Goal: Task Accomplishment & Management: Manage account settings

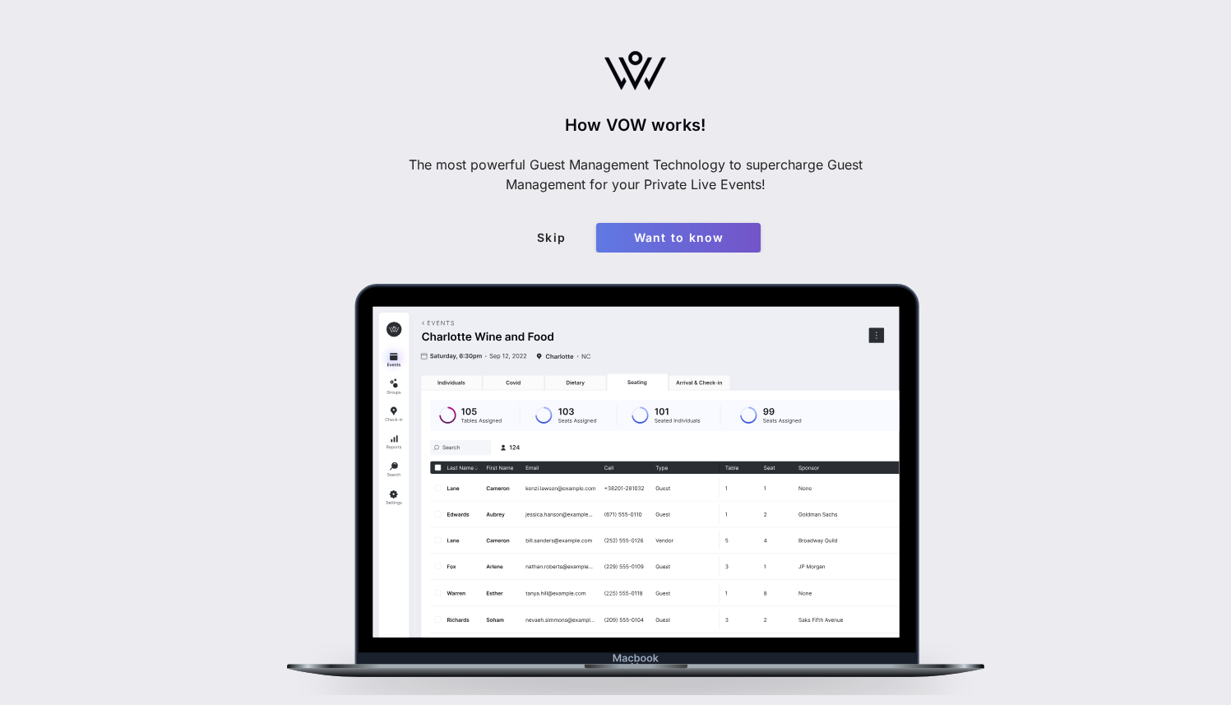
click at [674, 232] on span "Want to know" at bounding box center [679, 237] width 138 height 14
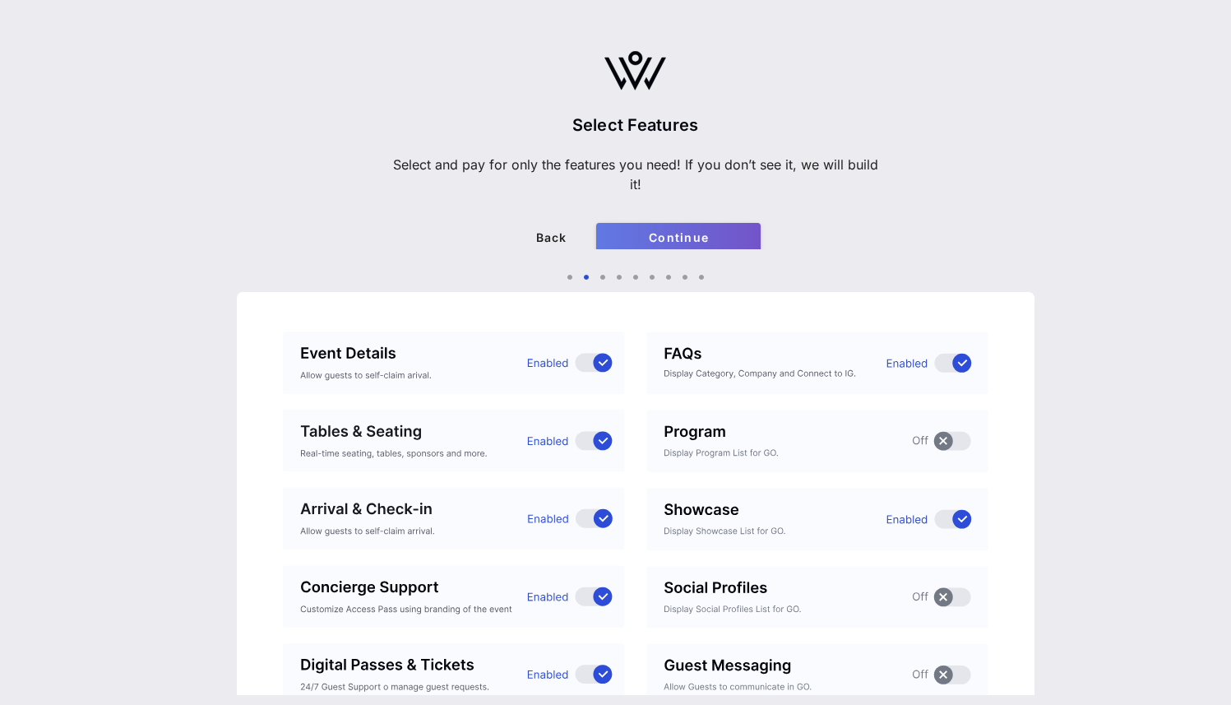
click at [742, 238] on span "Continue" at bounding box center [679, 237] width 138 height 14
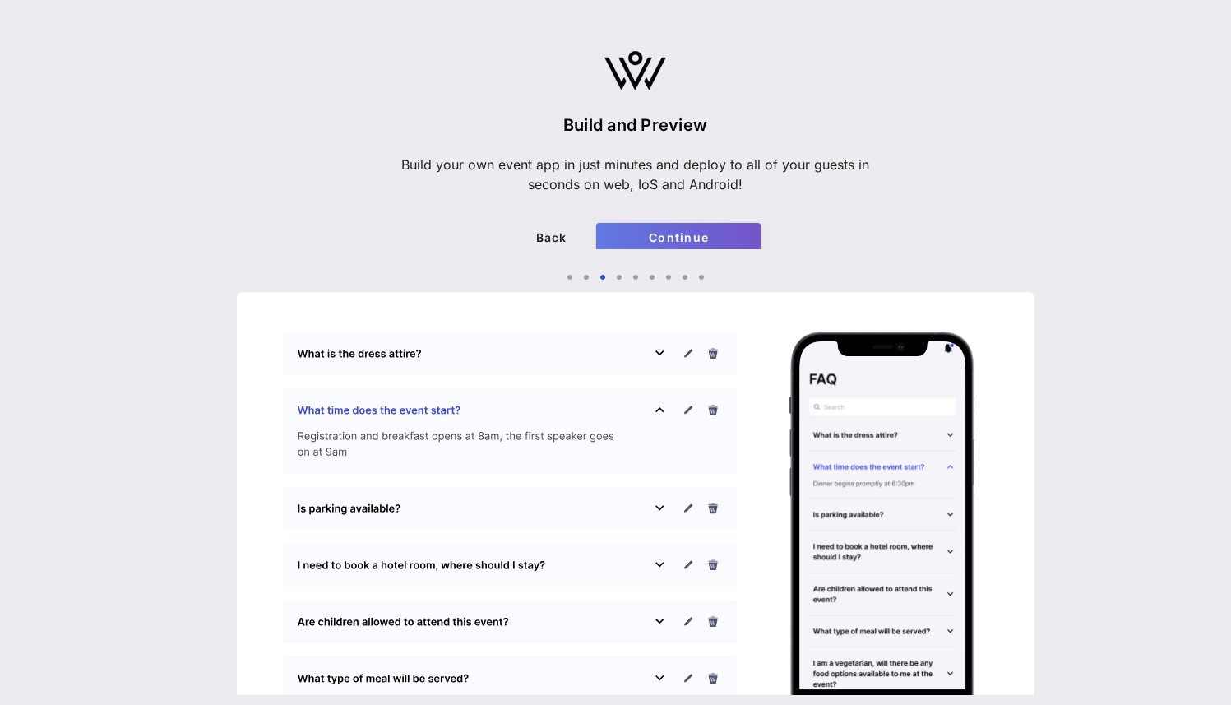
click at [742, 238] on span "Continue" at bounding box center [679, 237] width 138 height 14
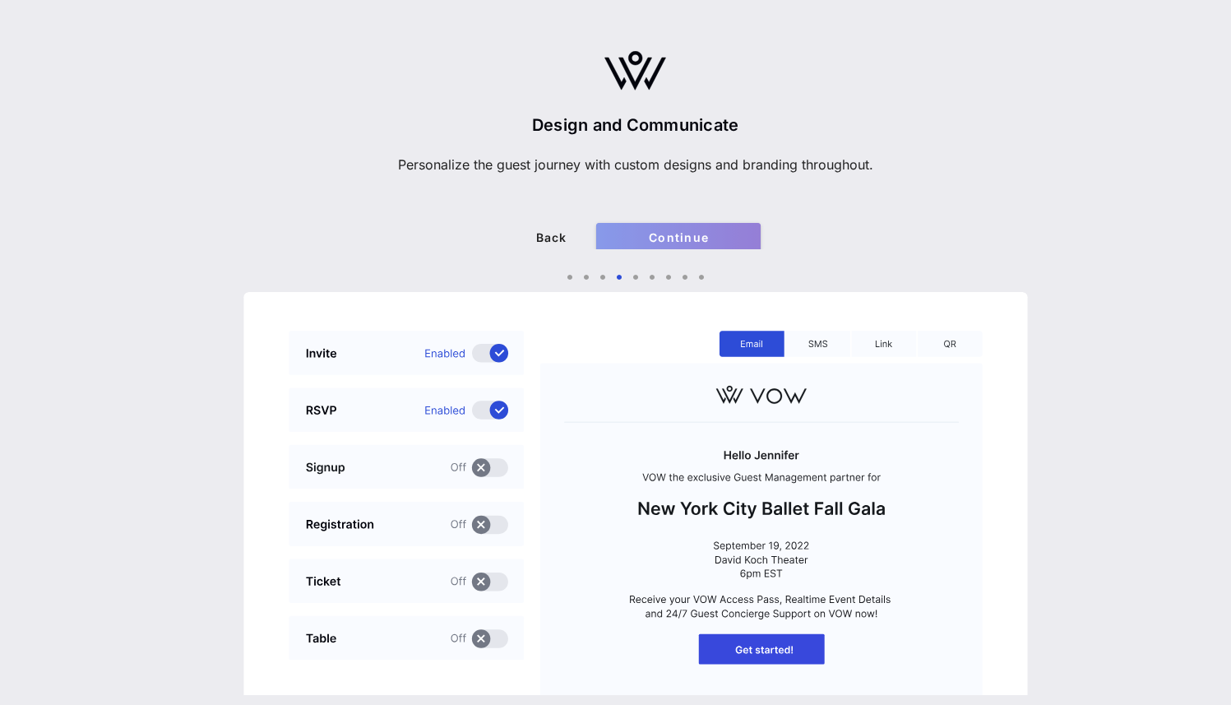
click at [742, 238] on span "Continue" at bounding box center [679, 237] width 138 height 14
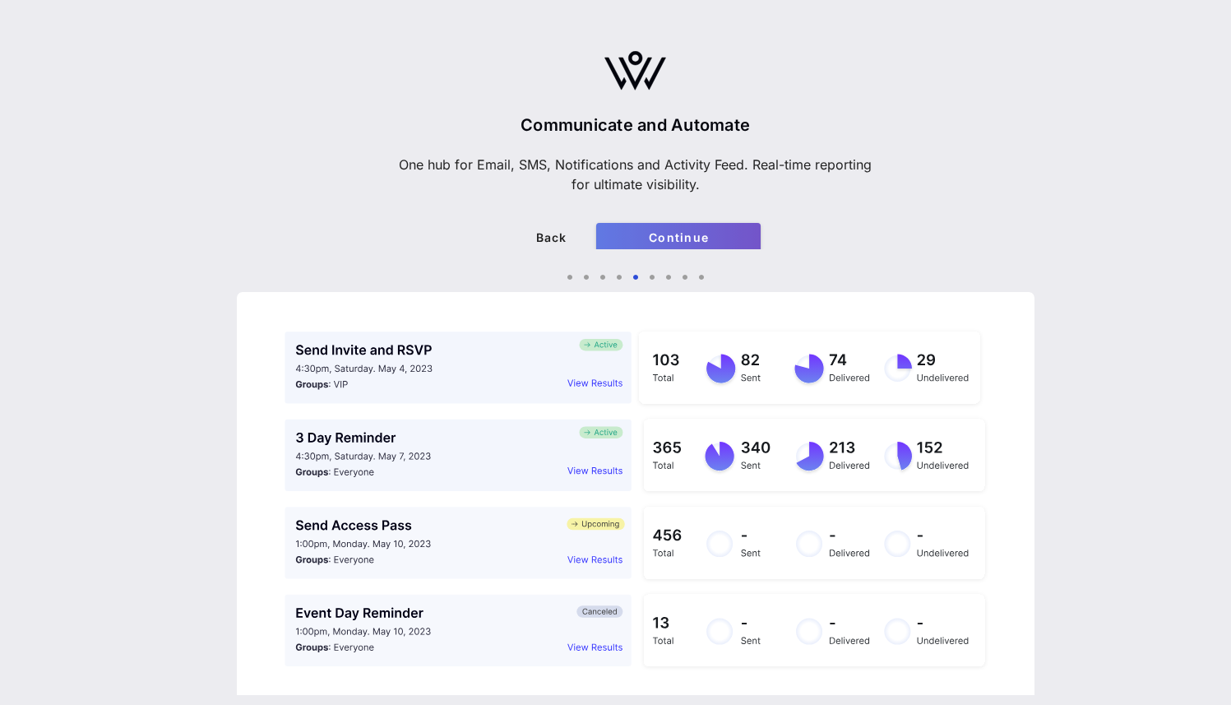
click at [742, 238] on span "Continue" at bounding box center [679, 237] width 138 height 14
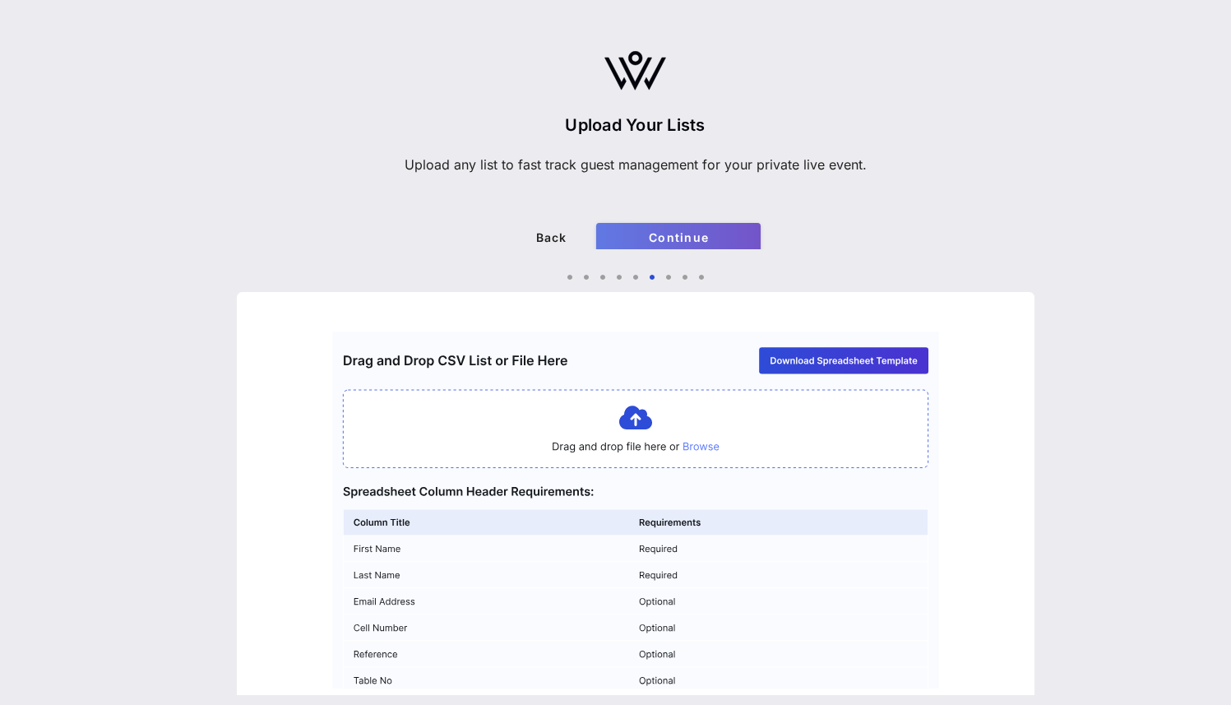
click at [742, 238] on span "Continue" at bounding box center [679, 237] width 138 height 14
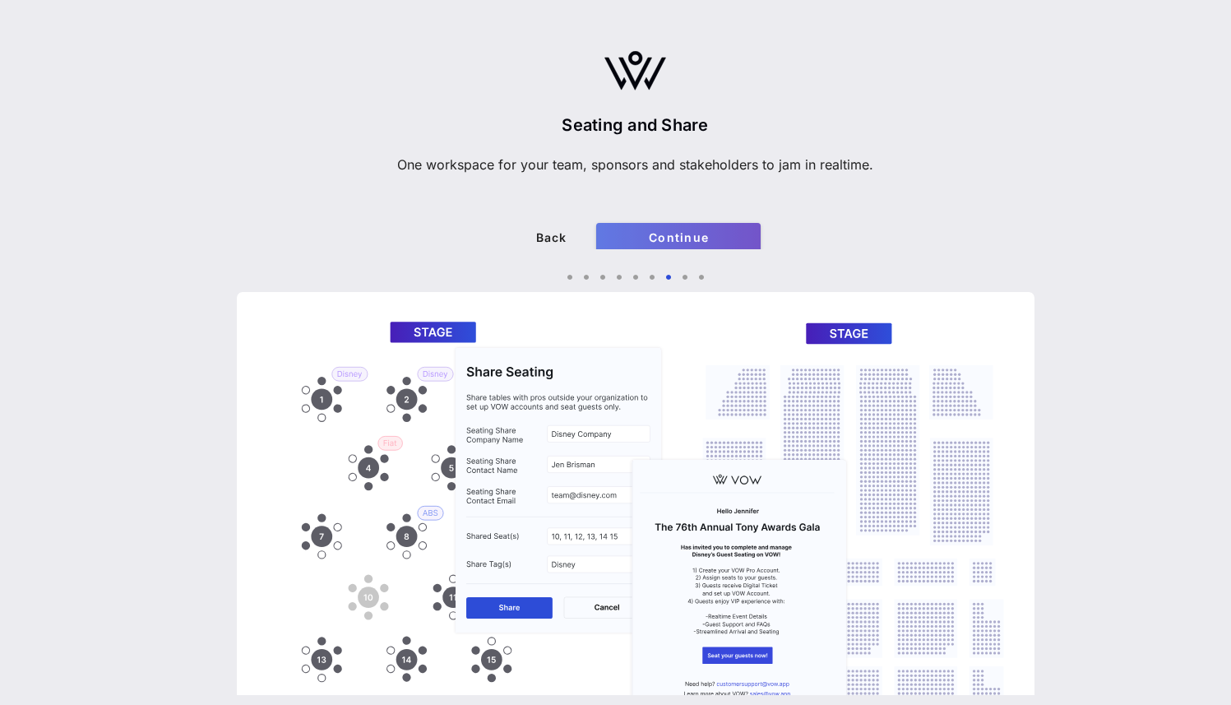
click at [742, 238] on span "Continue" at bounding box center [679, 237] width 138 height 14
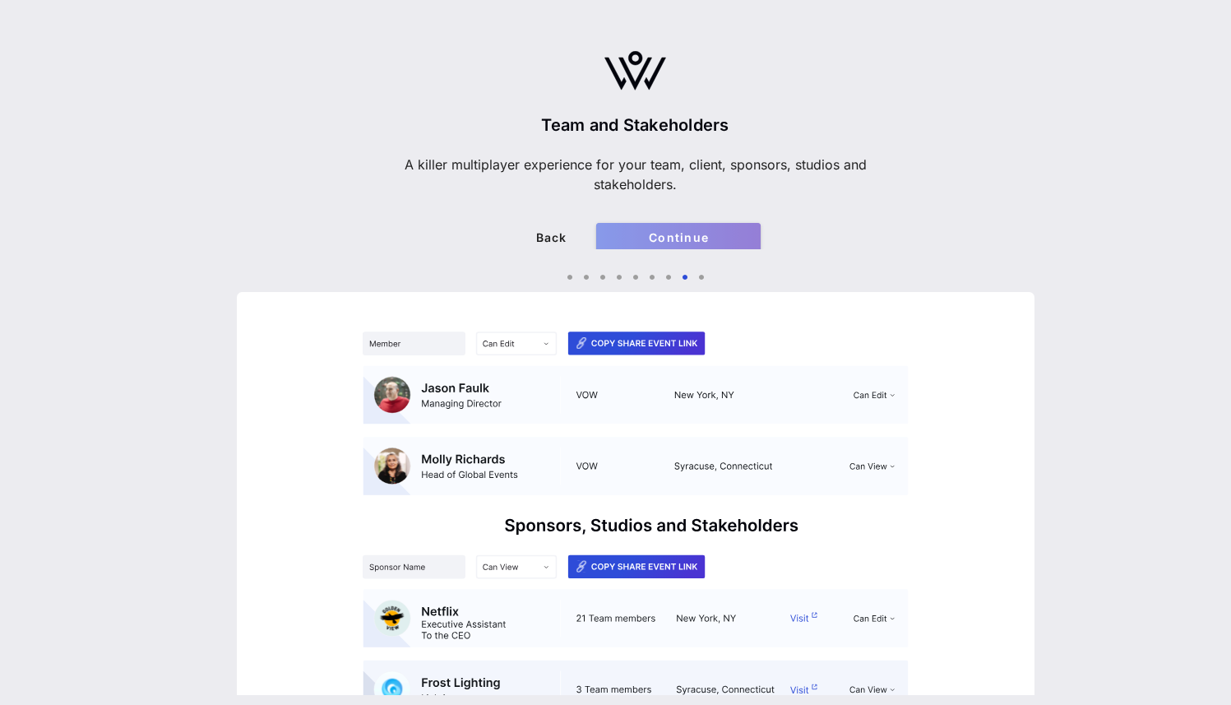
click at [742, 238] on span "Continue" at bounding box center [679, 237] width 138 height 14
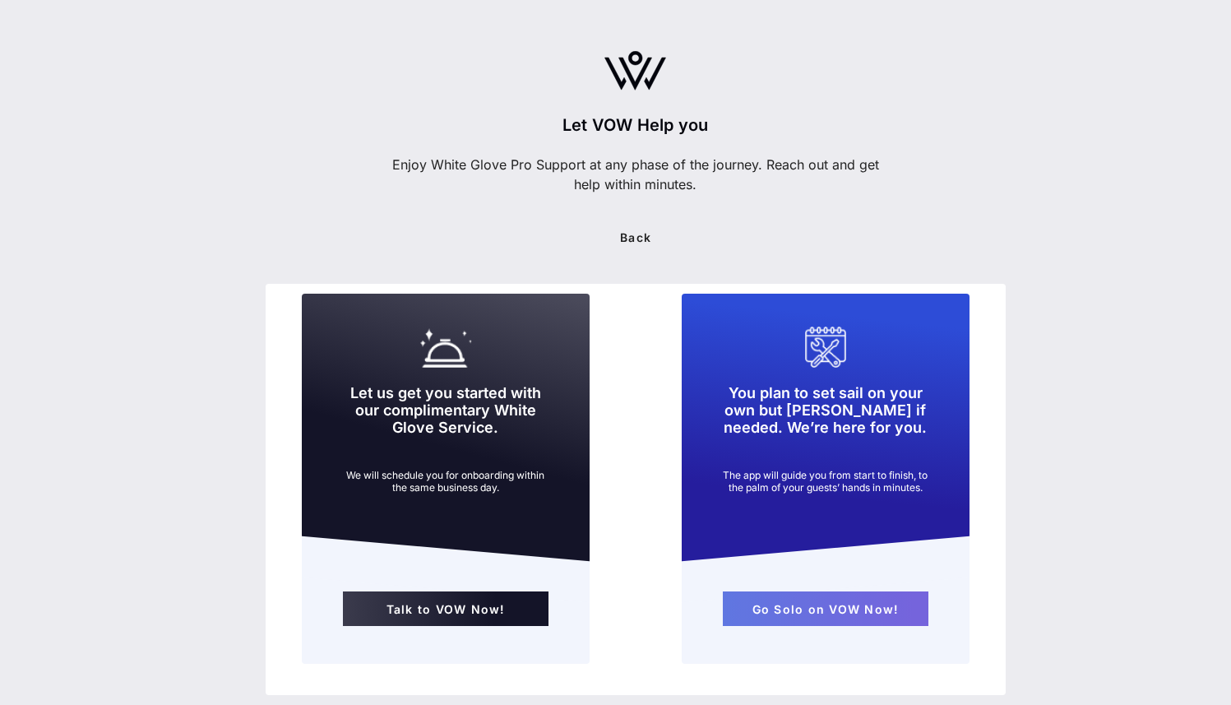
click at [850, 619] on link "Go Solo on VOW Now!" at bounding box center [826, 608] width 206 height 35
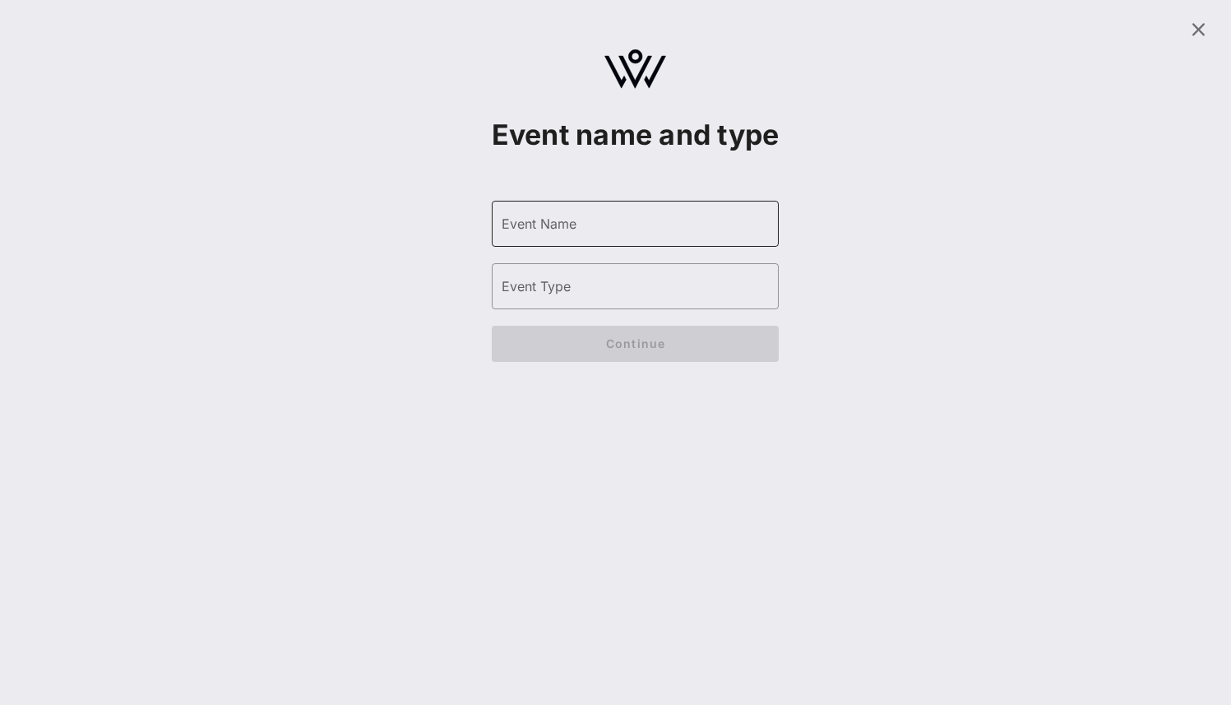
click at [644, 237] on input "Event Name" at bounding box center [636, 224] width 268 height 26
click at [1193, 32] on icon at bounding box center [1199, 30] width 20 height 20
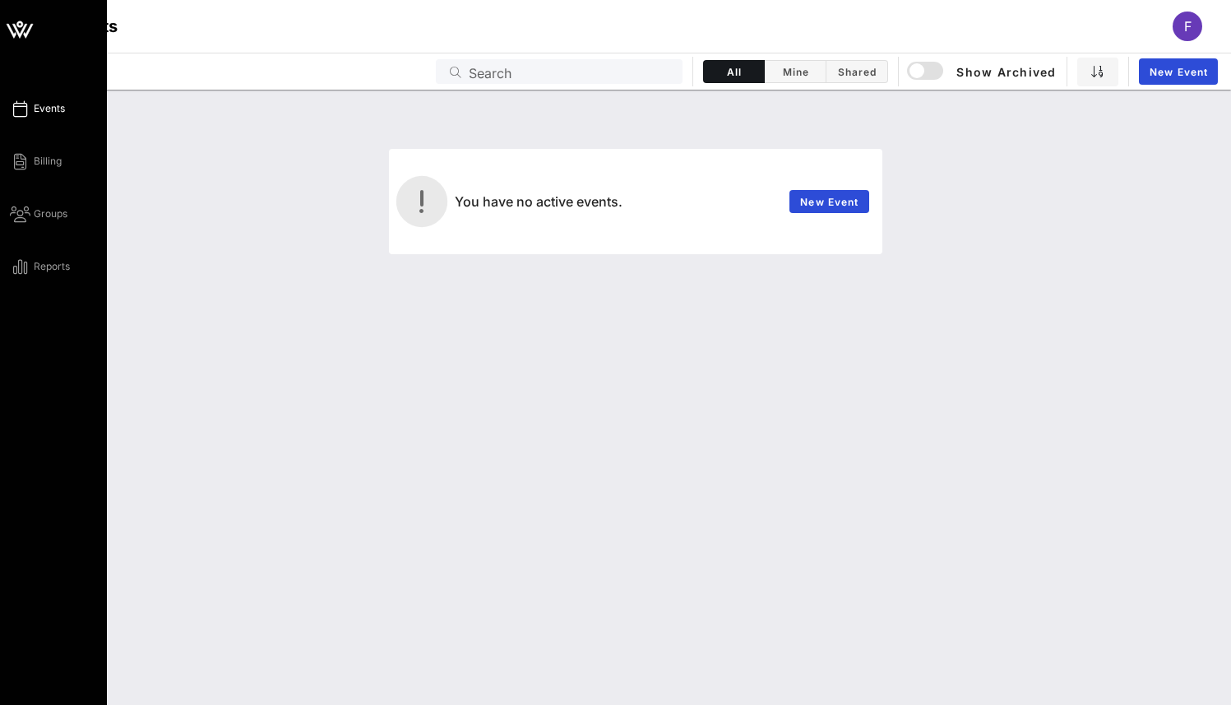
click at [16, 110] on icon at bounding box center [20, 109] width 21 height 2
click at [38, 164] on span "Billing" at bounding box center [48, 161] width 28 height 15
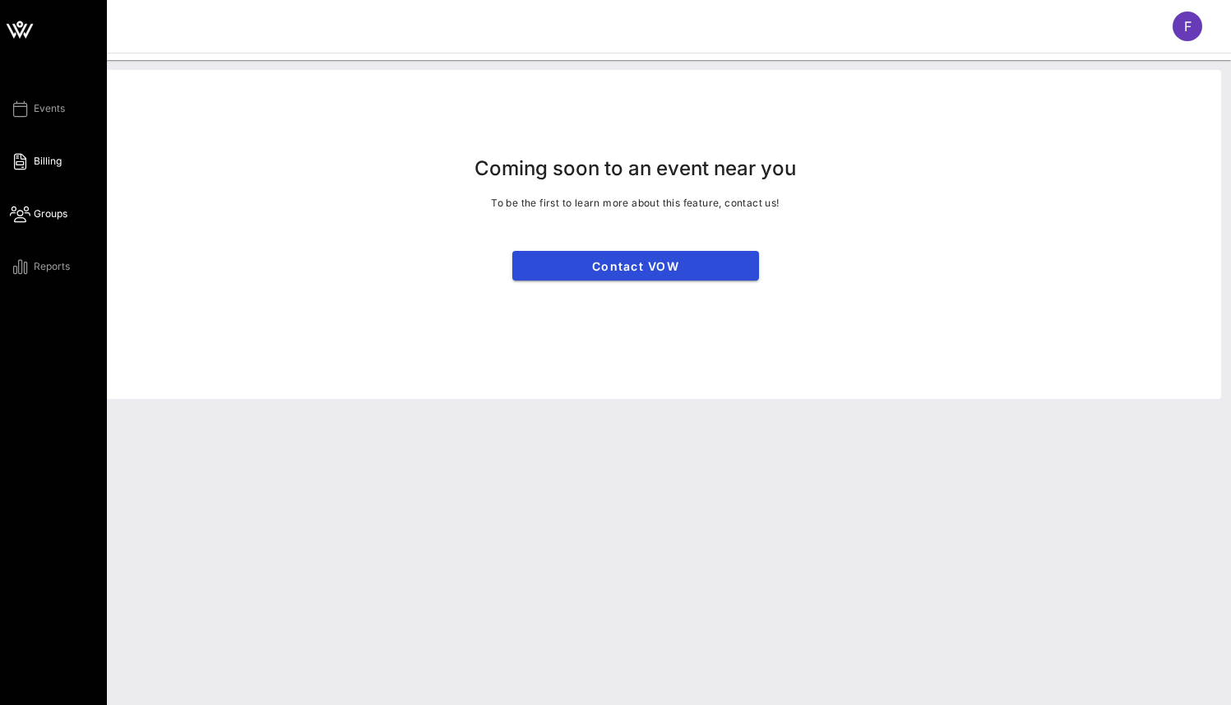
click at [36, 208] on span "Groups" at bounding box center [51, 213] width 34 height 15
click at [49, 271] on span "Reports" at bounding box center [52, 266] width 36 height 15
click at [14, 100] on link "Events" at bounding box center [37, 109] width 55 height 20
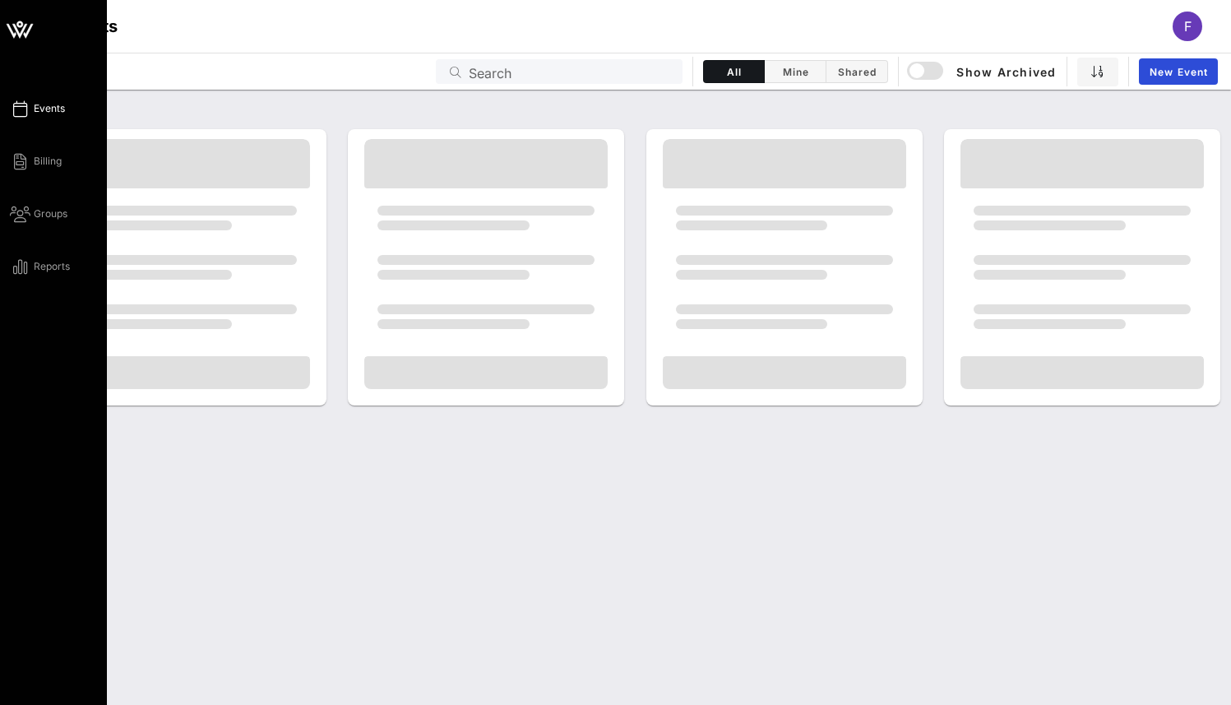
click at [23, 16] on icon at bounding box center [19, 29] width 39 height 39
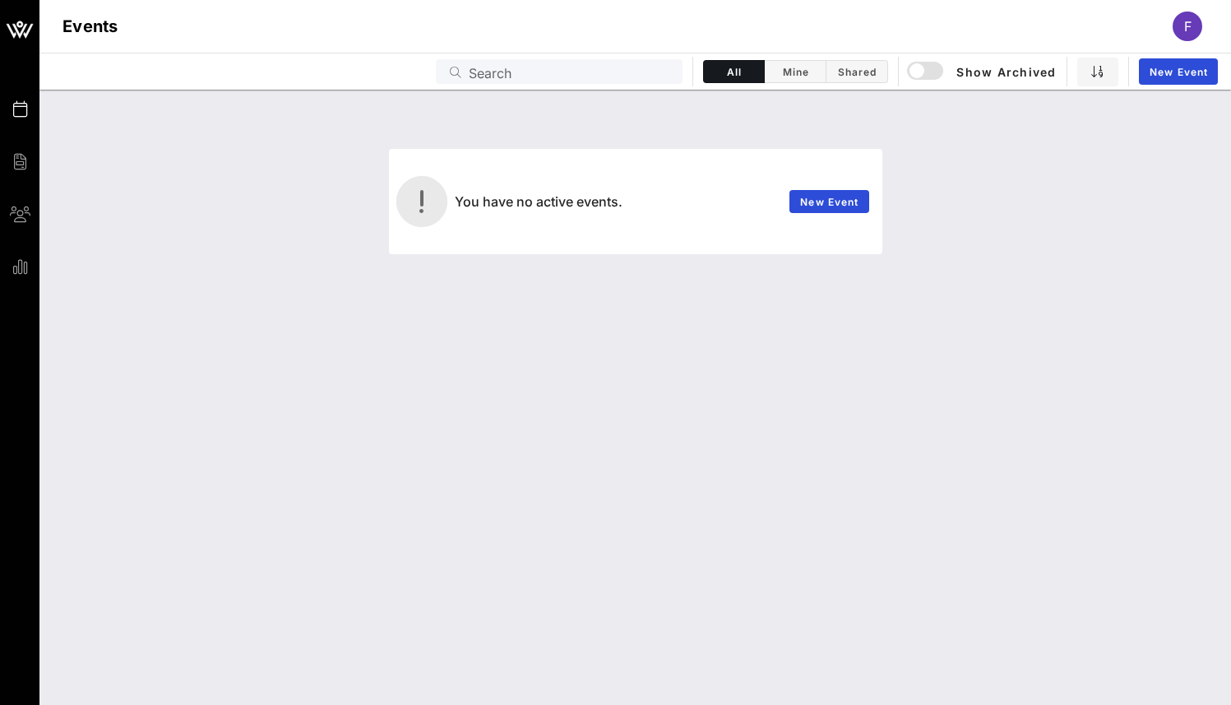
click at [1180, 31] on div "F" at bounding box center [1188, 27] width 30 height 30
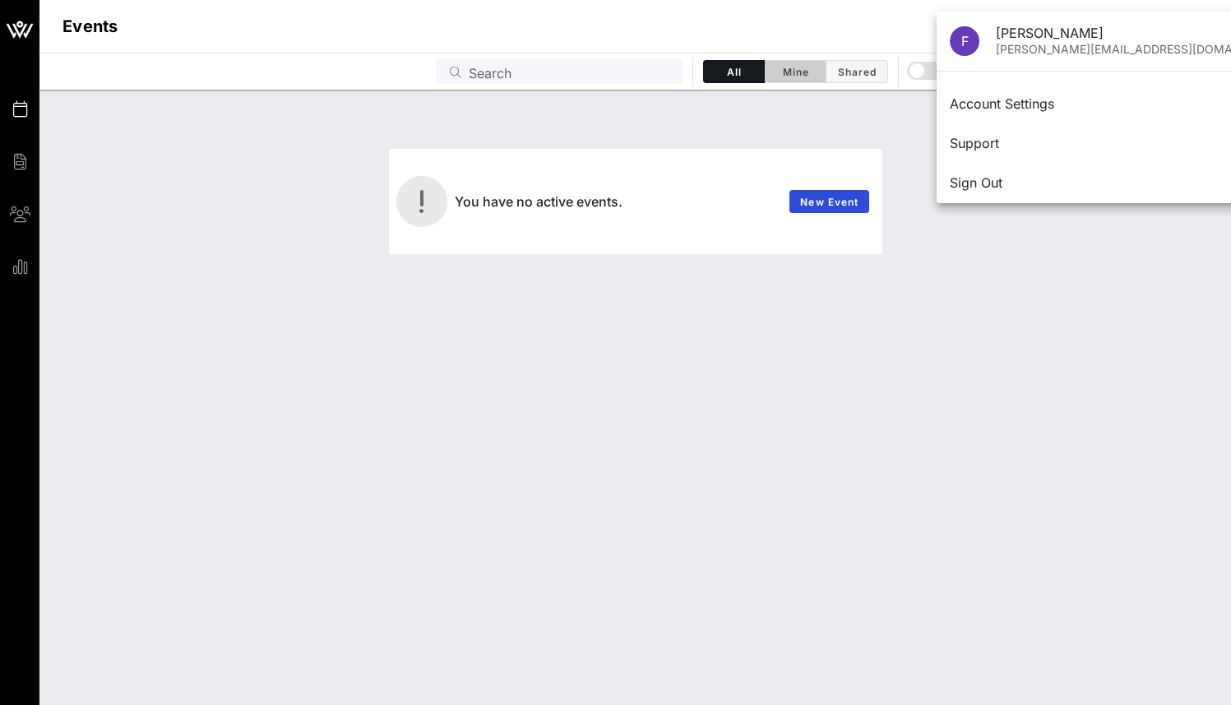
click at [780, 63] on button "Mine" at bounding box center [796, 71] width 62 height 23
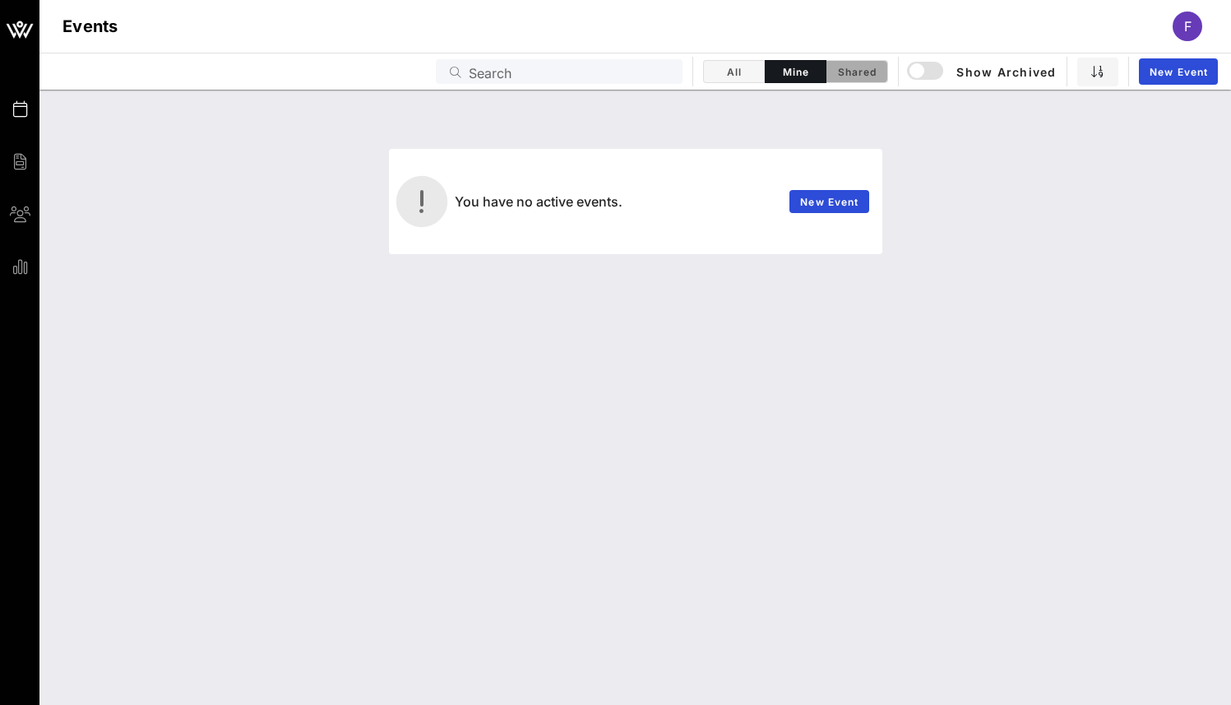
click at [849, 70] on span "Shared" at bounding box center [857, 72] width 41 height 12
click at [735, 67] on span "All" at bounding box center [734, 72] width 40 height 12
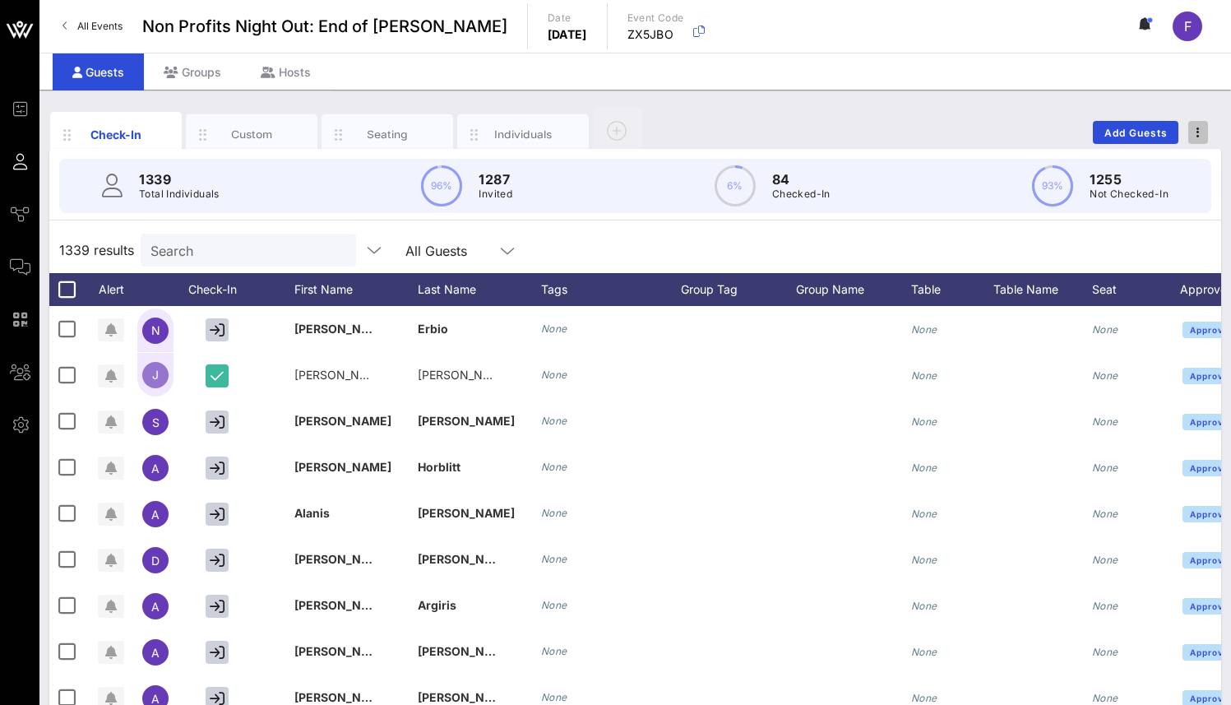
click at [1190, 128] on span "button" at bounding box center [1199, 133] width 20 height 12
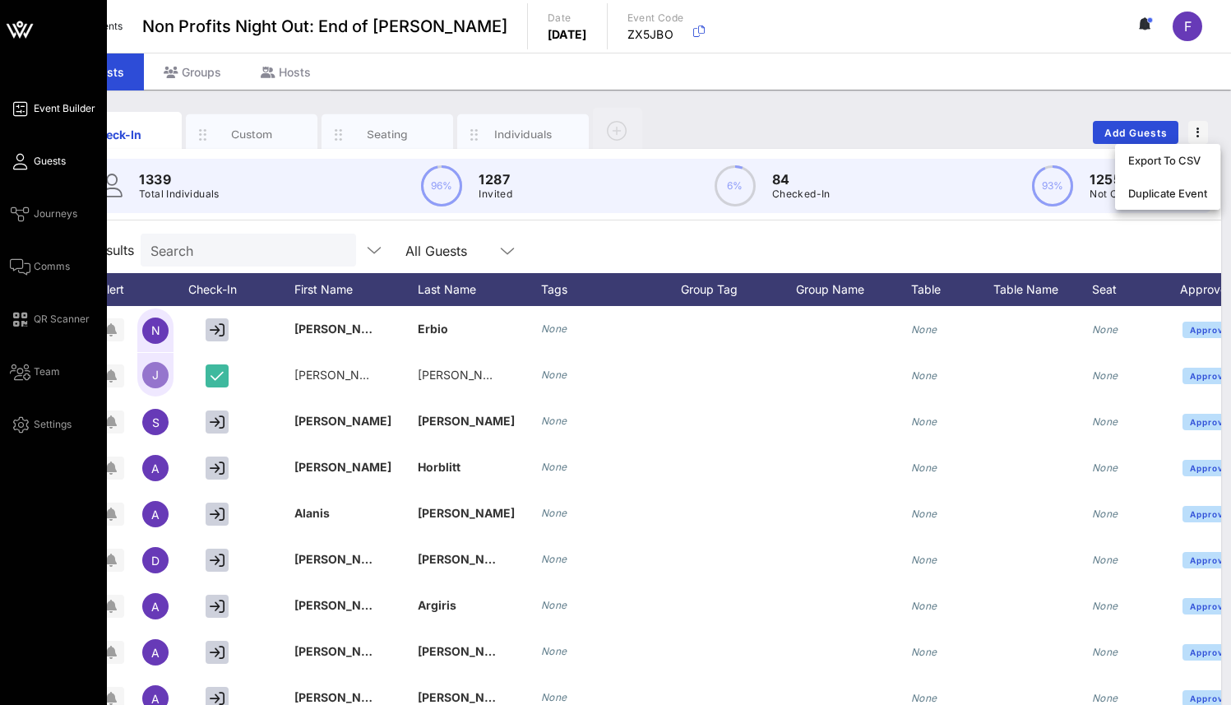
click at [22, 108] on icon at bounding box center [20, 109] width 21 height 2
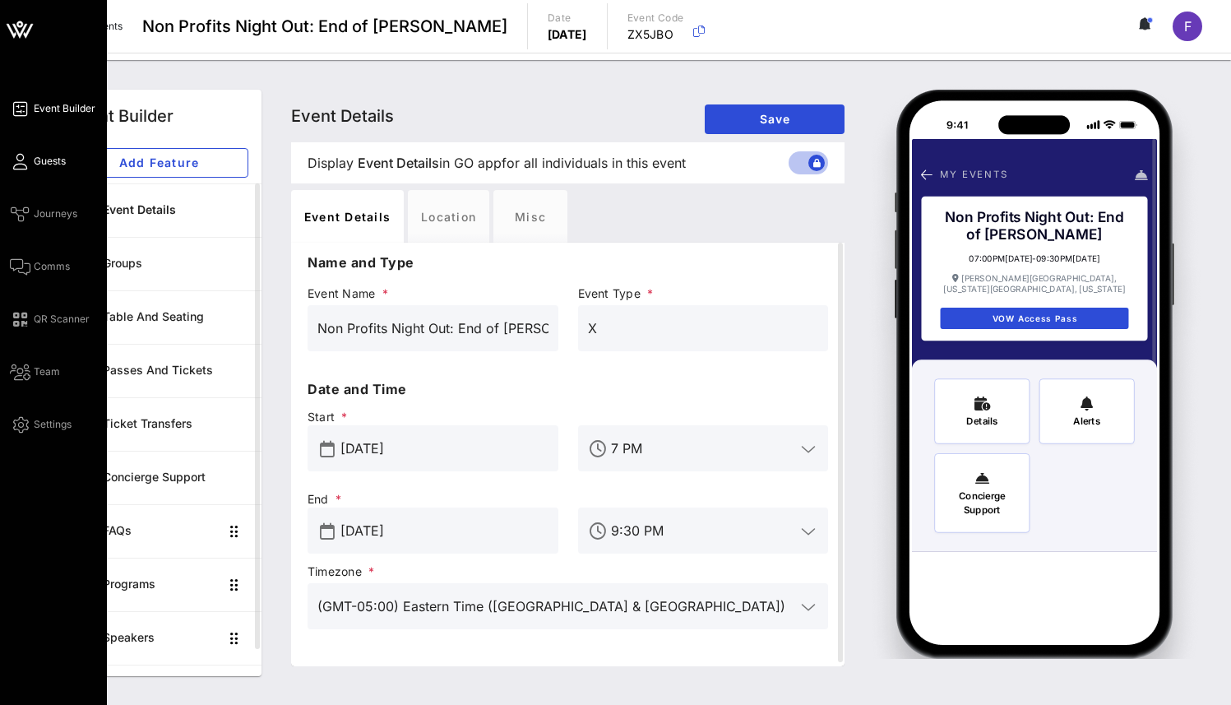
click at [10, 158] on link "Guests" at bounding box center [38, 161] width 56 height 20
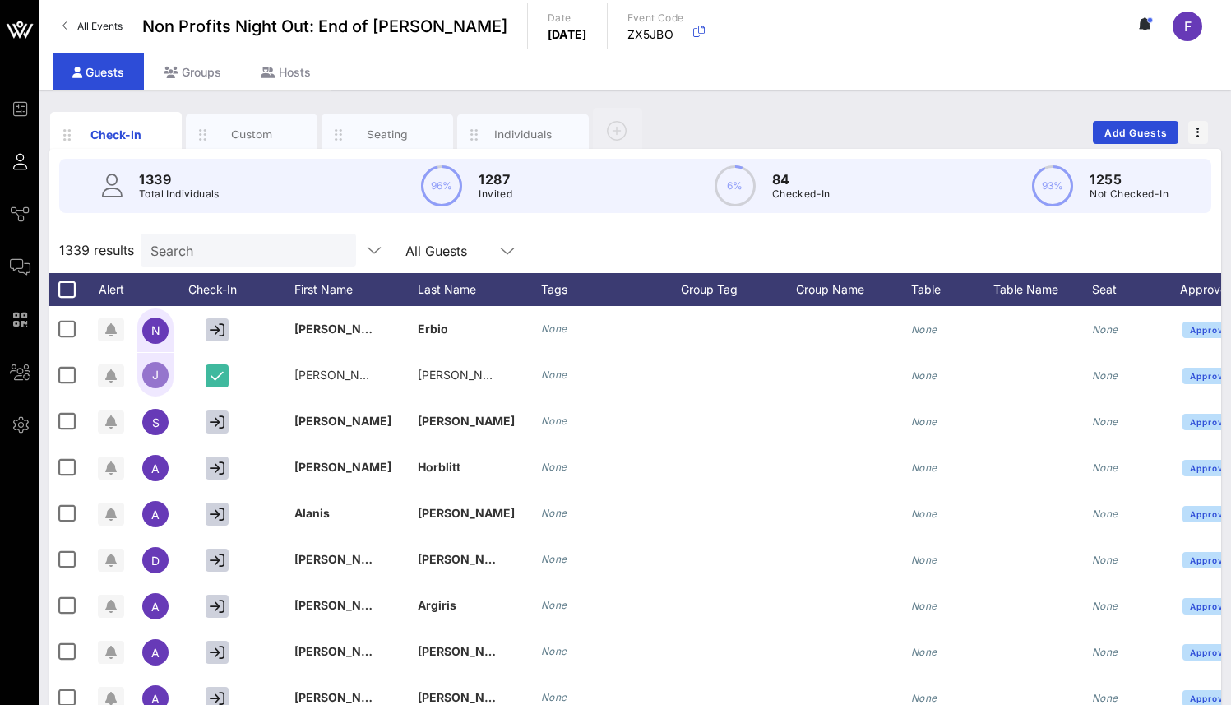
click at [114, 27] on span "All Events" at bounding box center [99, 26] width 45 height 12
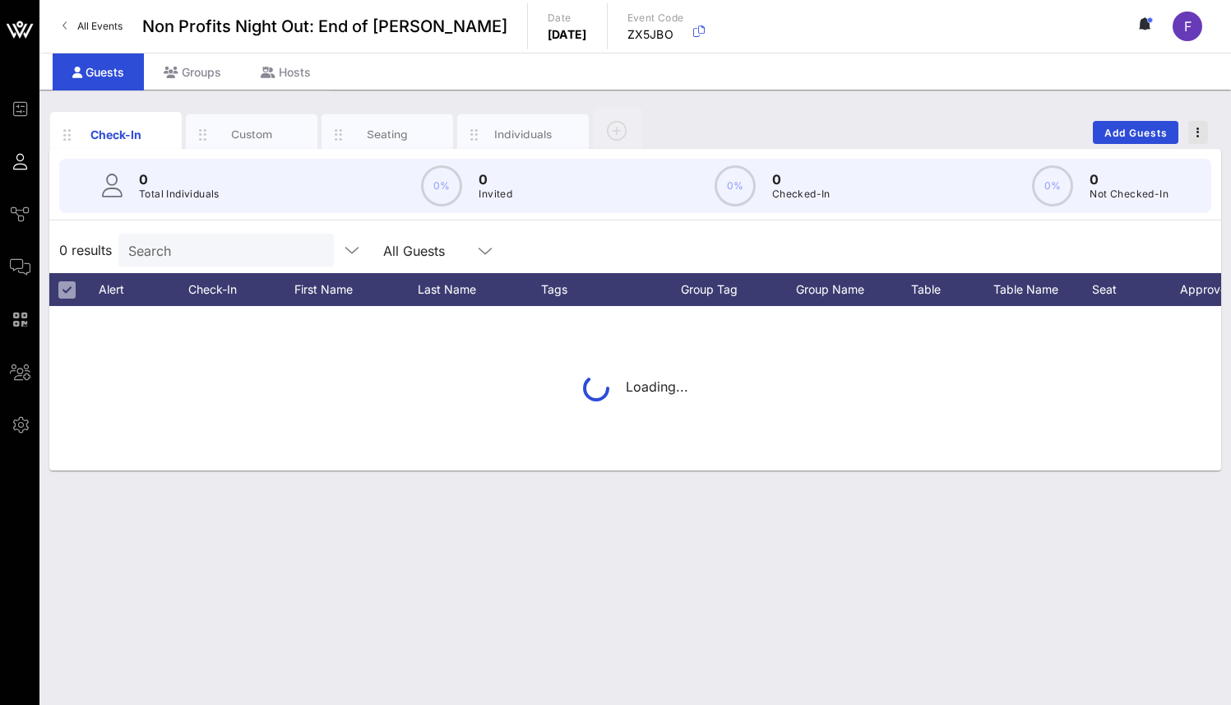
click at [1203, 136] on span "button" at bounding box center [1199, 133] width 20 height 12
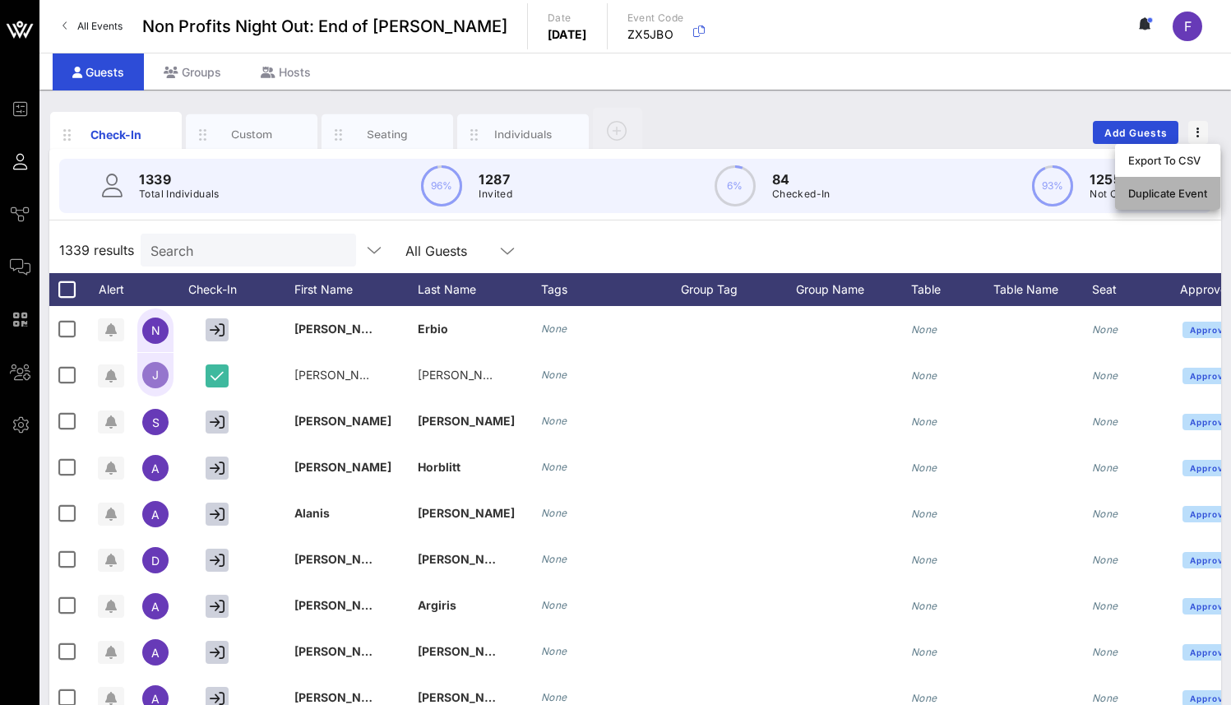
click at [1166, 188] on div "Duplicate Event" at bounding box center [1168, 193] width 79 height 13
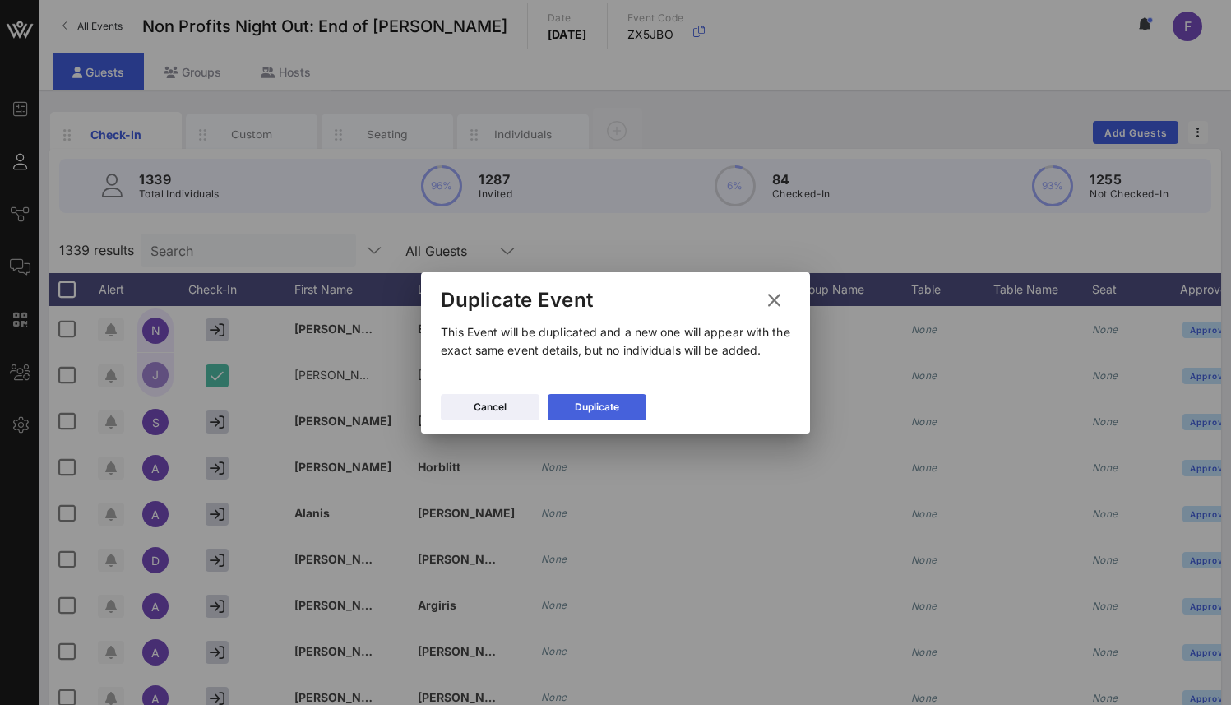
click at [590, 401] on button "Duplicate" at bounding box center [597, 407] width 99 height 26
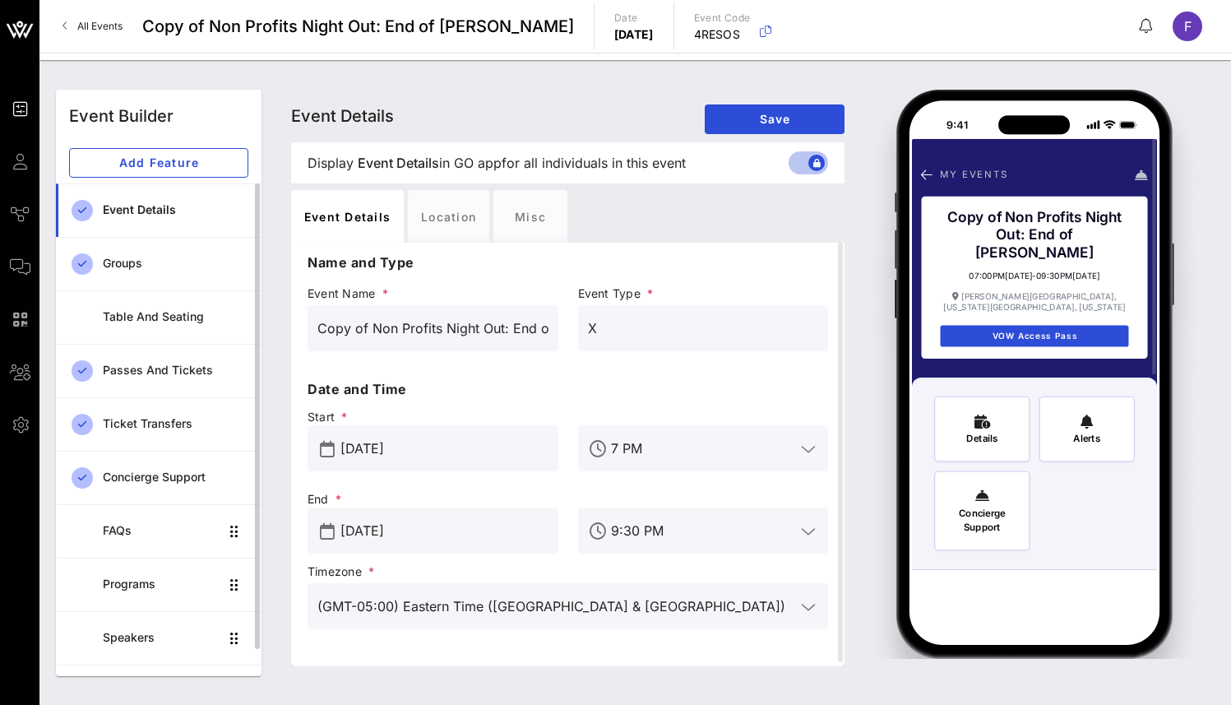
click at [173, 213] on div "Event Details" at bounding box center [176, 210] width 146 height 14
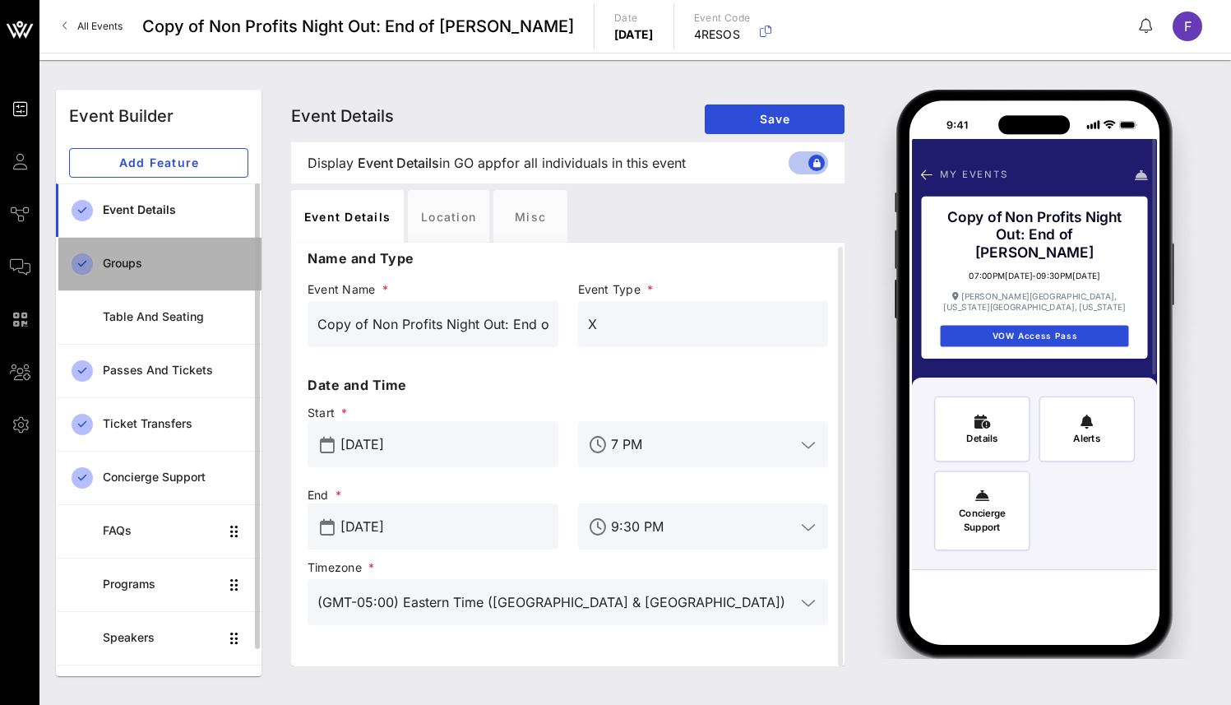
click at [154, 272] on div "Groups" at bounding box center [176, 264] width 146 height 34
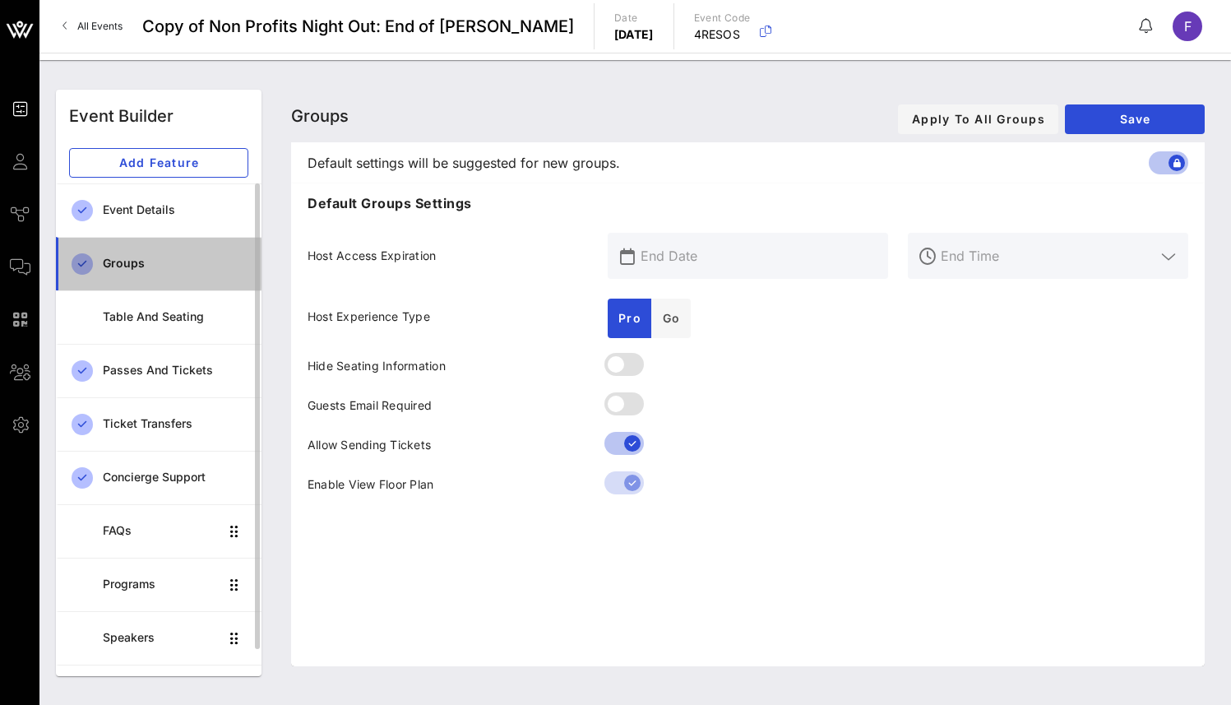
click at [174, 275] on div "Groups" at bounding box center [176, 264] width 146 height 34
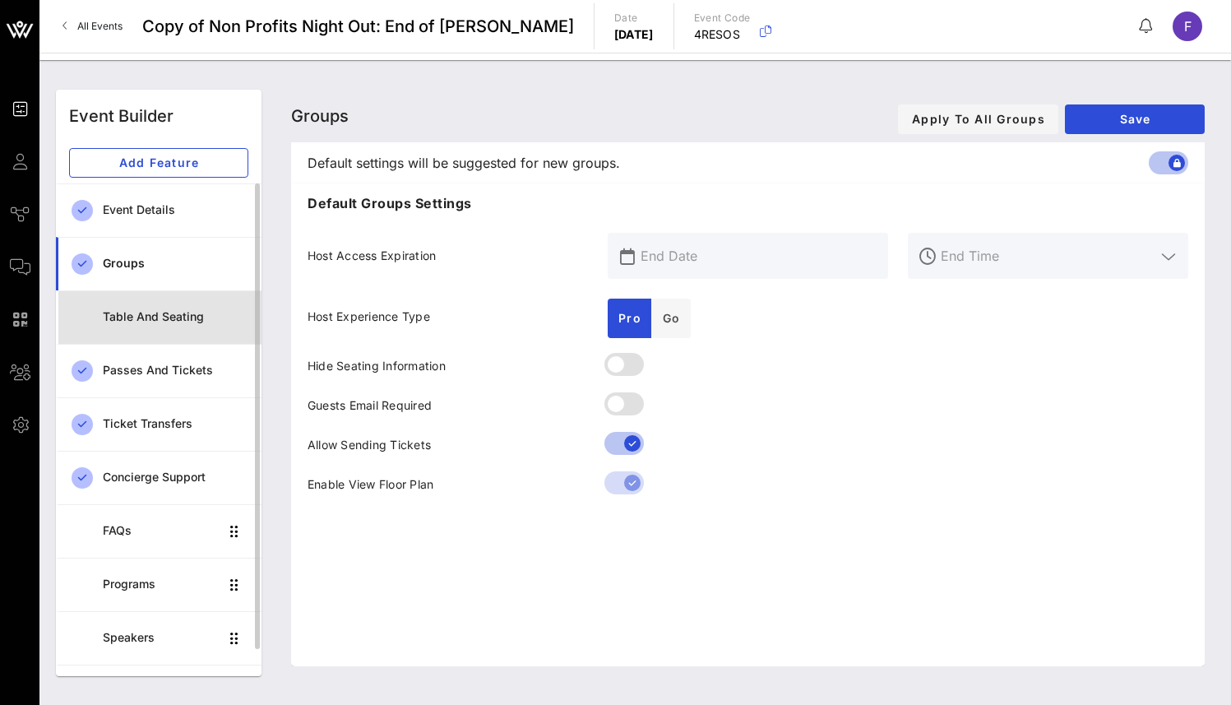
click at [181, 304] on div "Table and Seating" at bounding box center [176, 317] width 146 height 34
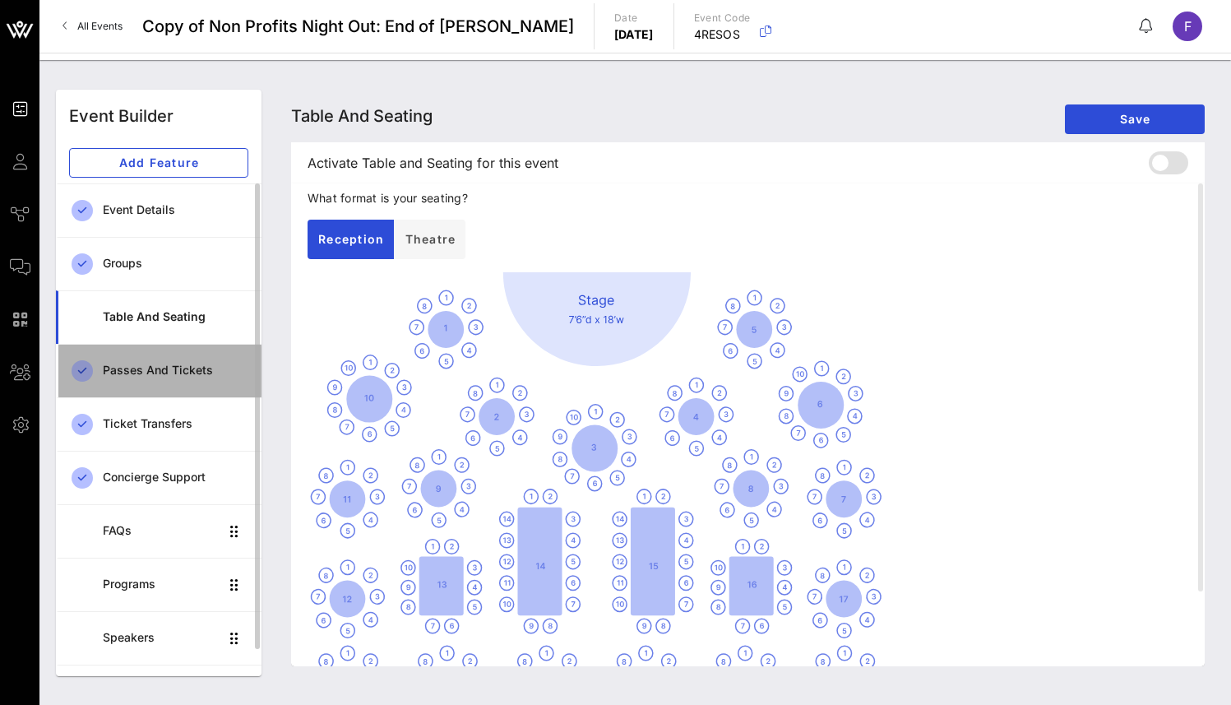
click at [204, 378] on div "Passes and Tickets" at bounding box center [176, 371] width 146 height 34
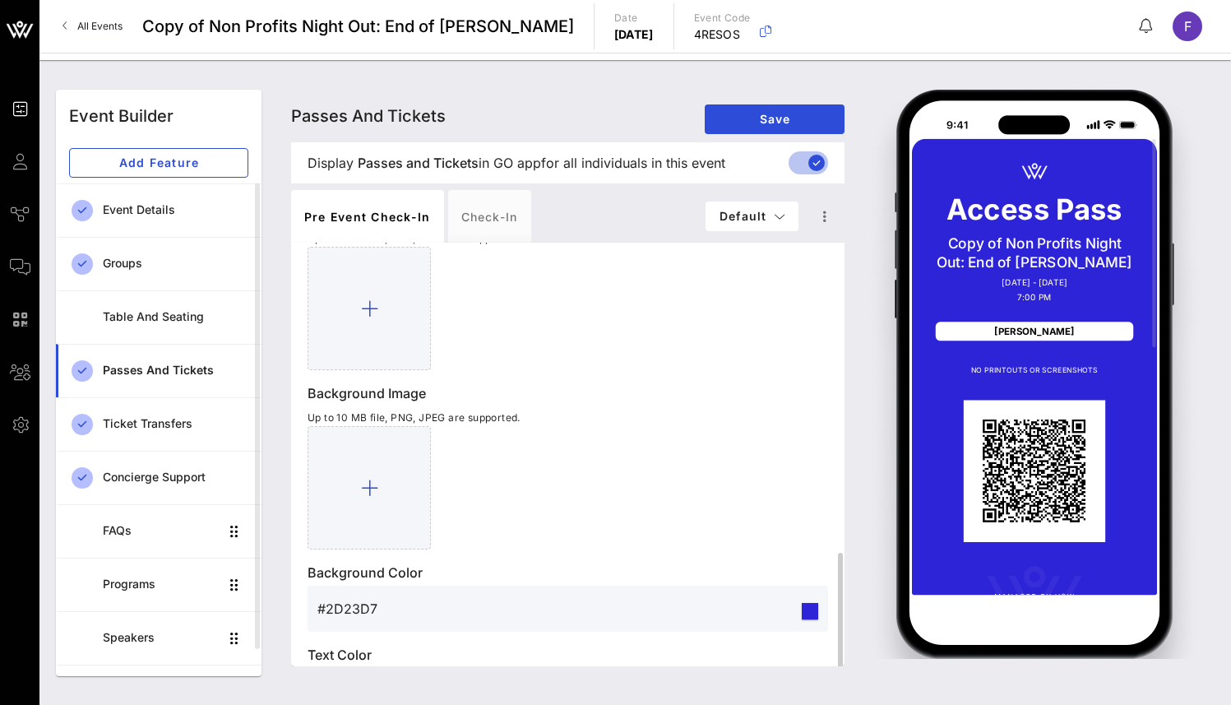
scroll to position [584, 0]
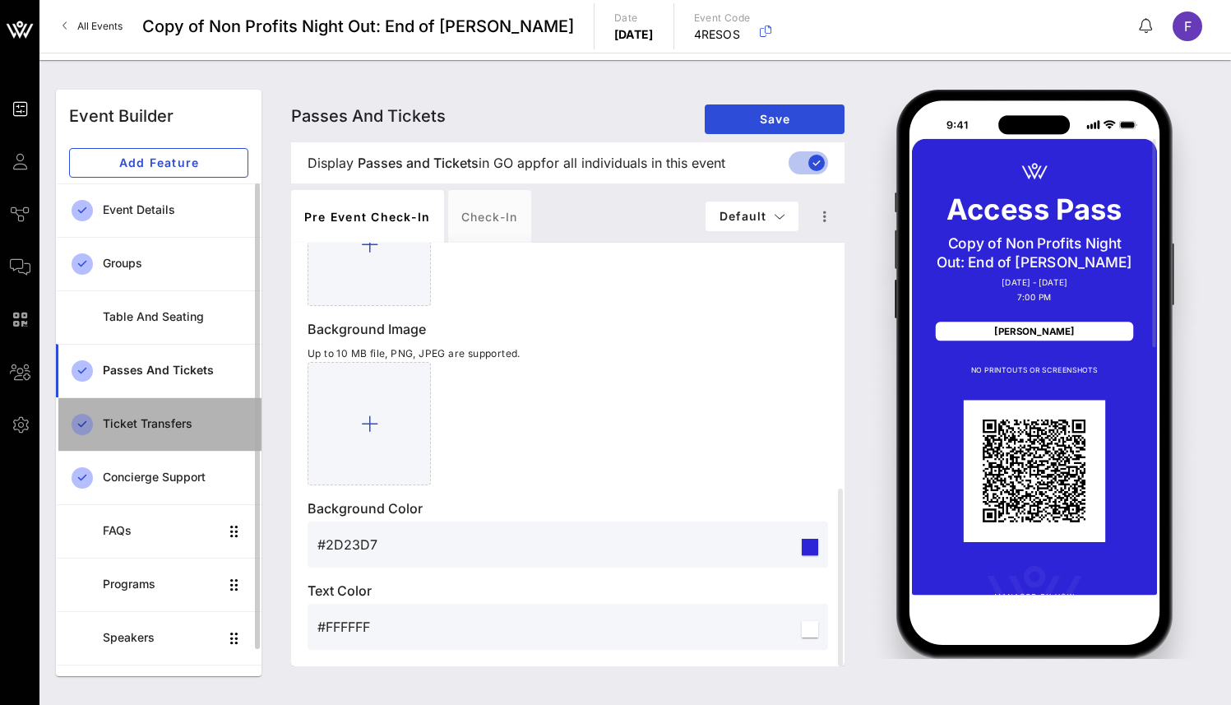
click at [165, 420] on div "Ticket Transfers" at bounding box center [176, 424] width 146 height 14
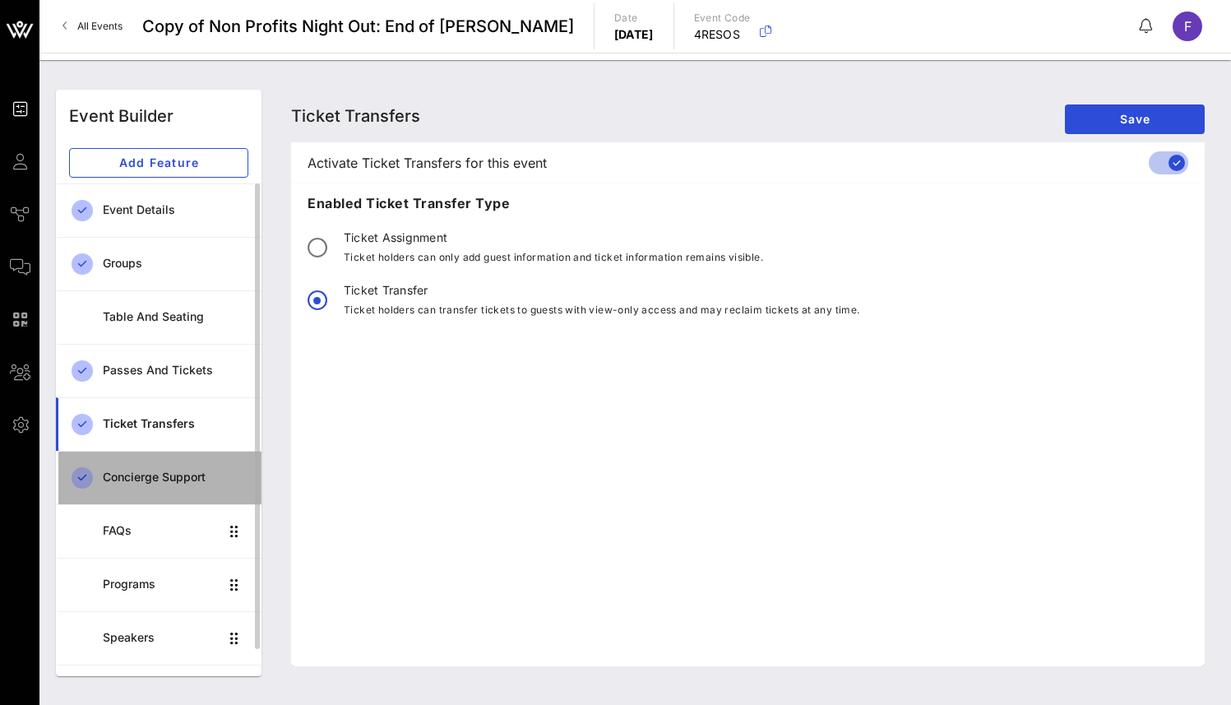
click at [160, 479] on div "Concierge Support" at bounding box center [176, 478] width 146 height 14
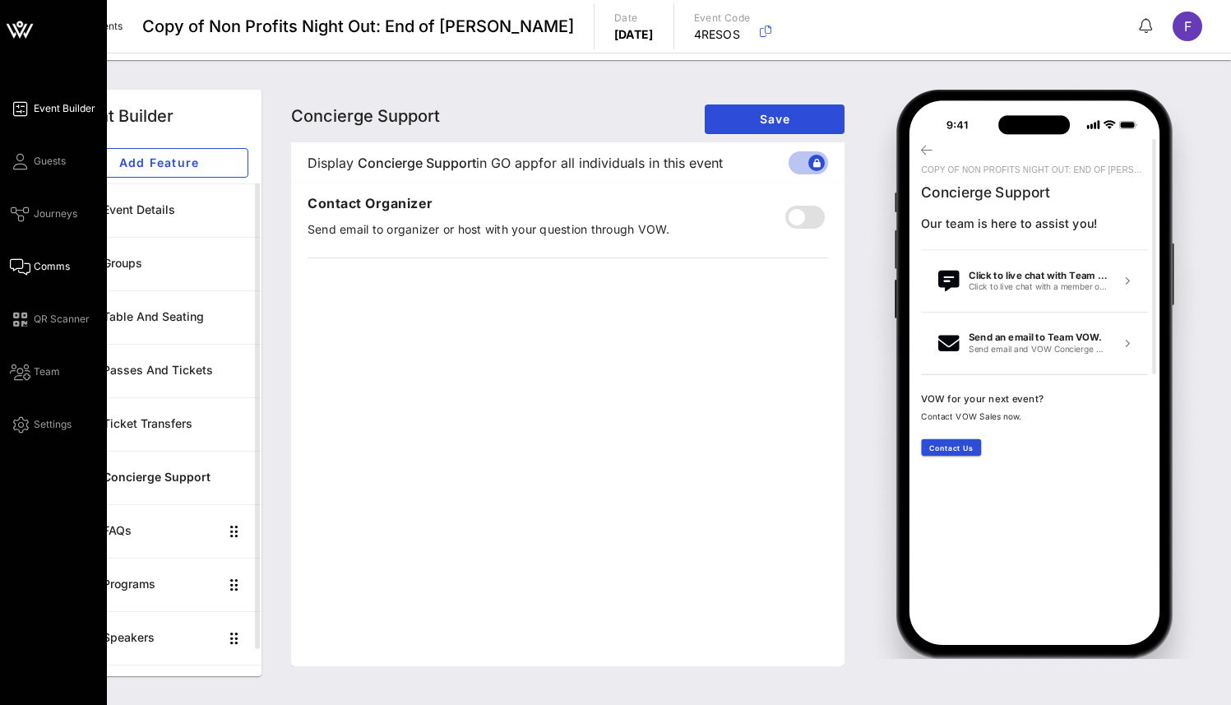
click at [49, 263] on span "Comms" at bounding box center [52, 266] width 36 height 15
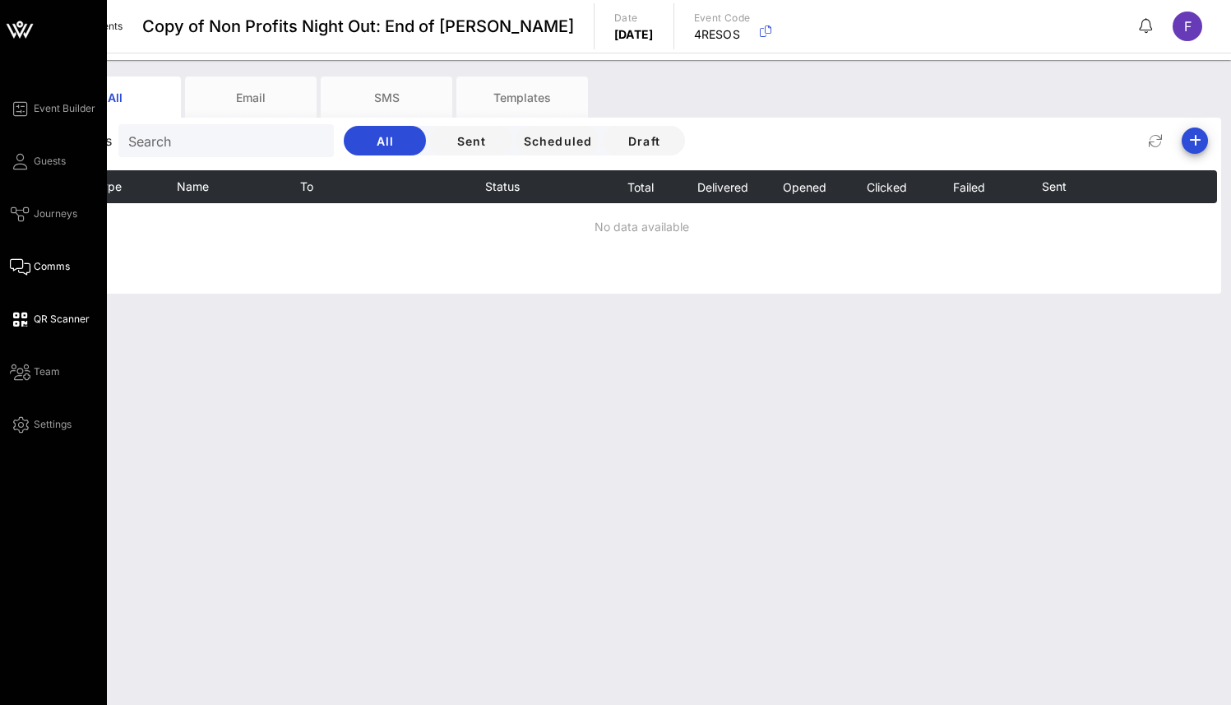
click at [35, 324] on span "QR Scanner" at bounding box center [62, 319] width 56 height 15
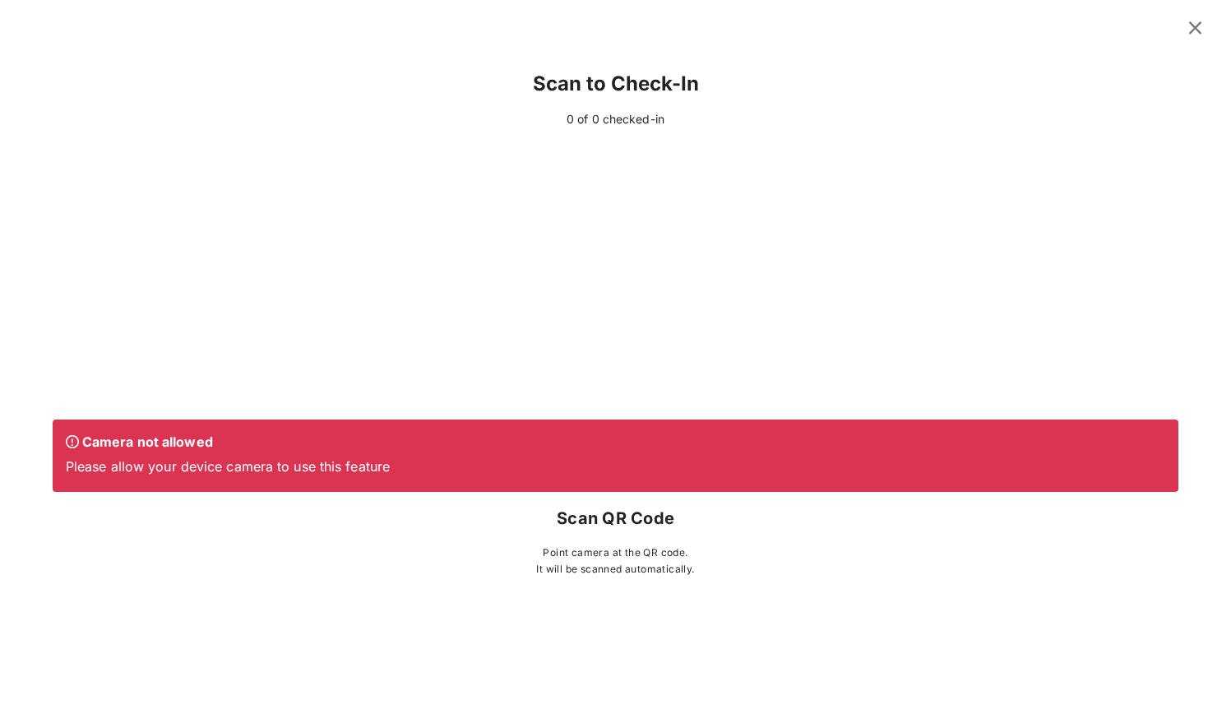
click at [1196, 30] on icon at bounding box center [1195, 28] width 22 height 20
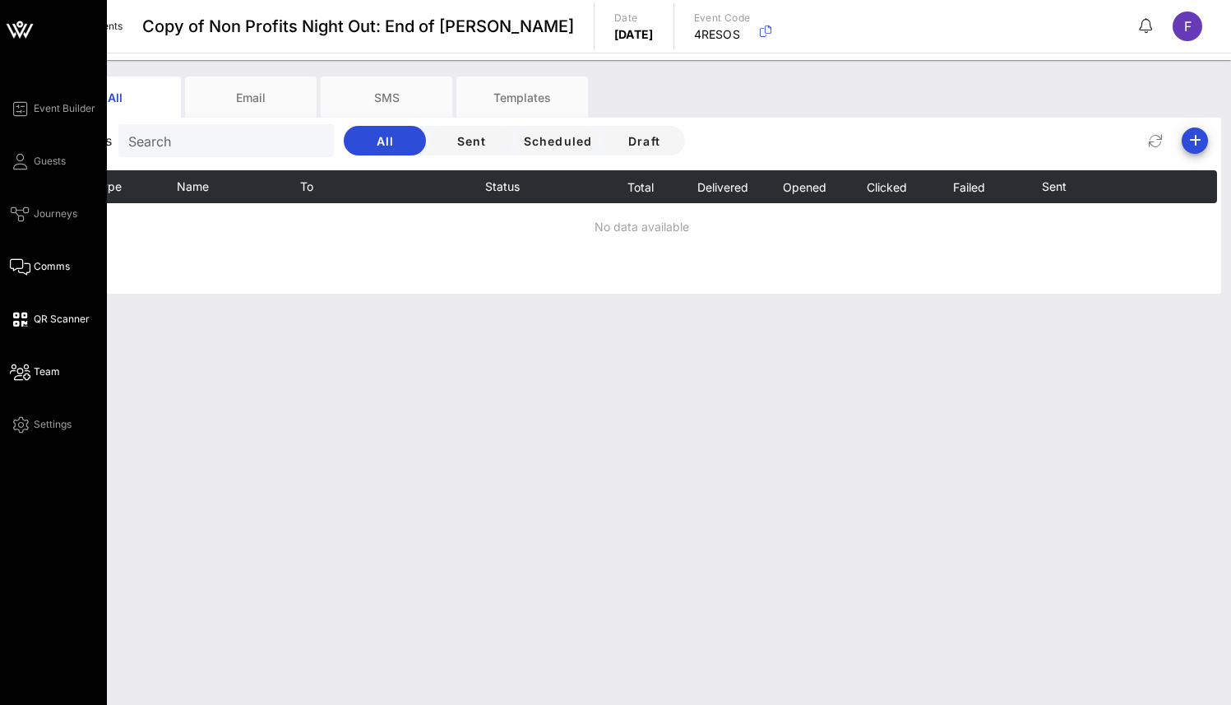
click at [16, 373] on icon at bounding box center [20, 372] width 21 height 2
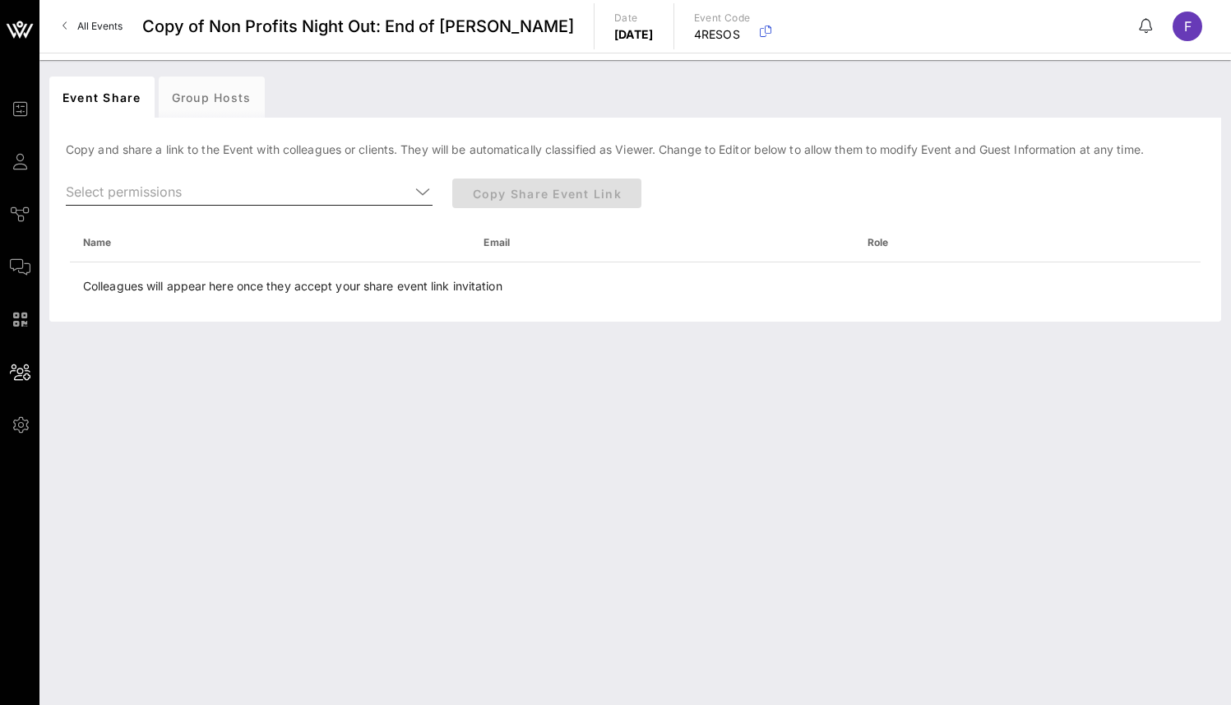
click at [221, 193] on input "text" at bounding box center [238, 191] width 344 height 26
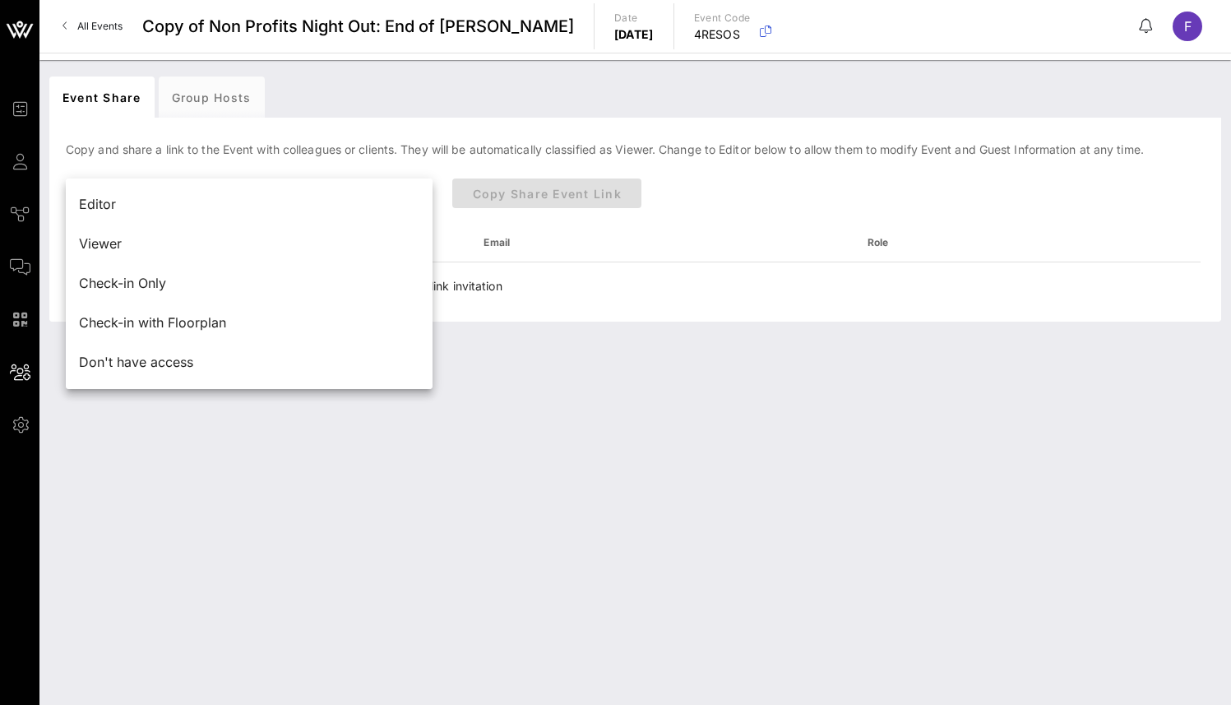
click at [648, 410] on div "Event Share Group Hosts Copy and share a link to the Event with colleagues or c…" at bounding box center [635, 382] width 1192 height 645
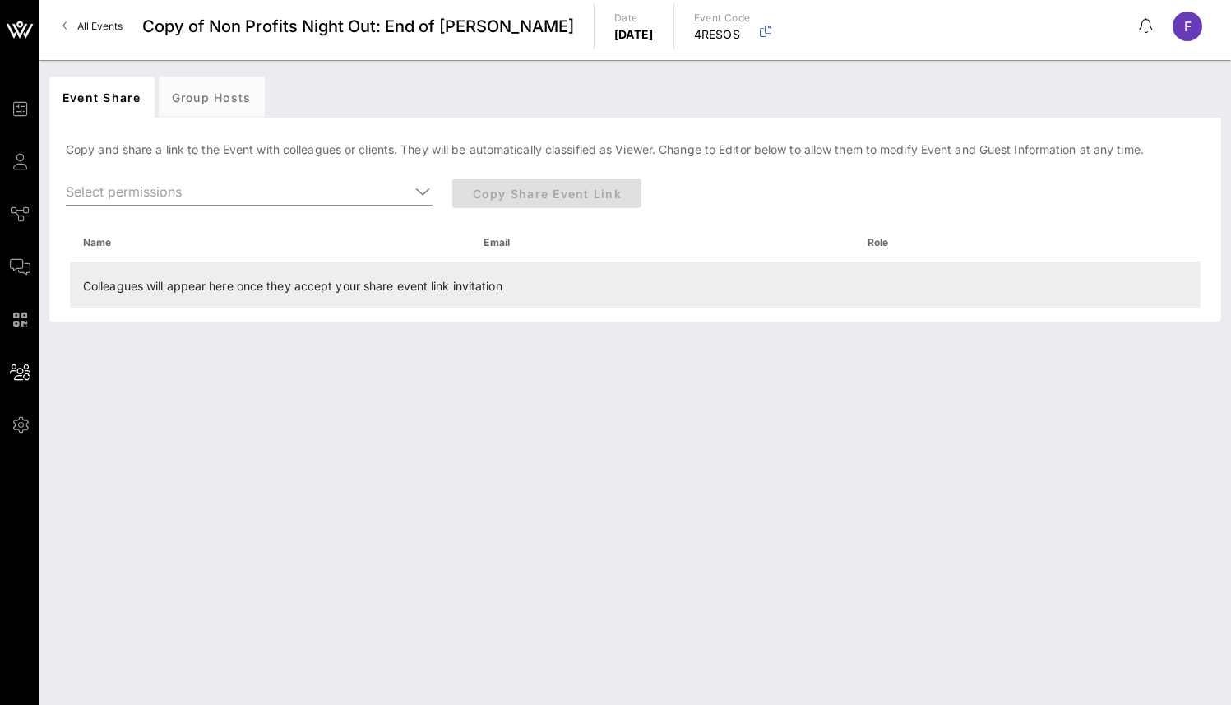
click at [198, 295] on td "Colleagues will appear here once they accept your share event link invitation" at bounding box center [635, 285] width 1131 height 46
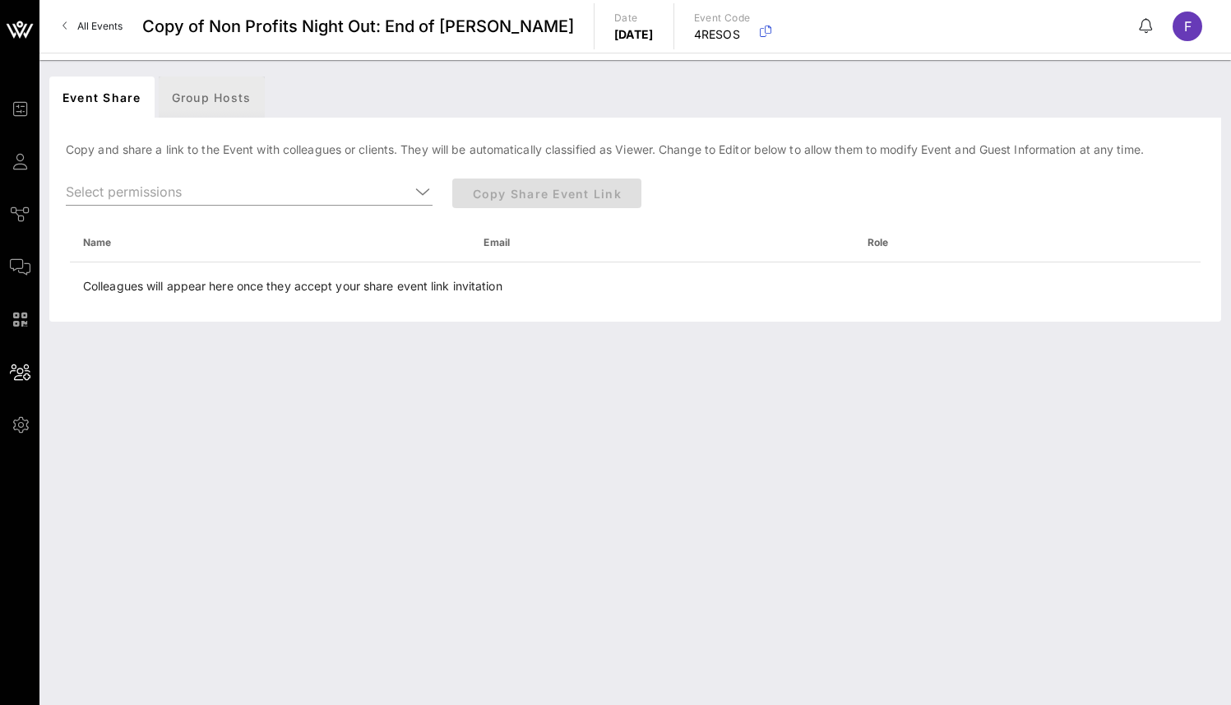
click at [183, 100] on div "Group Hosts" at bounding box center [212, 96] width 106 height 41
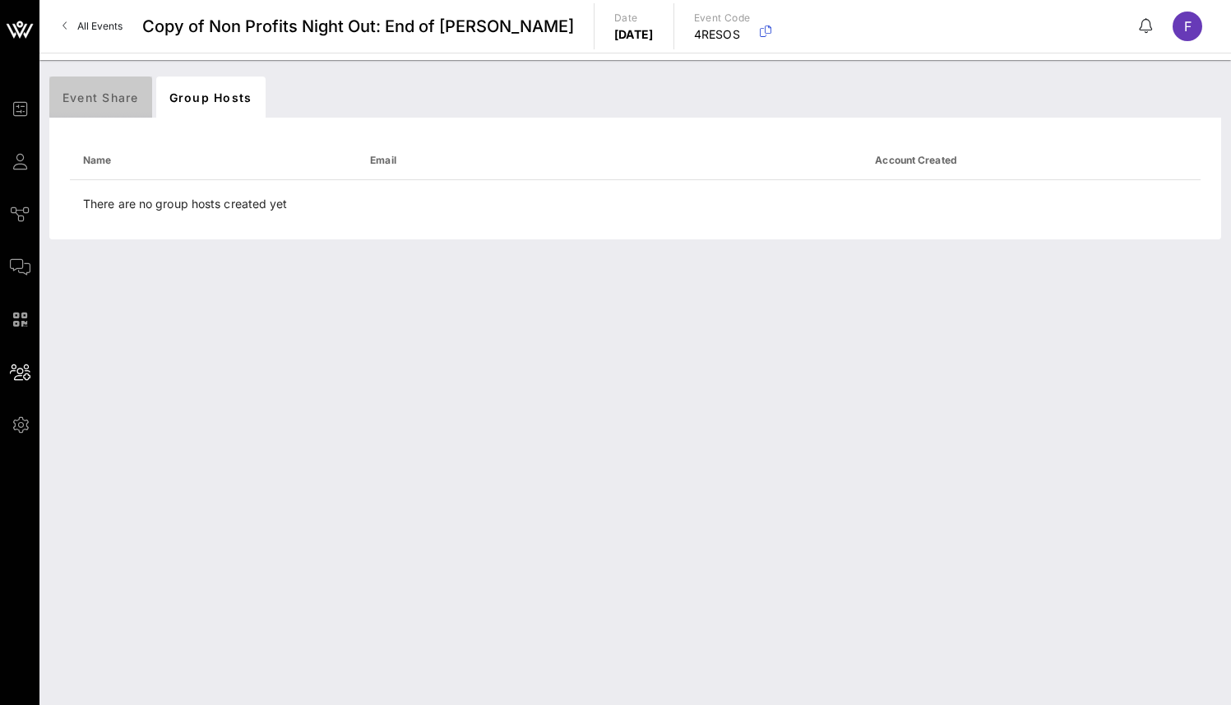
click at [105, 93] on div "Event Share" at bounding box center [100, 96] width 103 height 41
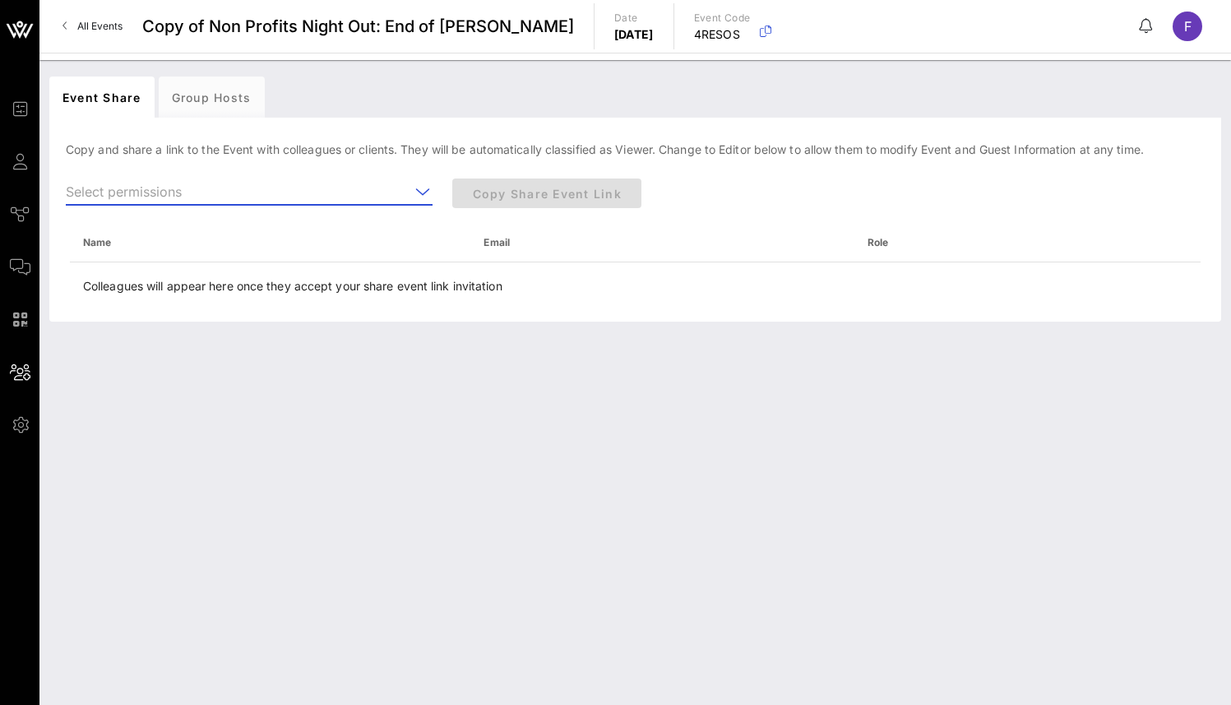
click at [307, 188] on input "text" at bounding box center [238, 191] width 344 height 26
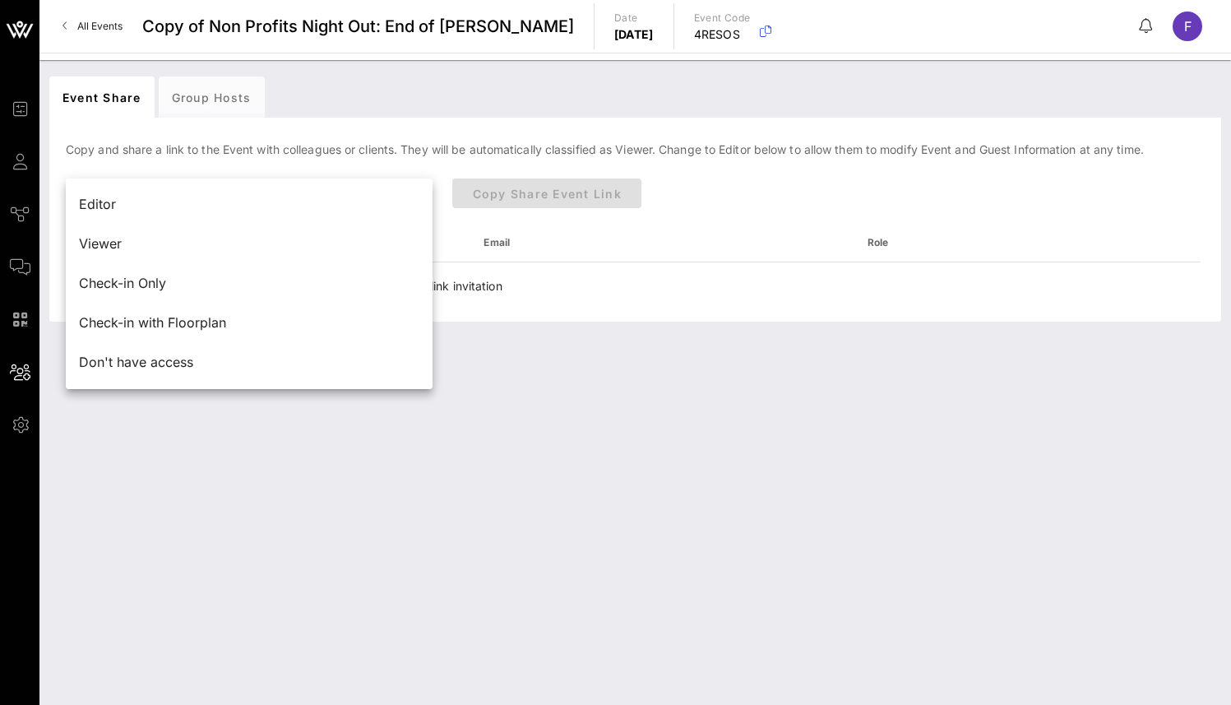
click at [352, 131] on div "Copy and share a link to the Event with colleagues or clients. They will be aut…" at bounding box center [635, 224] width 1172 height 194
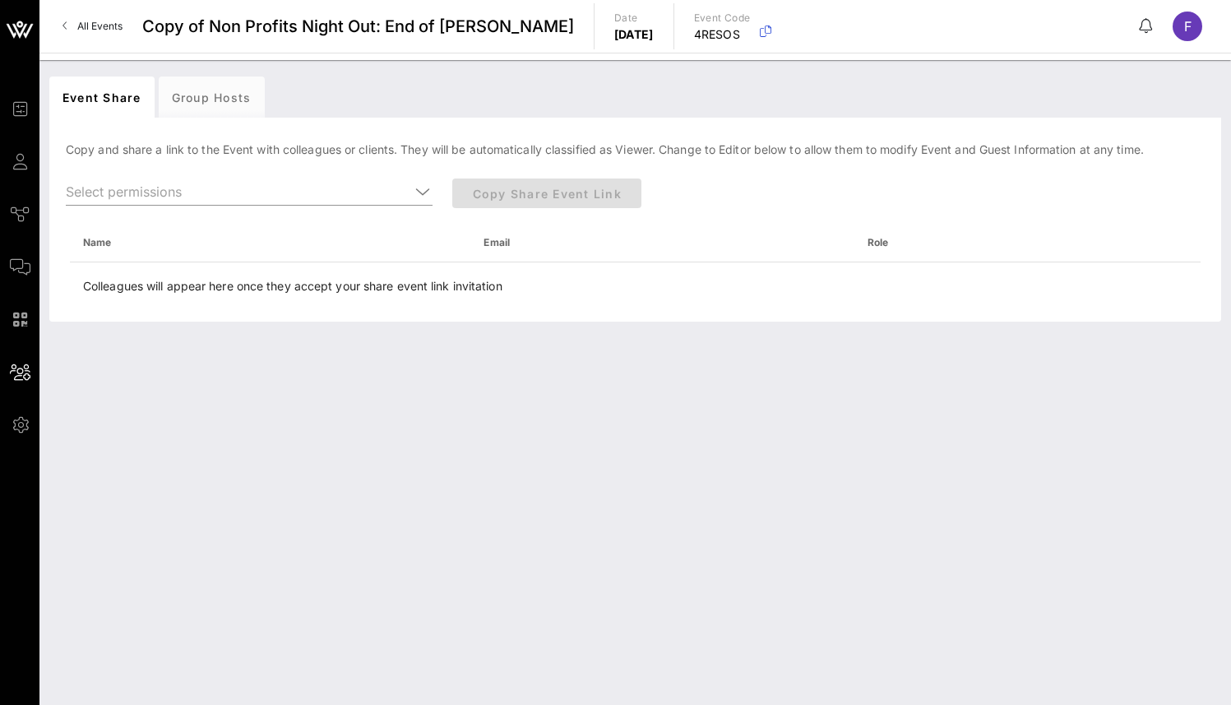
click at [90, 17] on link "All Events" at bounding box center [93, 26] width 80 height 26
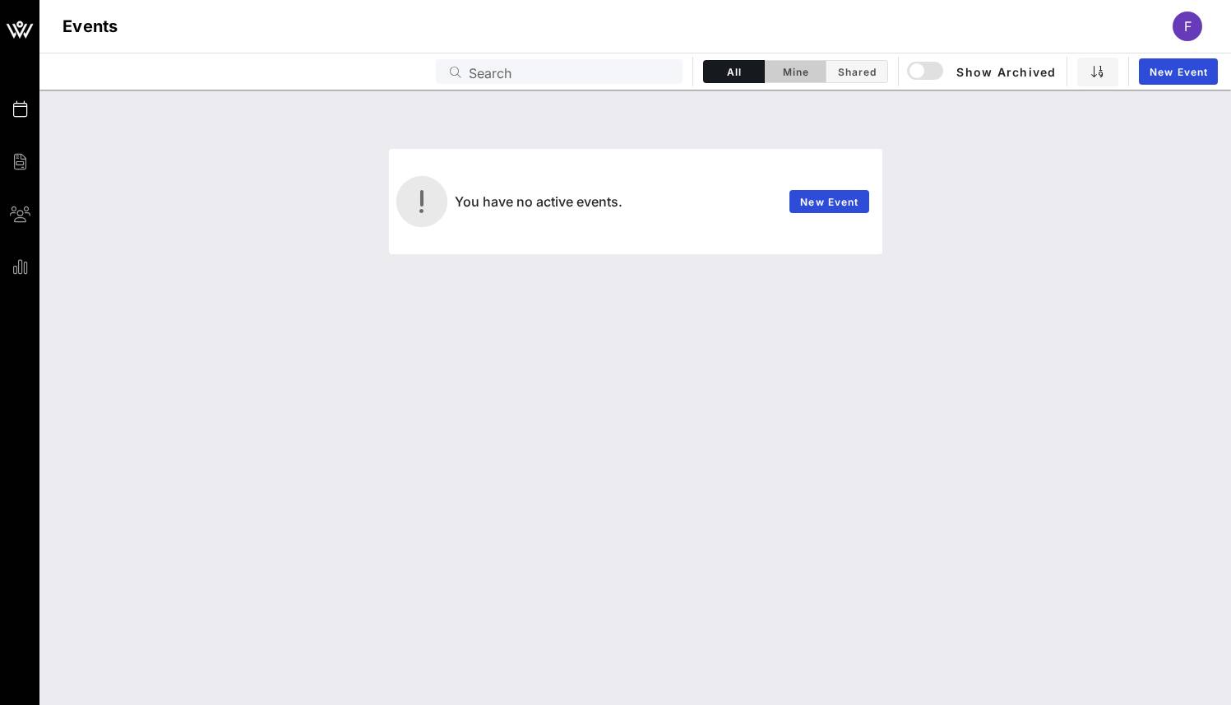
click at [782, 75] on span "Mine" at bounding box center [795, 72] width 41 height 12
click at [867, 61] on button "Shared" at bounding box center [858, 71] width 62 height 23
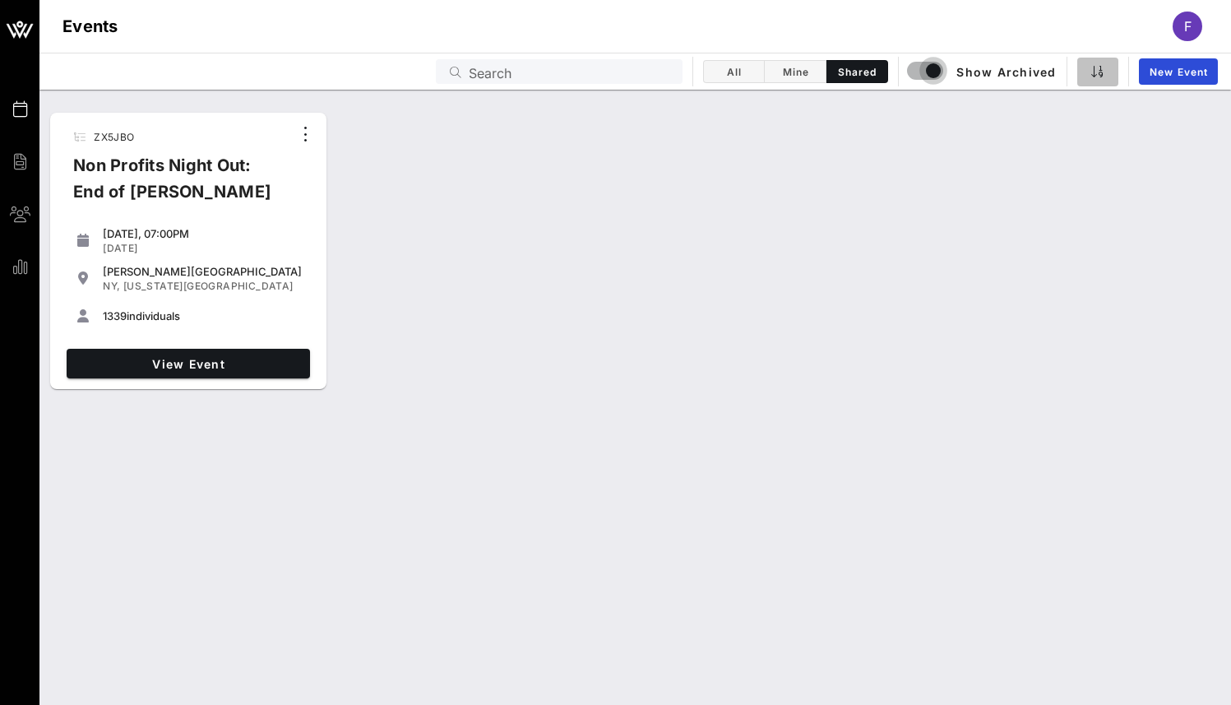
click at [1102, 71] on icon "button" at bounding box center [1098, 71] width 13 height 13
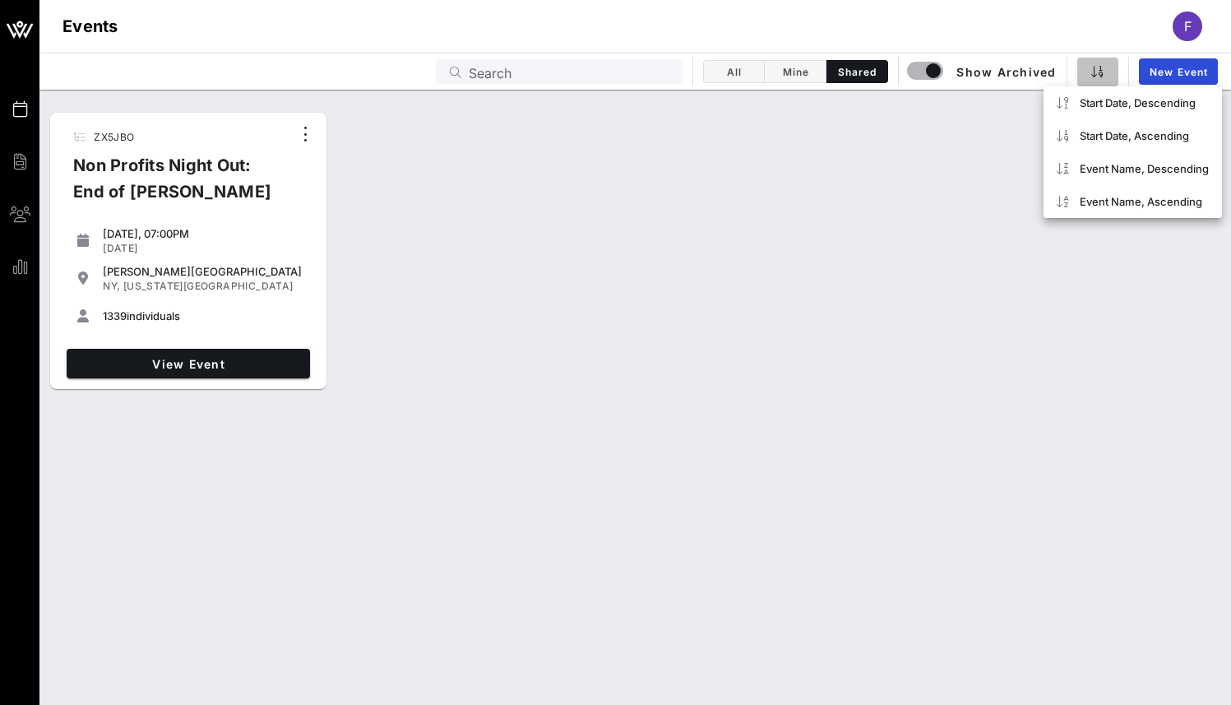
click at [1102, 71] on icon "button" at bounding box center [1098, 71] width 13 height 13
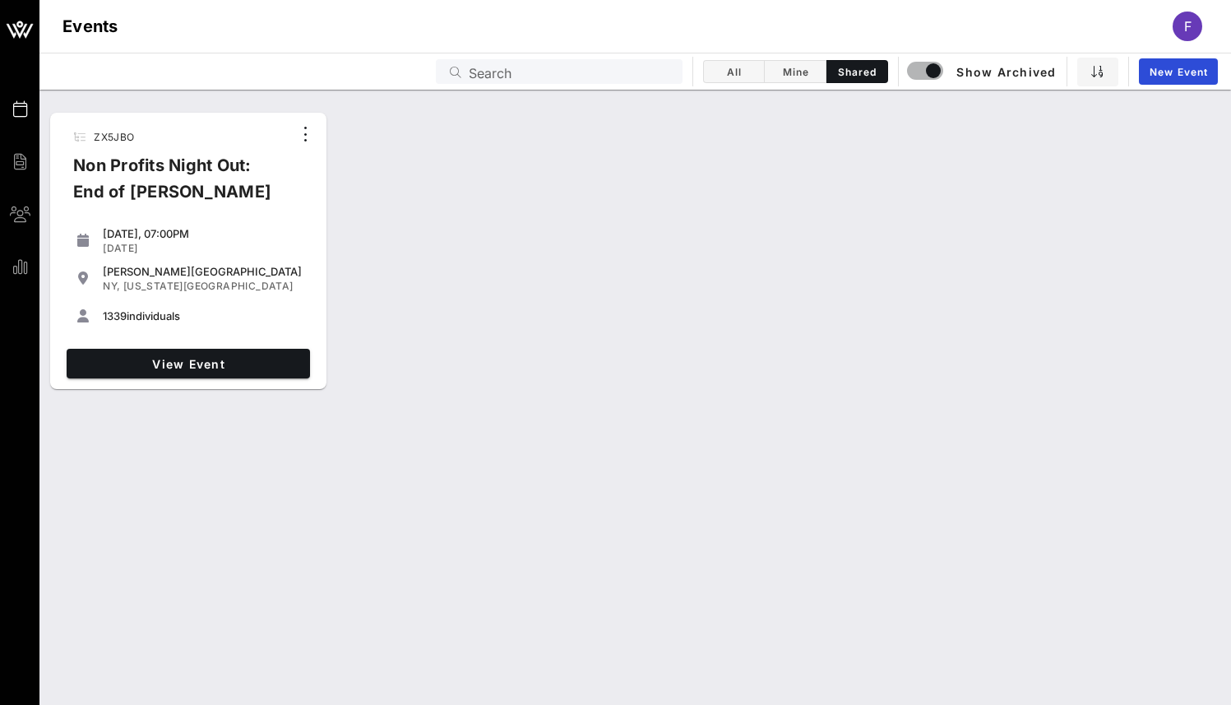
click at [136, 155] on div "Non Profits Night Out: End of [PERSON_NAME]" at bounding box center [176, 185] width 232 height 66
click at [318, 132] on div "ZX5JBO Non Profits Night Out: End of Summer Bash Wednesday, 07:00PM Sep 10, 202…" at bounding box center [188, 251] width 276 height 276
click at [311, 133] on icon "button" at bounding box center [306, 134] width 20 height 20
click at [310, 135] on icon "button" at bounding box center [306, 134] width 20 height 20
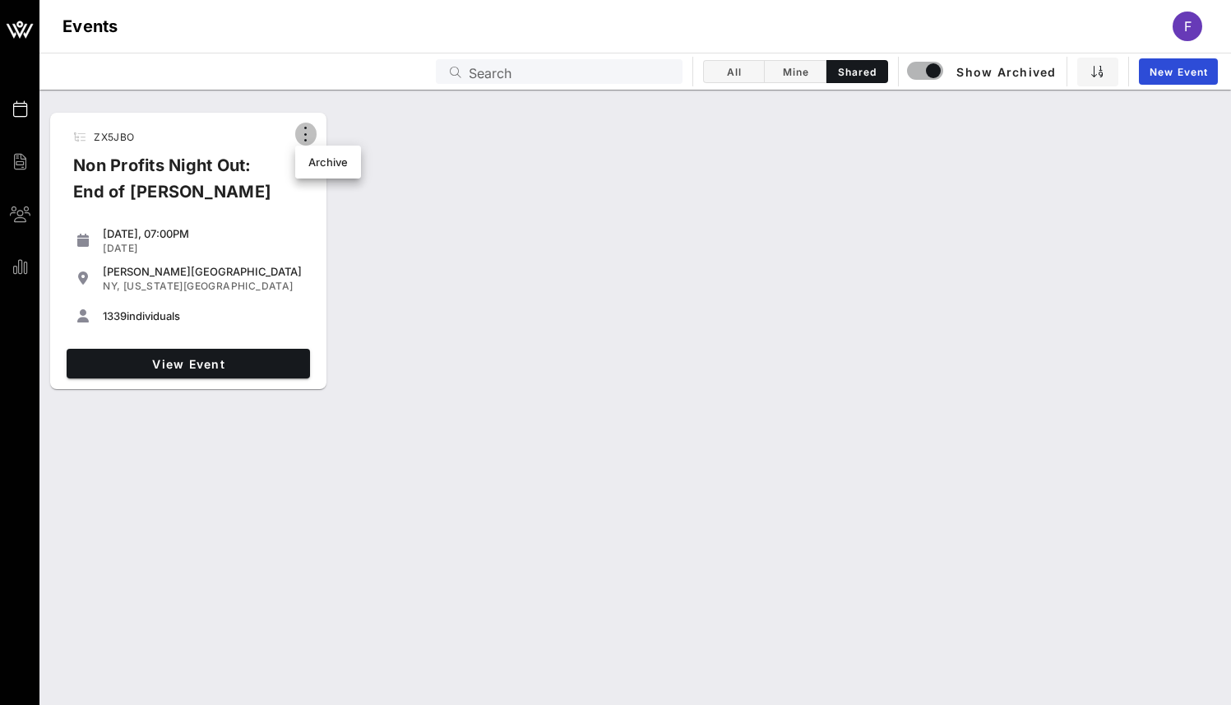
click at [310, 135] on icon "button" at bounding box center [306, 134] width 20 height 20
click at [184, 275] on div "Ellis Island" at bounding box center [203, 271] width 201 height 13
click at [186, 369] on span "View Event" at bounding box center [188, 364] width 230 height 14
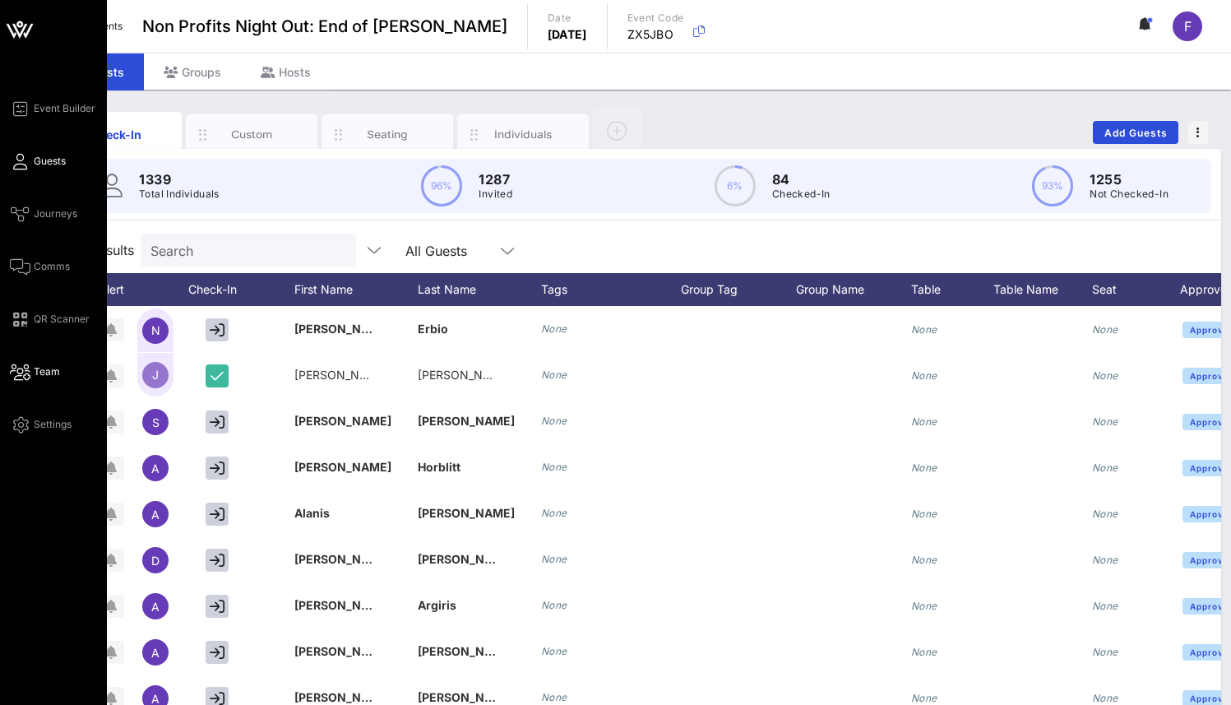
click at [39, 368] on span "Team" at bounding box center [47, 371] width 26 height 15
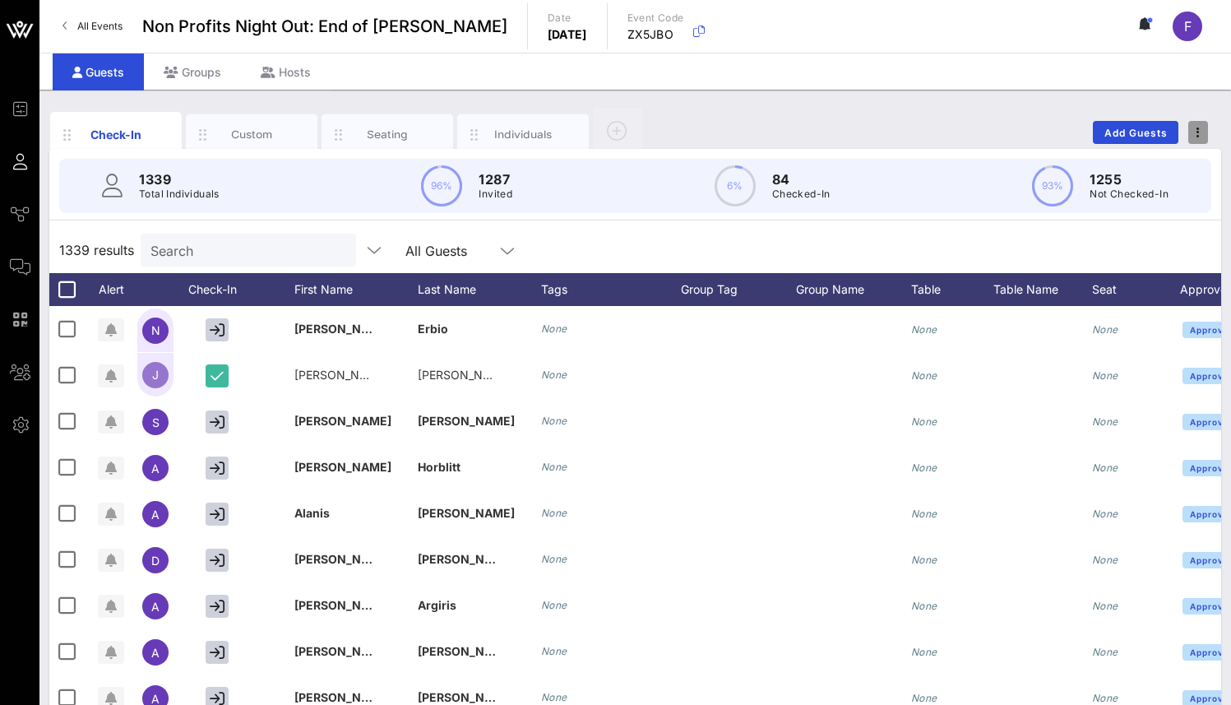
click at [1202, 131] on span "button" at bounding box center [1199, 133] width 20 height 12
click at [1188, 188] on div "Duplicate Event" at bounding box center [1168, 193] width 79 height 13
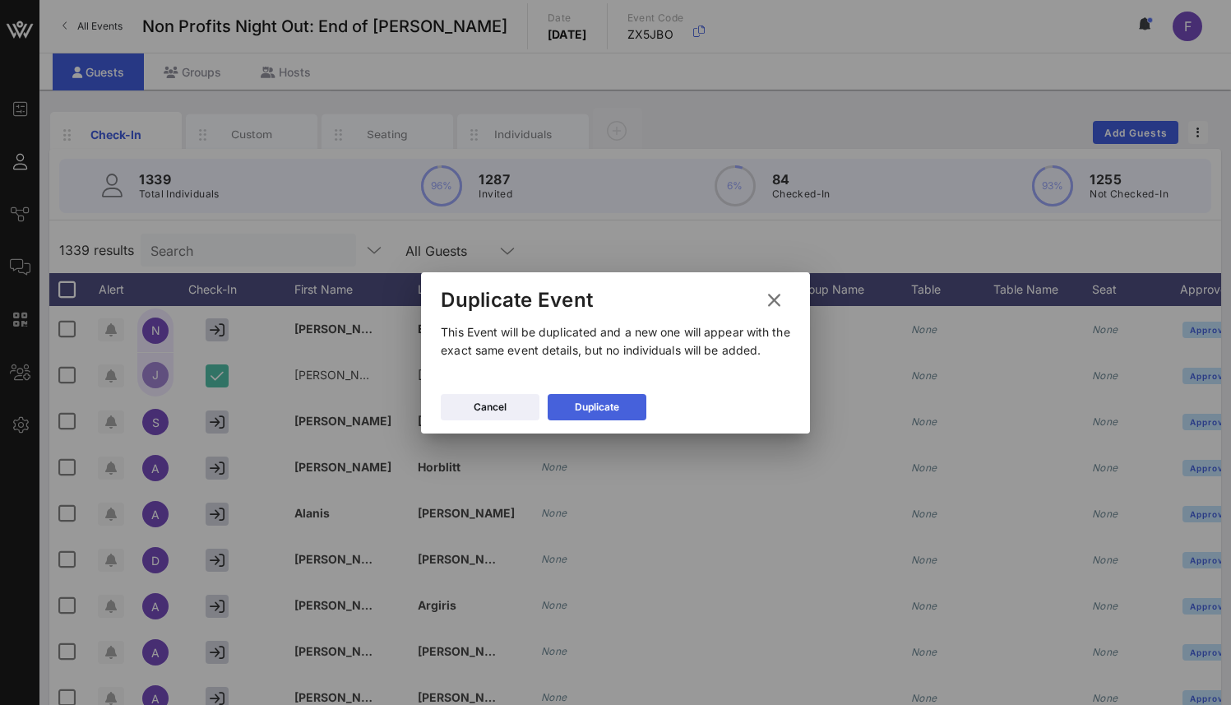
click at [587, 406] on div "Duplicate" at bounding box center [597, 407] width 44 height 16
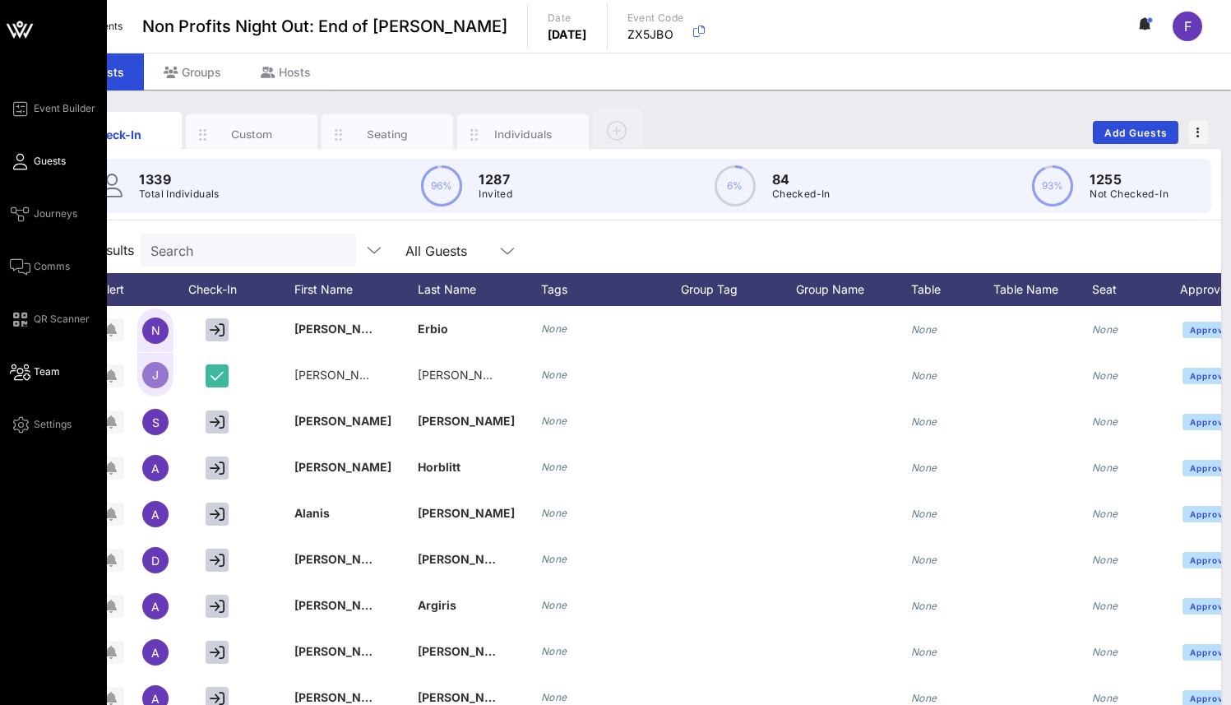
click at [39, 364] on link "Team" at bounding box center [35, 372] width 50 height 20
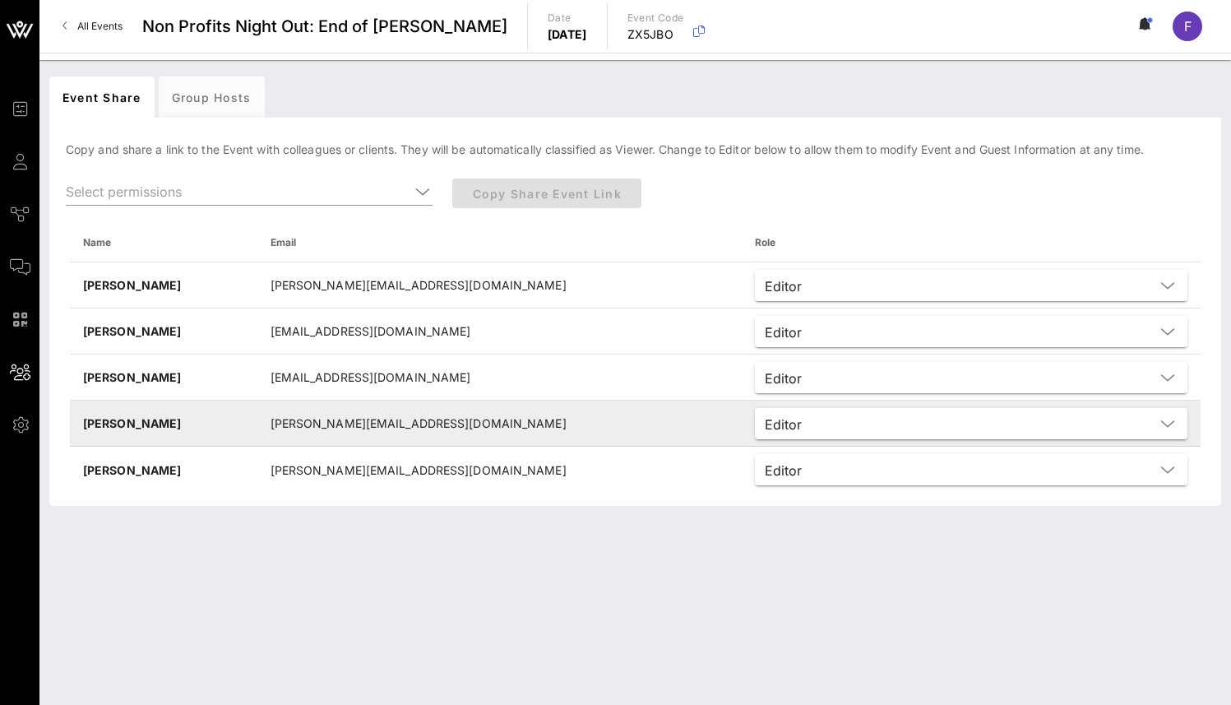
click at [461, 426] on td "frederik@danishleadco.io" at bounding box center [499, 424] width 485 height 46
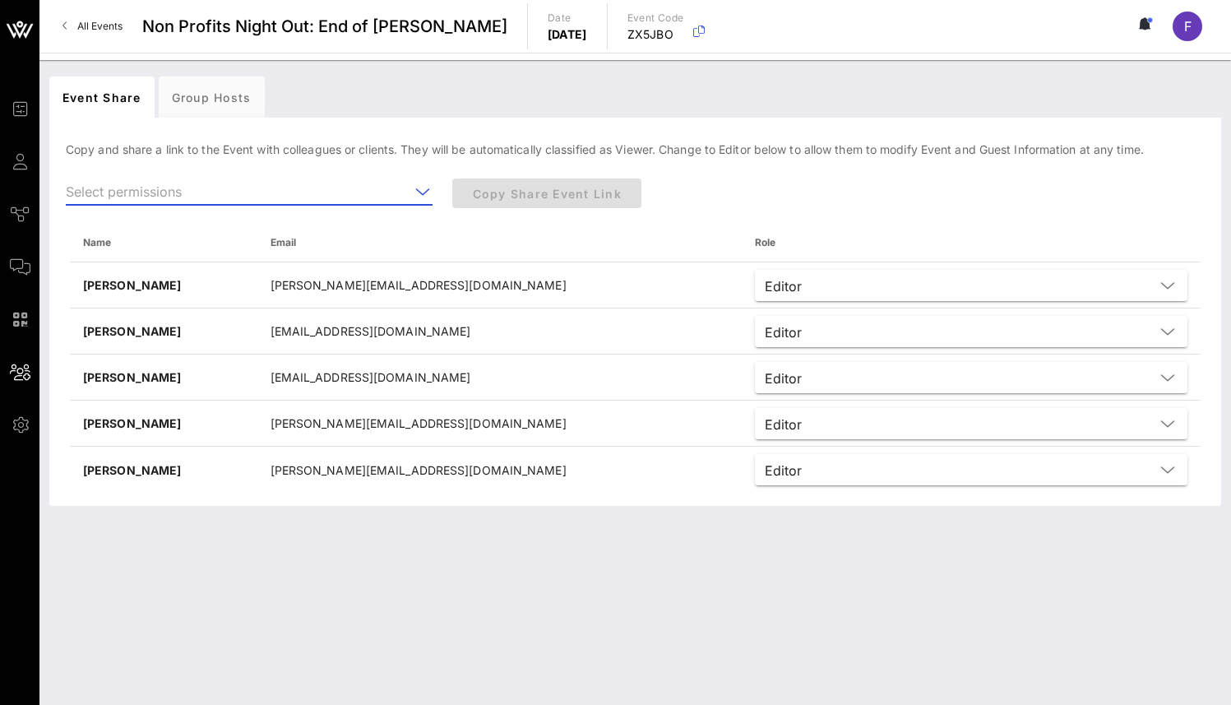
click at [331, 195] on input "text" at bounding box center [238, 191] width 344 height 26
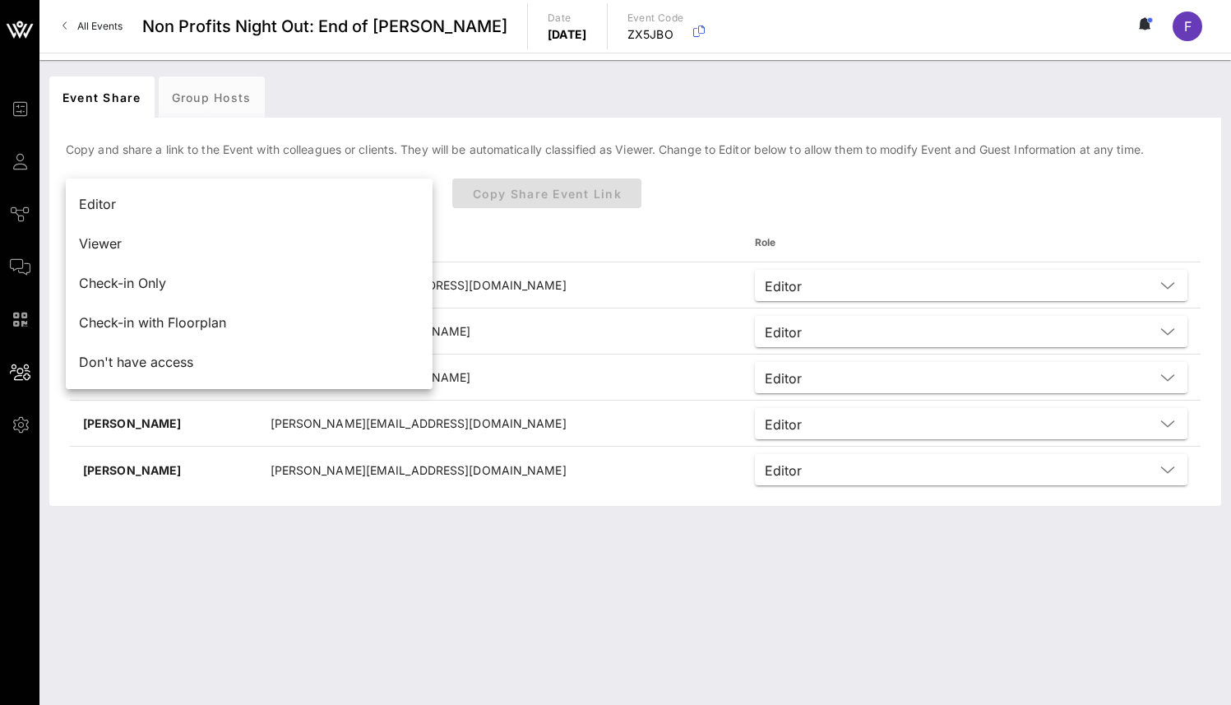
click at [359, 134] on div "Copy and share a link to the Event with colleagues or clients. They will be aut…" at bounding box center [635, 316] width 1172 height 378
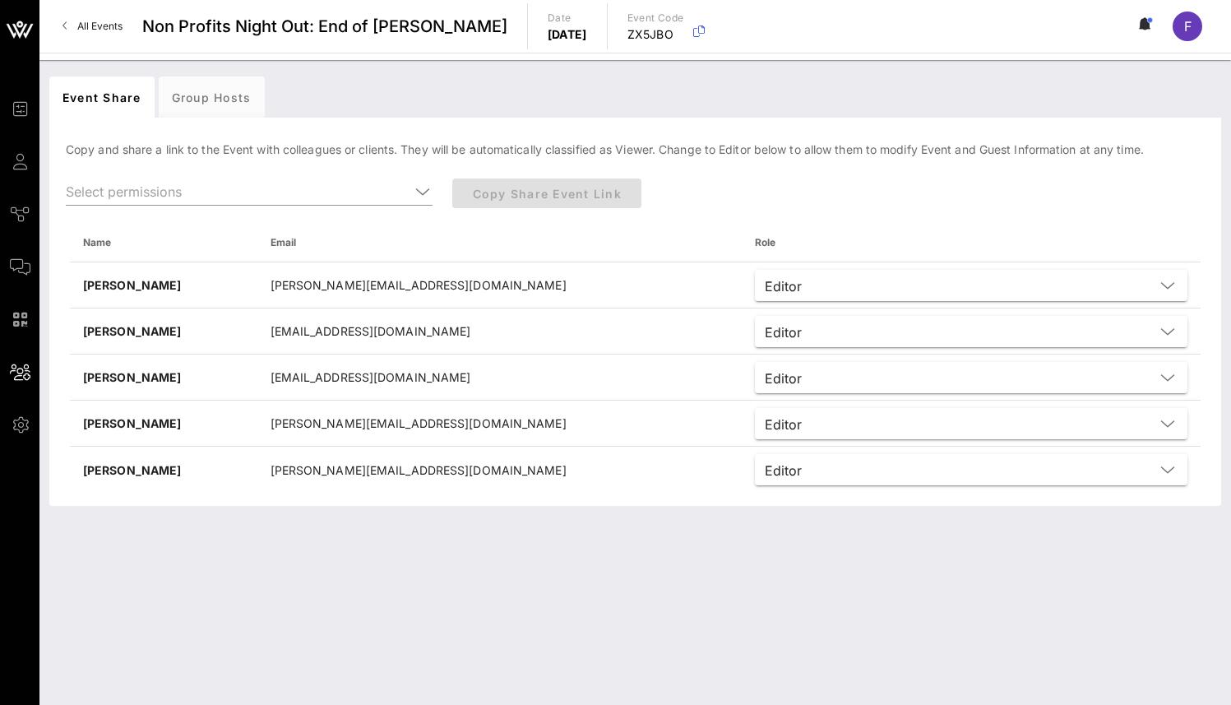
click at [86, 21] on span "All Events" at bounding box center [99, 26] width 45 height 12
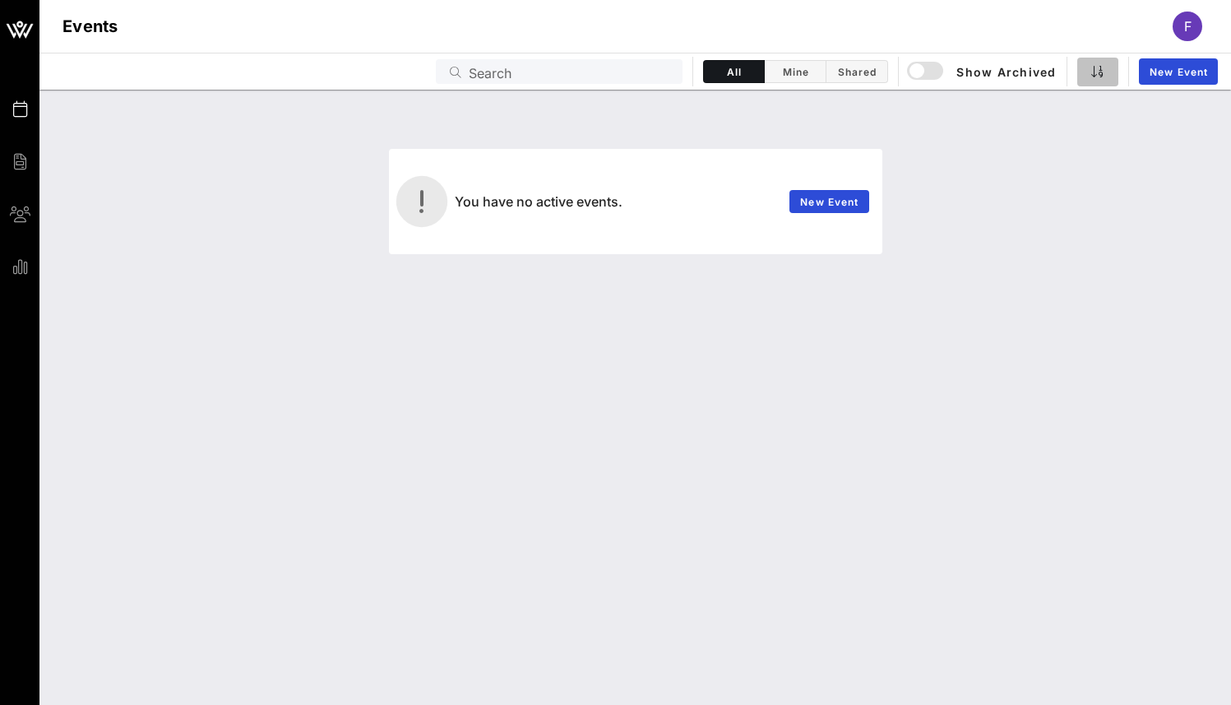
click at [1082, 67] on button "button" at bounding box center [1098, 72] width 41 height 29
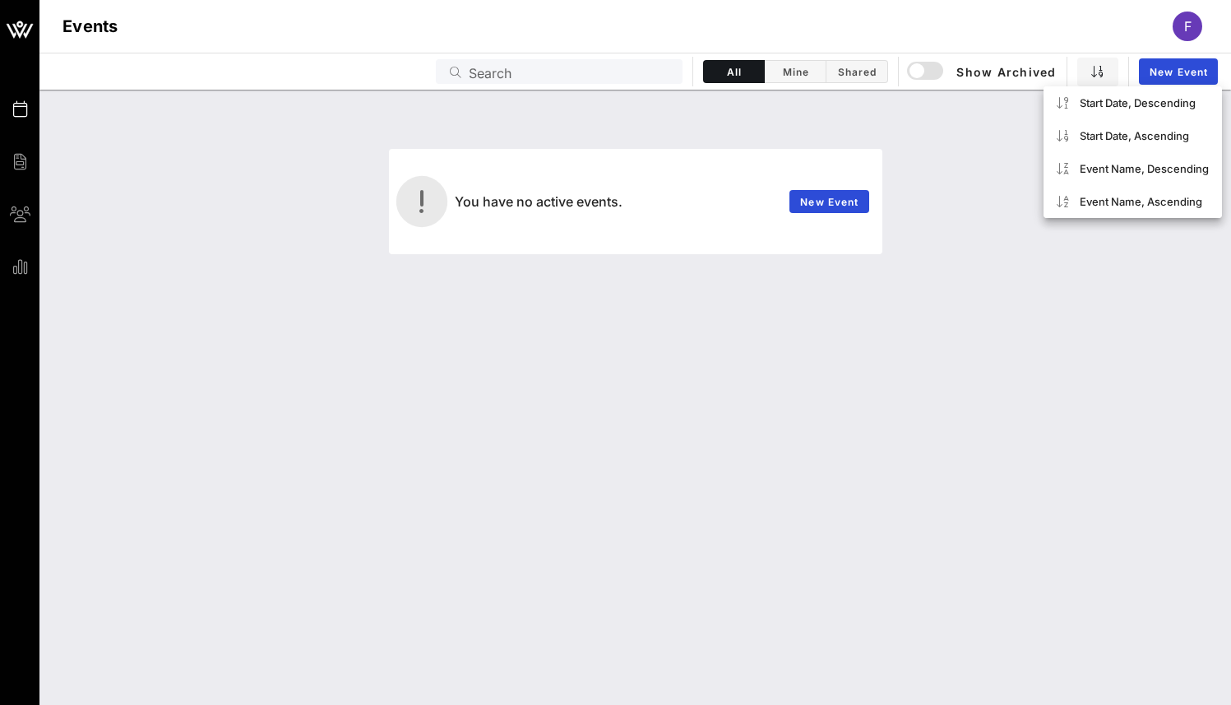
click at [1190, 14] on div "F" at bounding box center [1188, 27] width 30 height 30
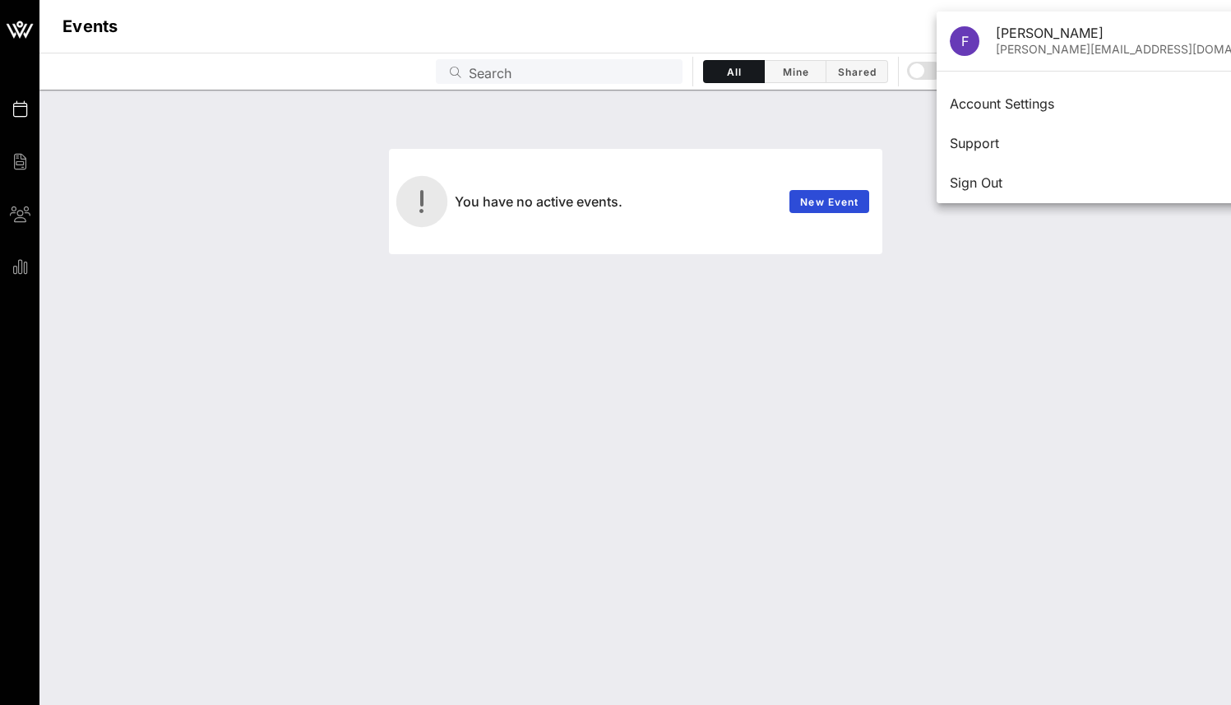
click at [1226, 19] on div "Events F" at bounding box center [635, 26] width 1192 height 53
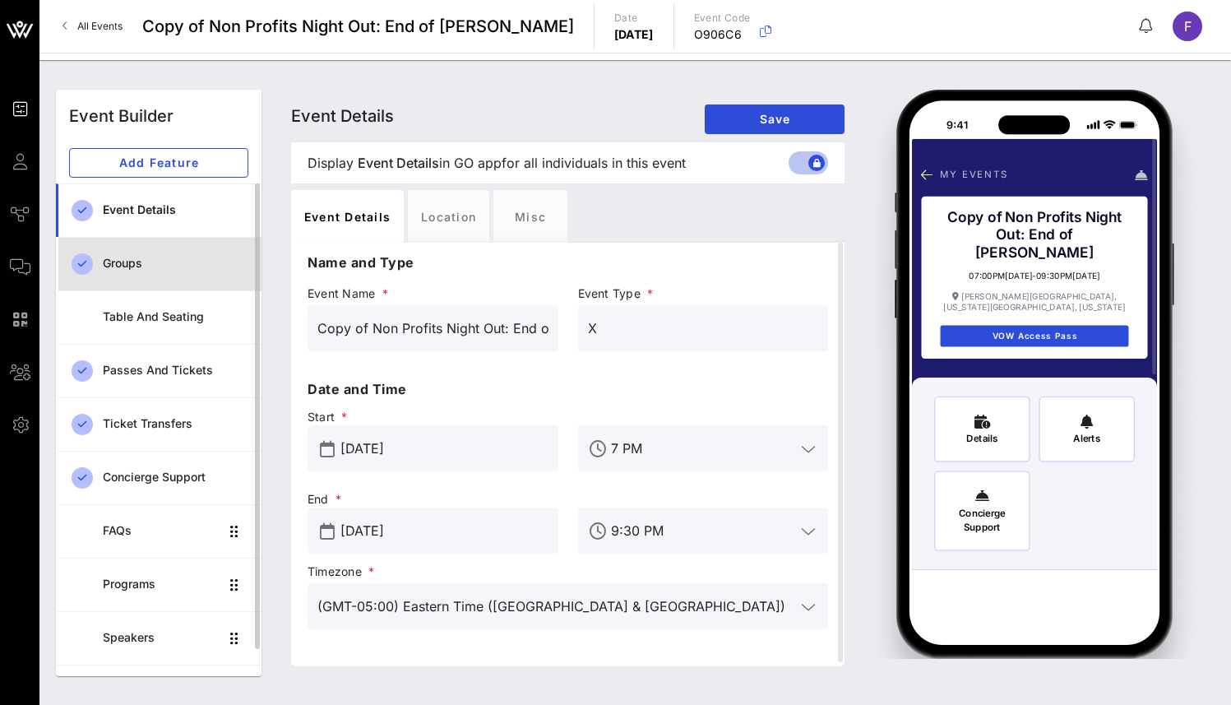
click at [167, 248] on div "Groups" at bounding box center [176, 264] width 146 height 34
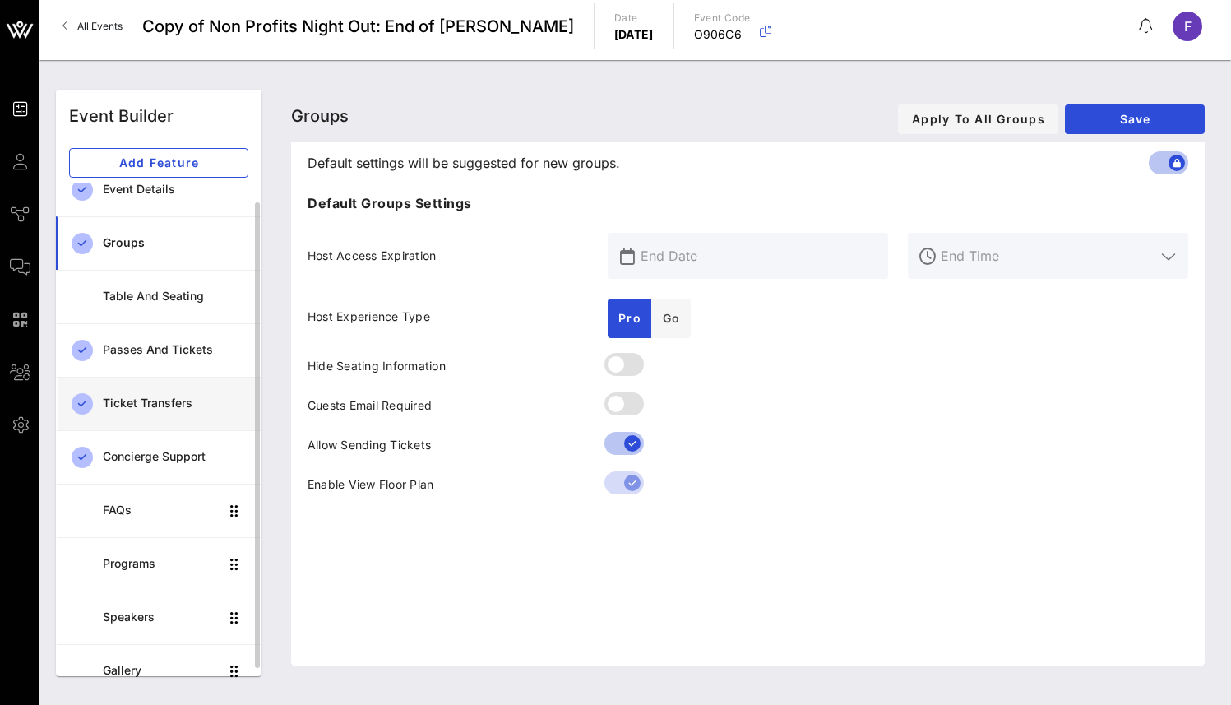
scroll to position [35, 0]
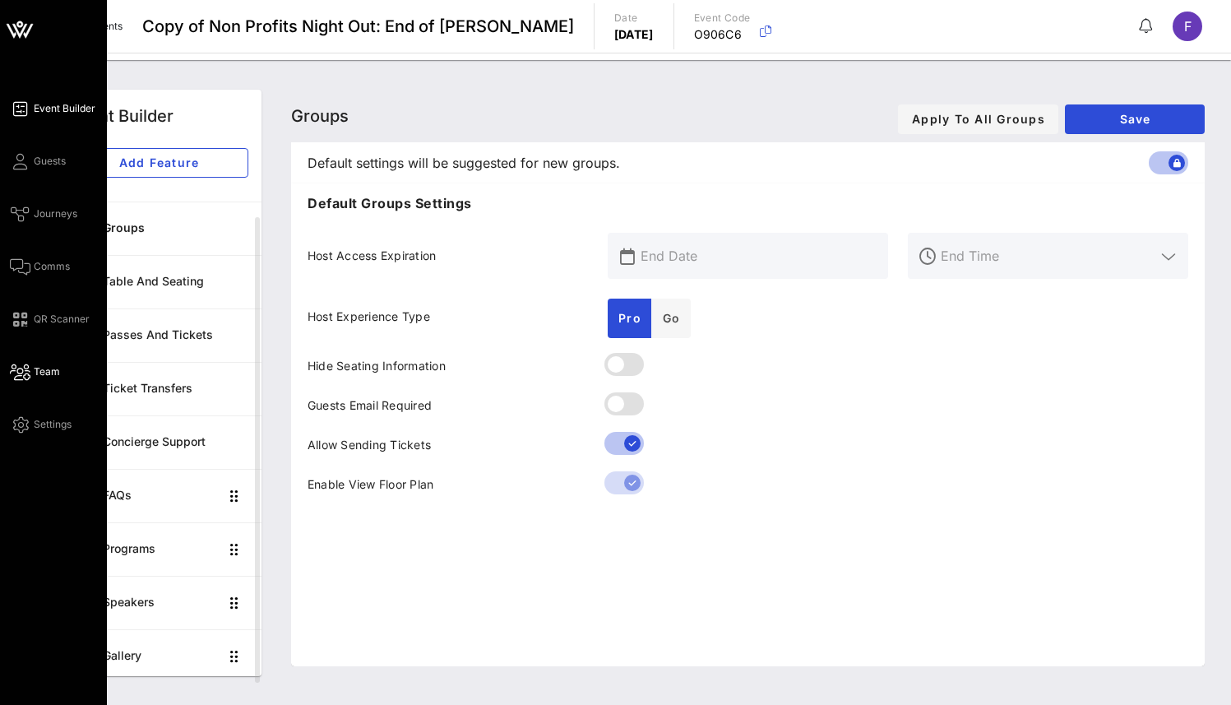
click at [35, 371] on span "Team" at bounding box center [47, 371] width 26 height 15
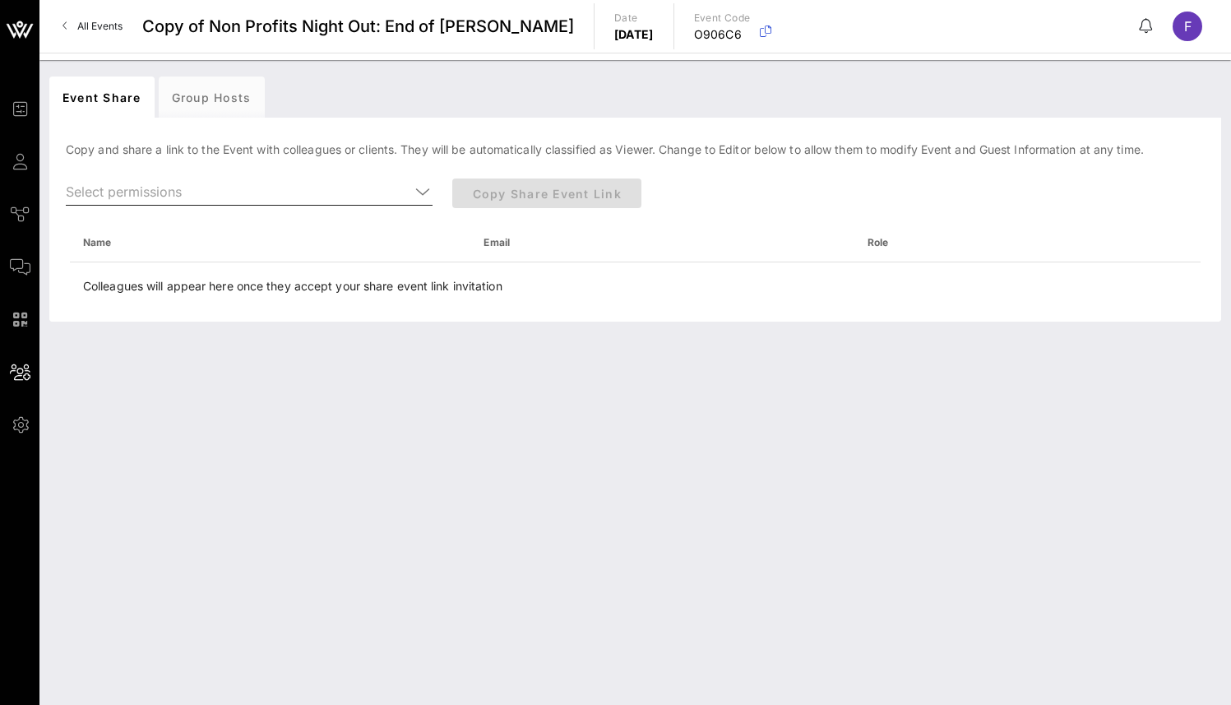
click at [233, 191] on input "text" at bounding box center [238, 191] width 344 height 26
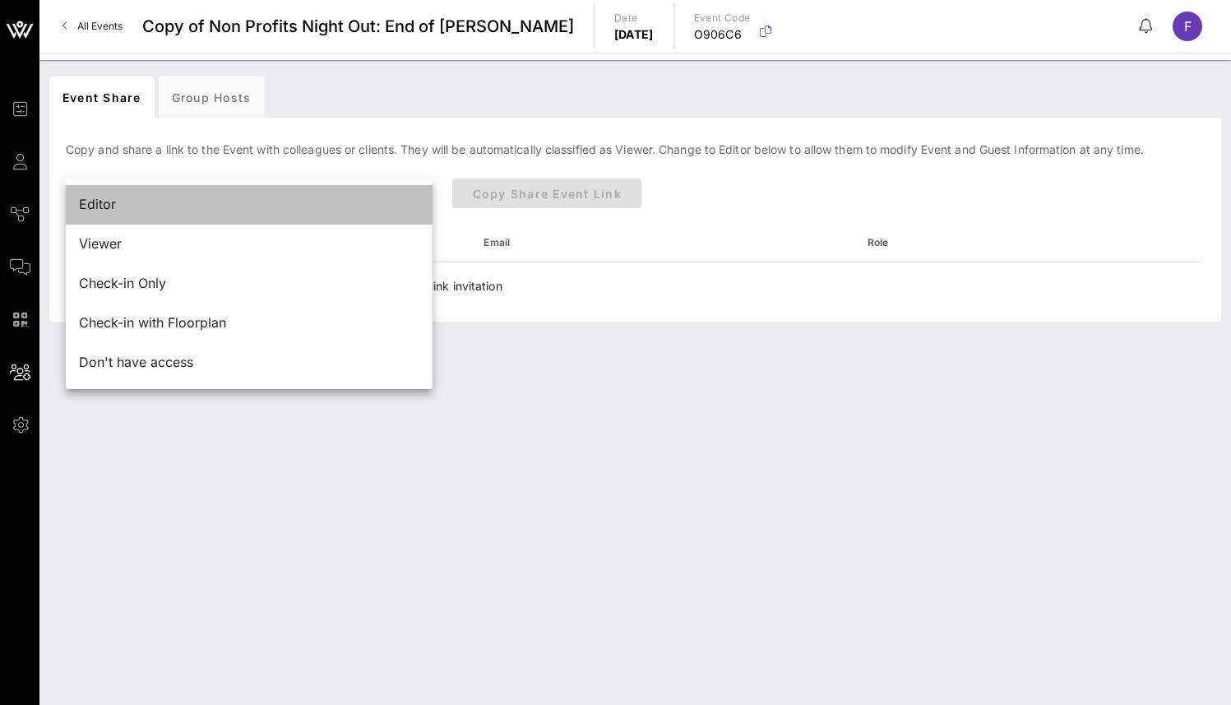
click at [219, 207] on div "Editor" at bounding box center [249, 205] width 341 height 16
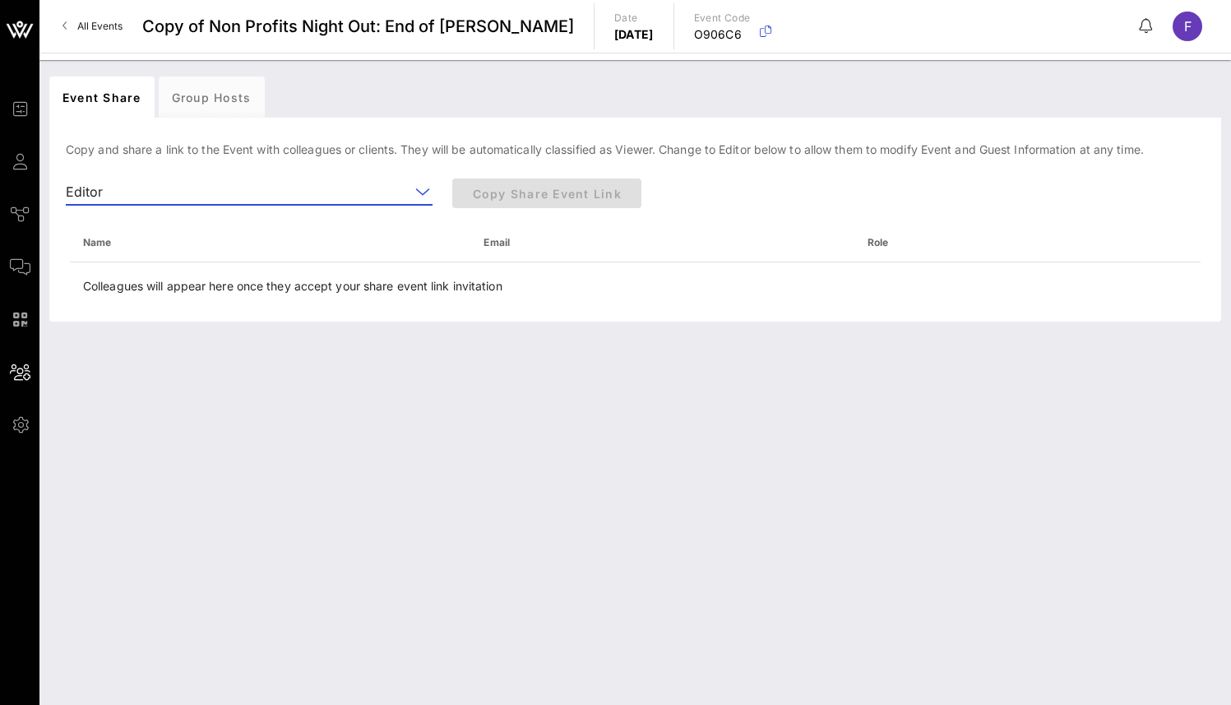
click at [172, 243] on th "Name" at bounding box center [270, 242] width 401 height 39
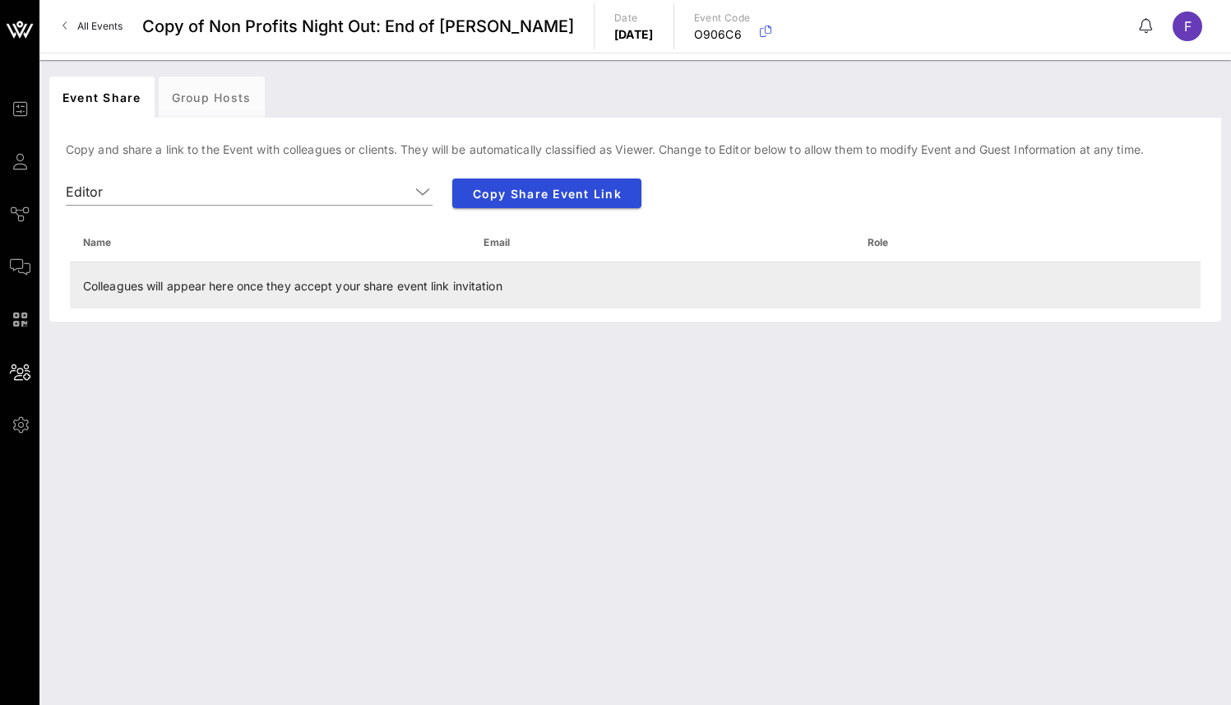
click at [357, 291] on td "Colleagues will appear here once they accept your share event link invitation" at bounding box center [635, 285] width 1131 height 46
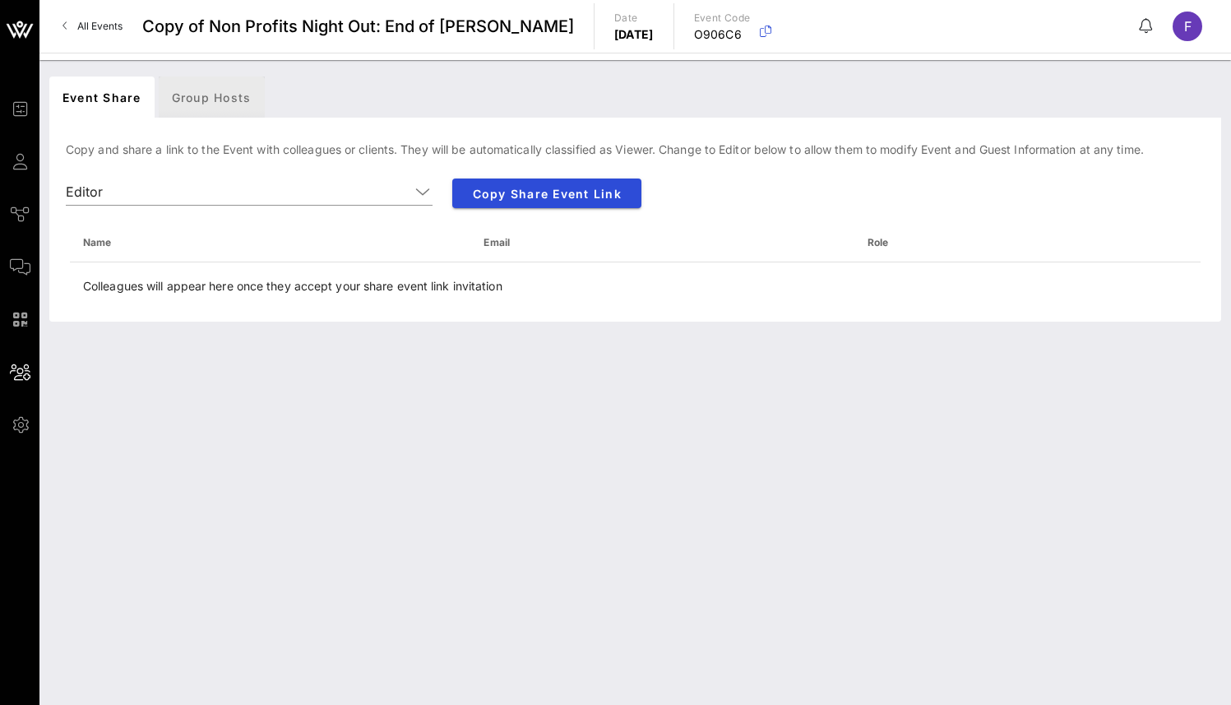
click at [199, 91] on div "Group Hosts" at bounding box center [212, 96] width 106 height 41
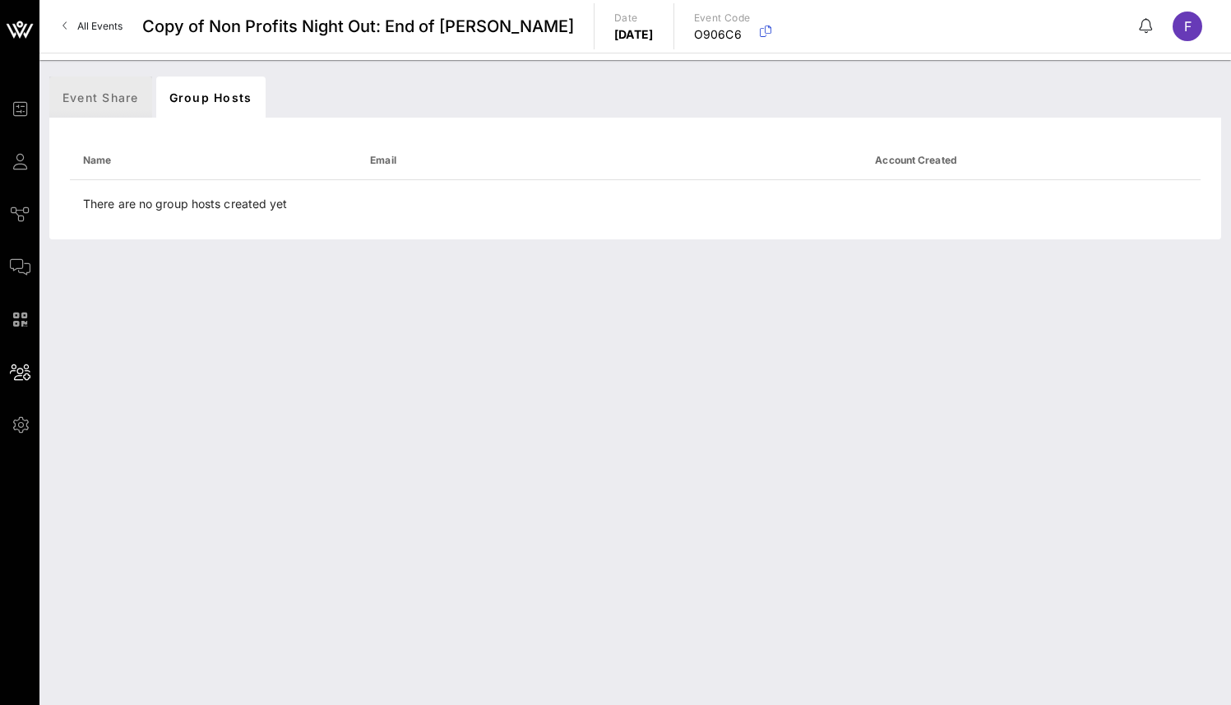
click at [112, 90] on div "Event Share" at bounding box center [100, 96] width 103 height 41
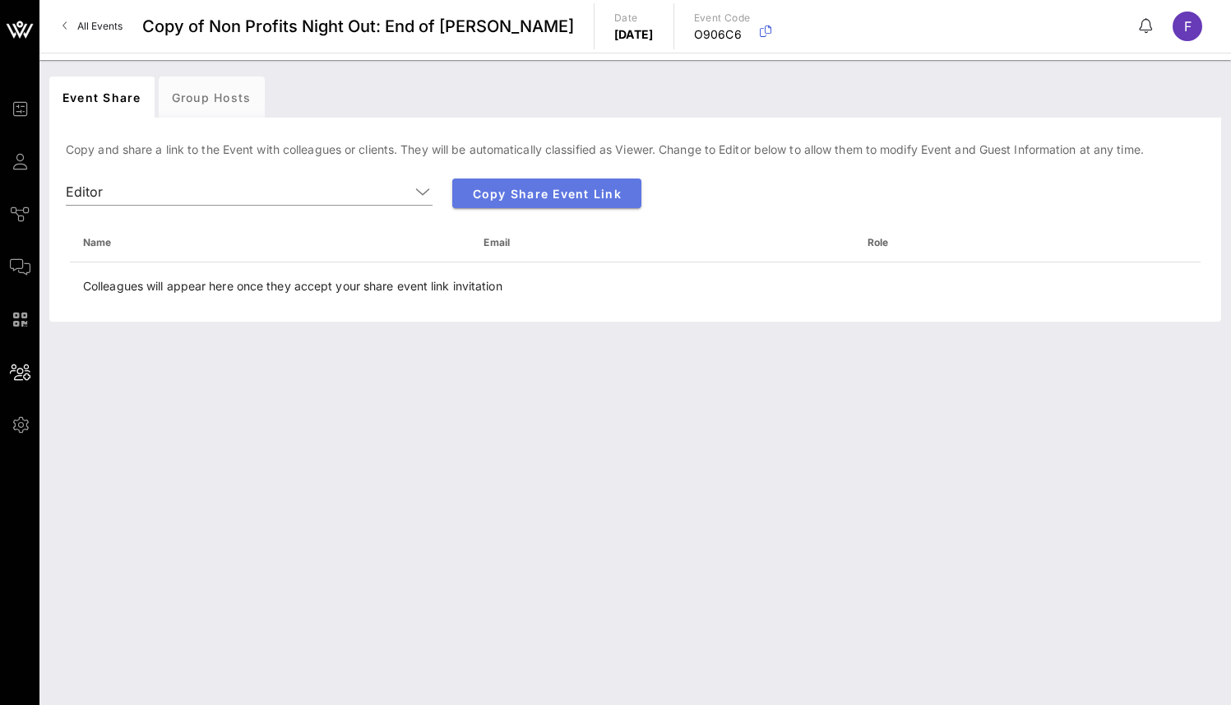
click at [578, 191] on span "Copy Share Event Link" at bounding box center [547, 194] width 163 height 14
click at [269, 199] on input "text" at bounding box center [259, 191] width 300 height 26
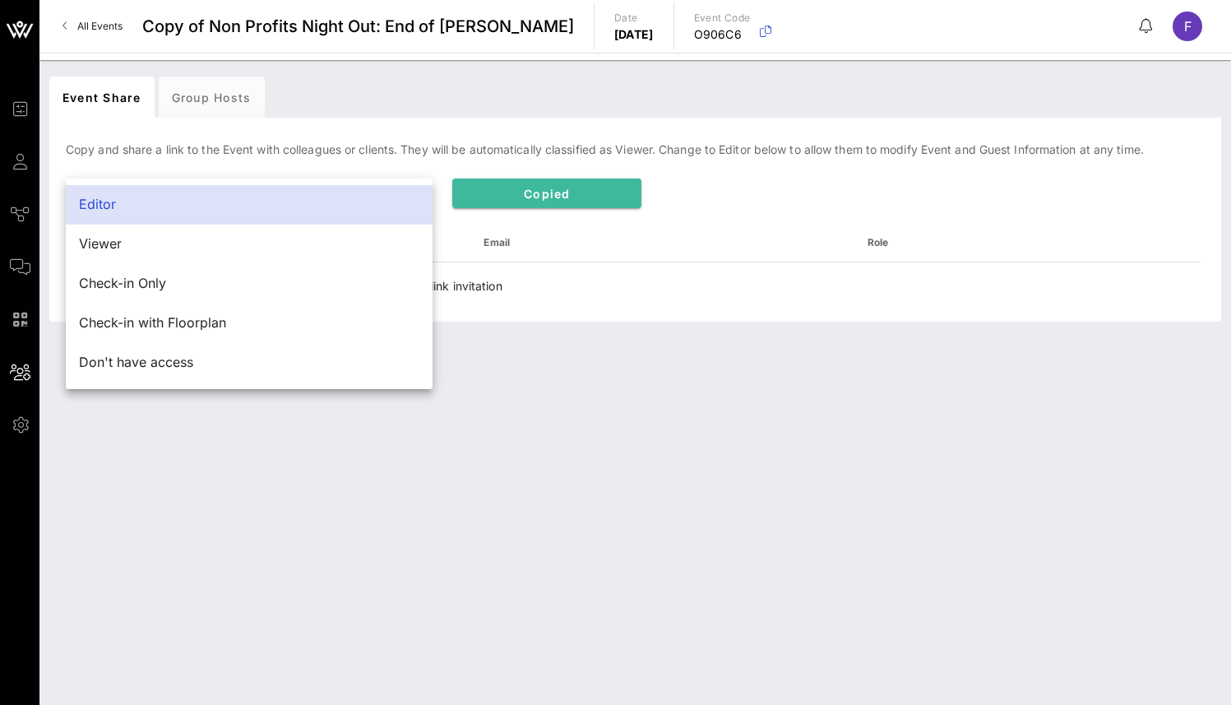
click at [313, 130] on div "Copy and share a link to the Event with colleagues or clients. They will be aut…" at bounding box center [635, 224] width 1172 height 194
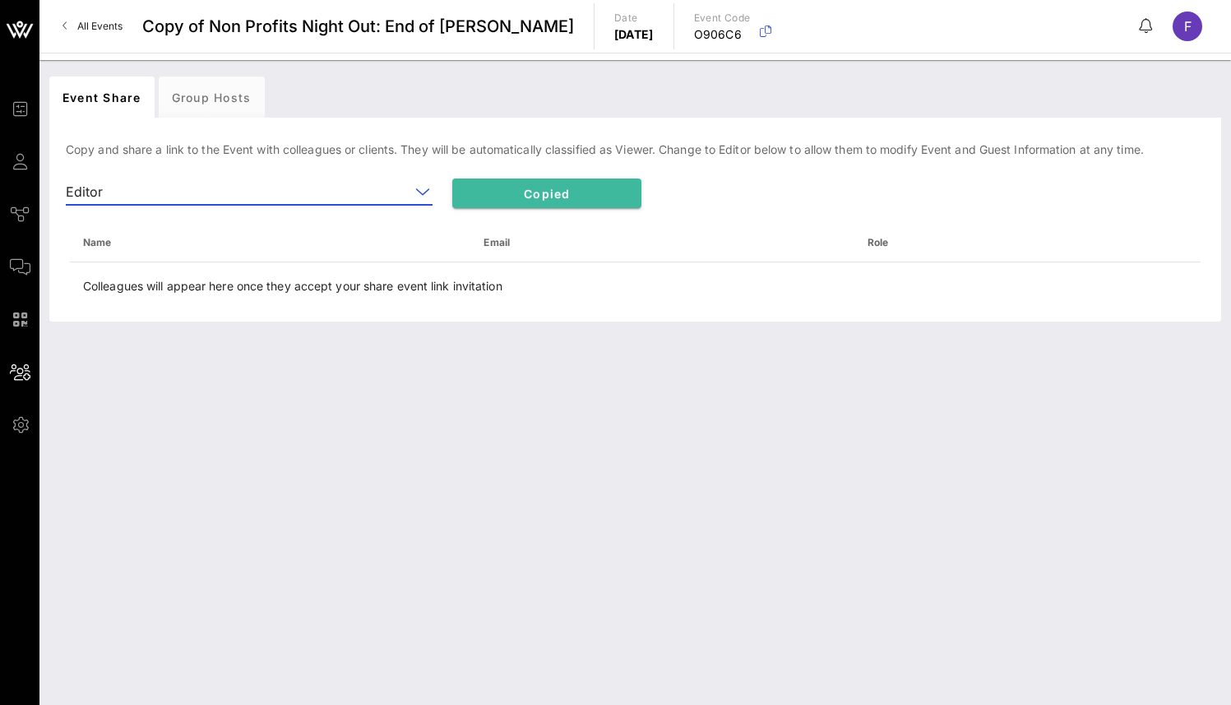
click at [342, 203] on input "text" at bounding box center [259, 191] width 300 height 26
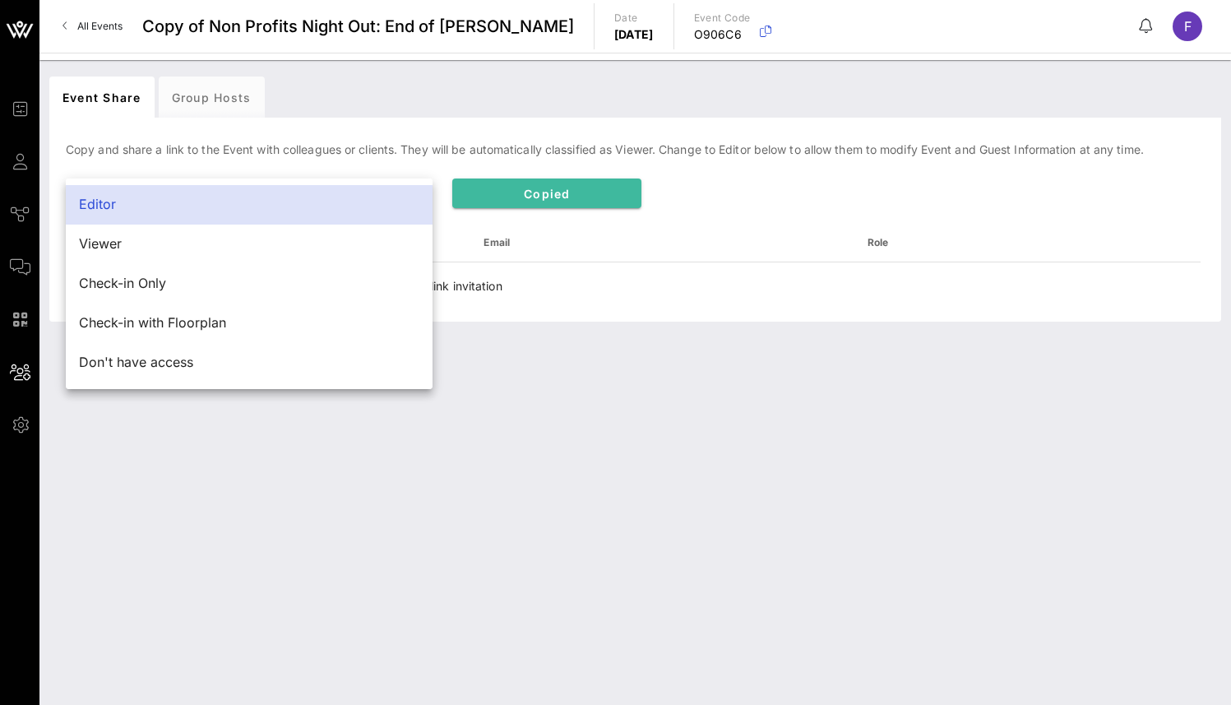
click at [336, 172] on div "Editor" at bounding box center [249, 201] width 387 height 64
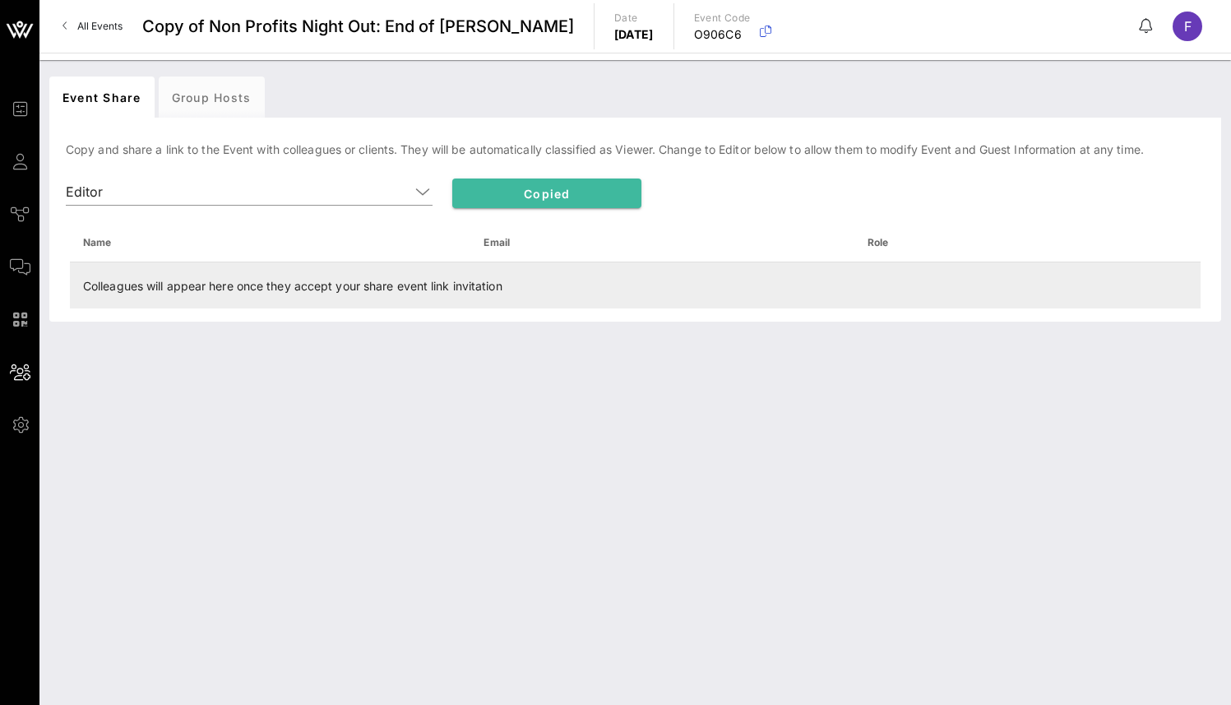
click at [302, 285] on td "Colleagues will appear here once they accept your share event link invitation" at bounding box center [635, 285] width 1131 height 46
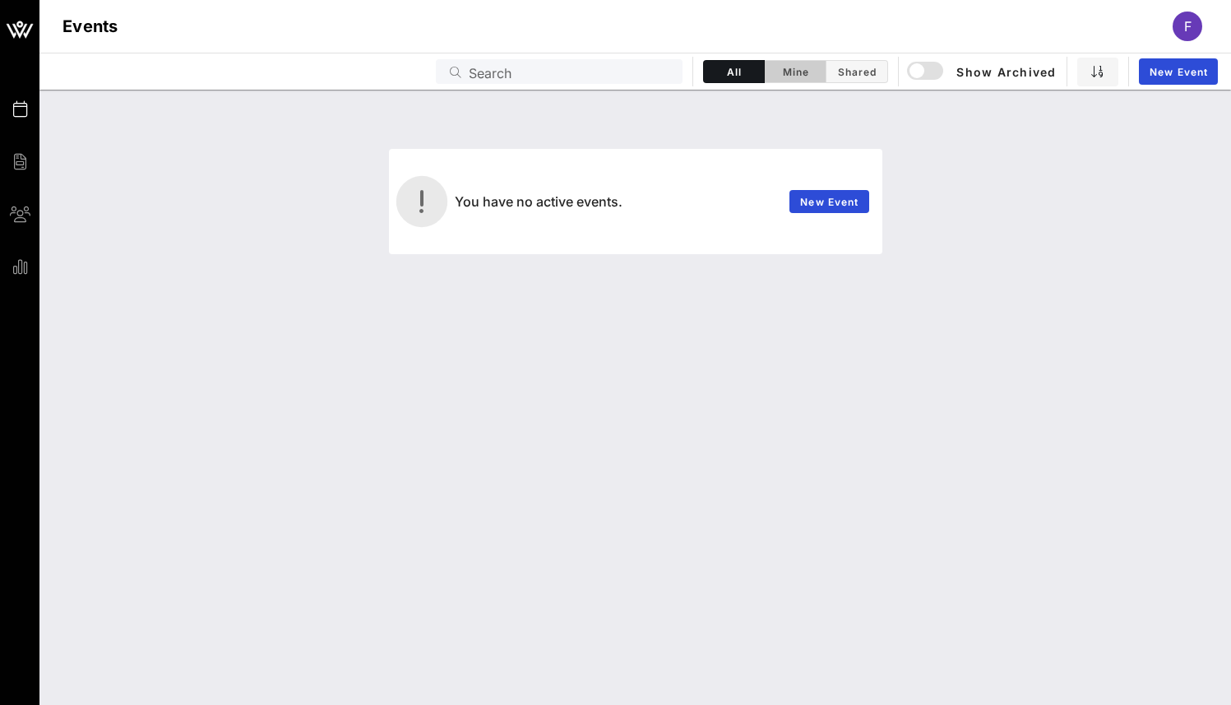
click at [805, 73] on span "Mine" at bounding box center [795, 72] width 41 height 12
click at [860, 76] on span "Shared" at bounding box center [857, 72] width 41 height 12
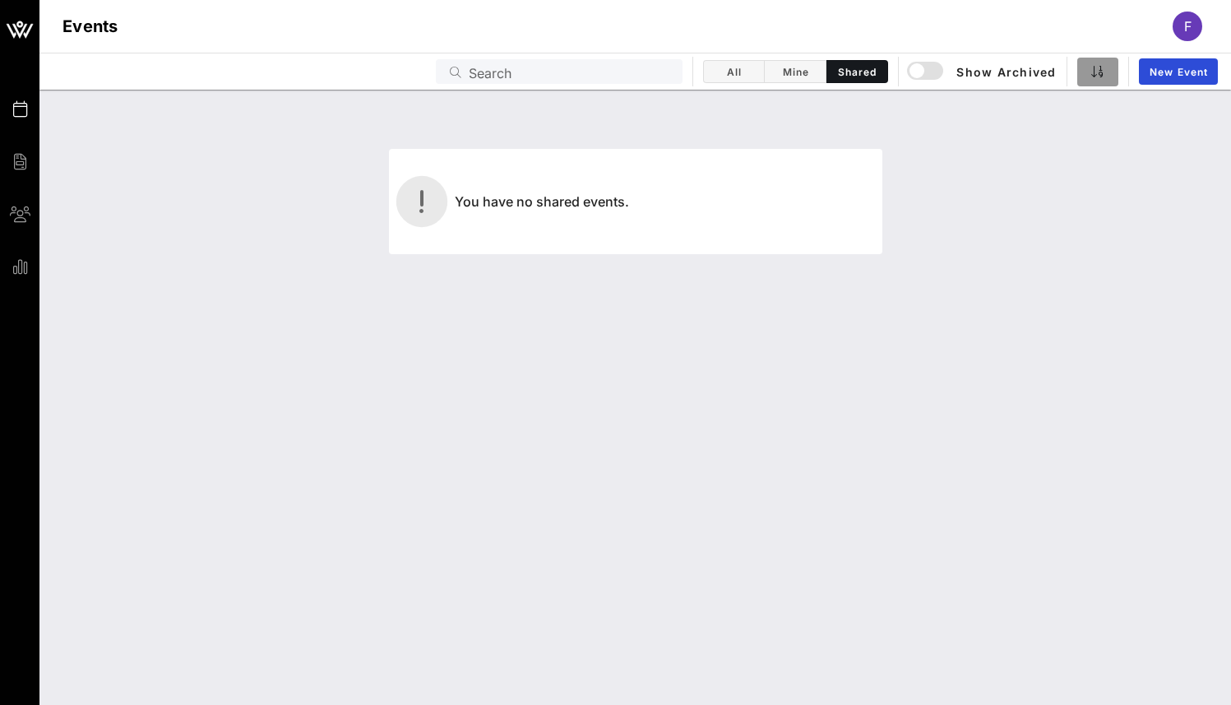
click at [1114, 71] on button "button" at bounding box center [1098, 72] width 41 height 29
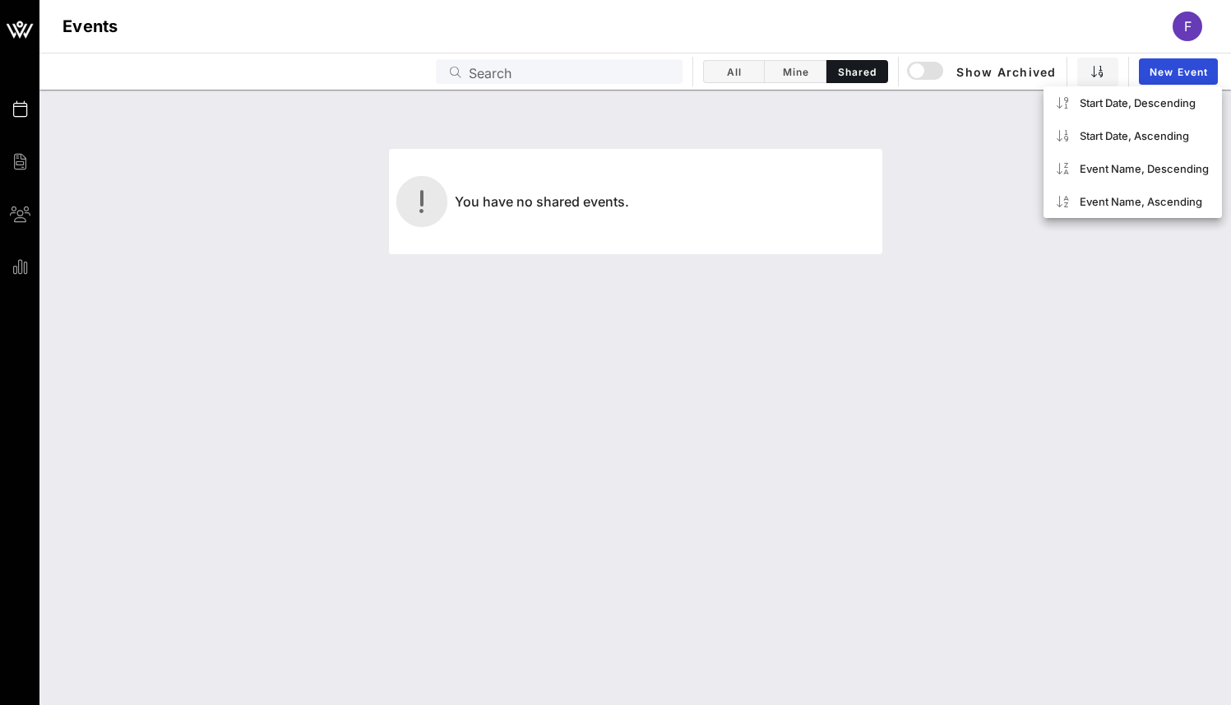
drag, startPoint x: 1051, startPoint y: 22, endPoint x: 1064, endPoint y: 33, distance: 17.0
click at [1052, 22] on div "Events F" at bounding box center [635, 26] width 1192 height 53
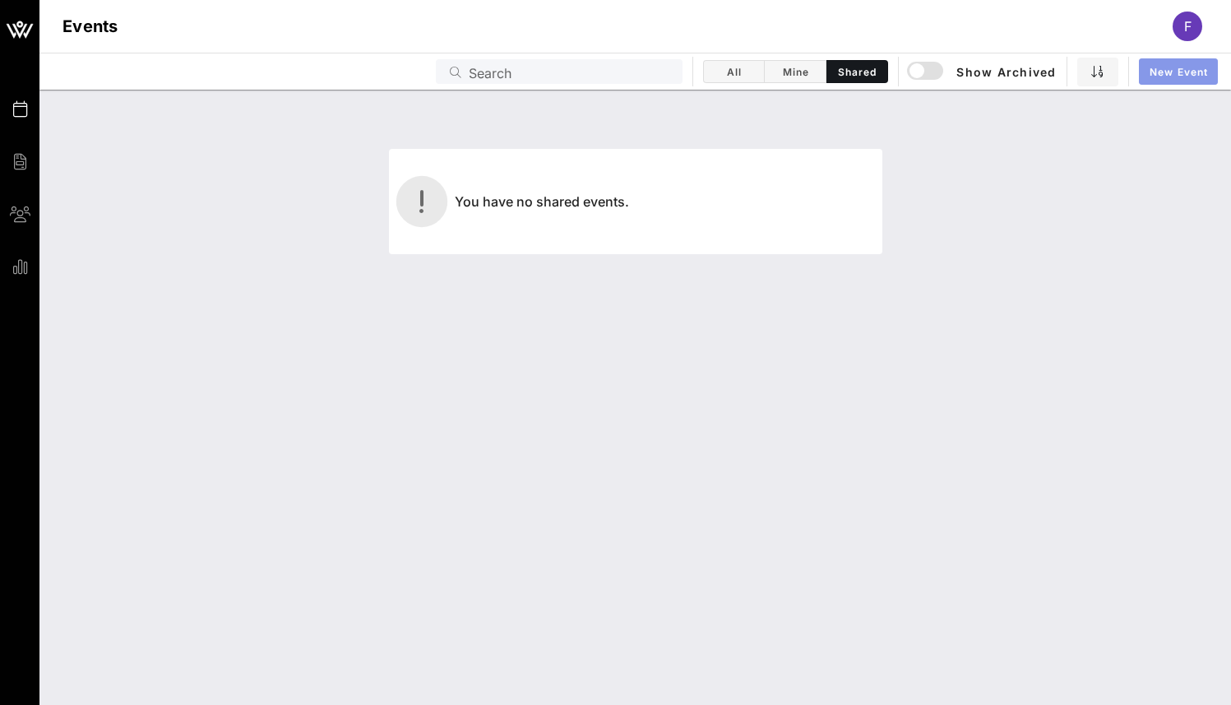
click at [1157, 69] on span "New Event" at bounding box center [1178, 72] width 59 height 12
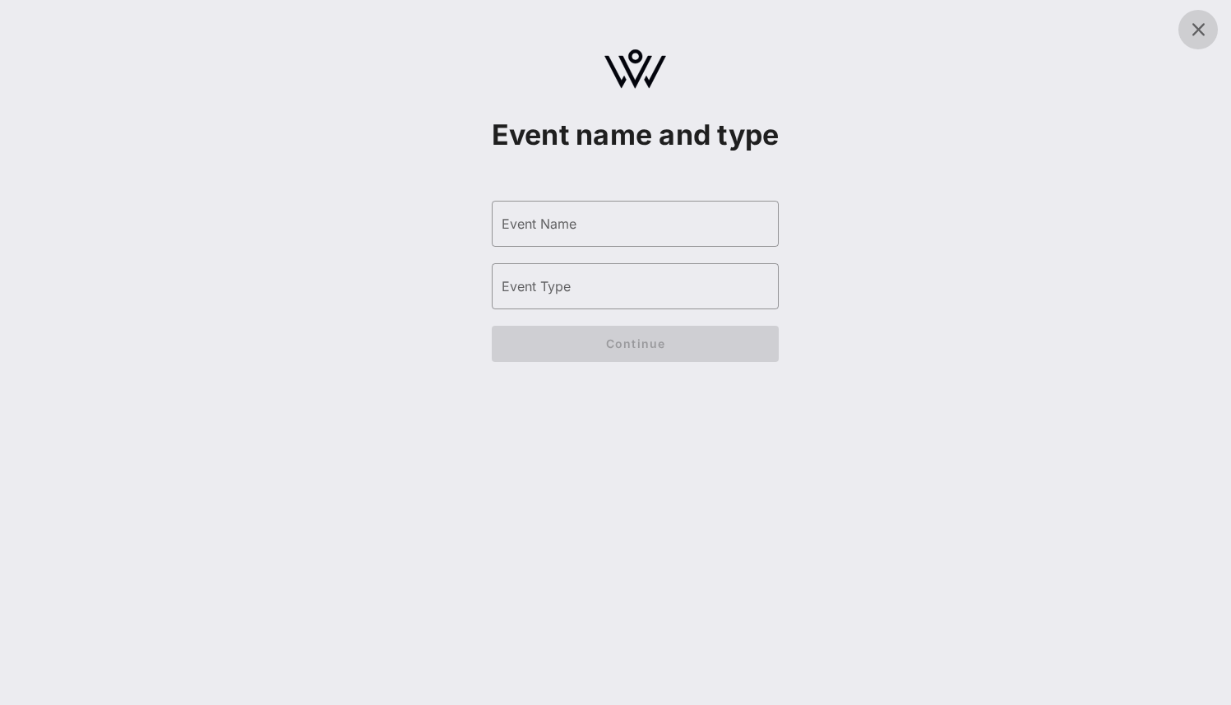
click at [1197, 25] on icon at bounding box center [1199, 30] width 20 height 20
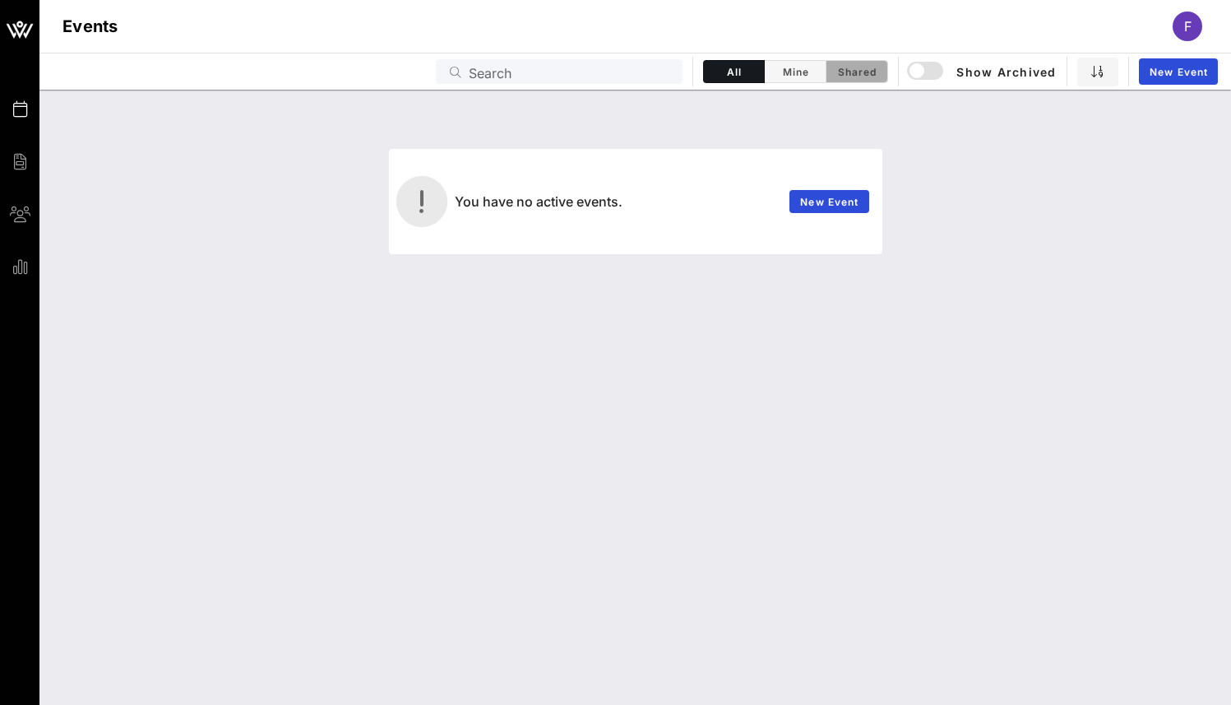
click at [861, 74] on span "Shared" at bounding box center [857, 72] width 41 height 12
click at [789, 73] on span "Mine" at bounding box center [795, 72] width 41 height 12
click at [996, 55] on div "Events Search All Mine Shared Show Archived New Event" at bounding box center [635, 71] width 1192 height 37
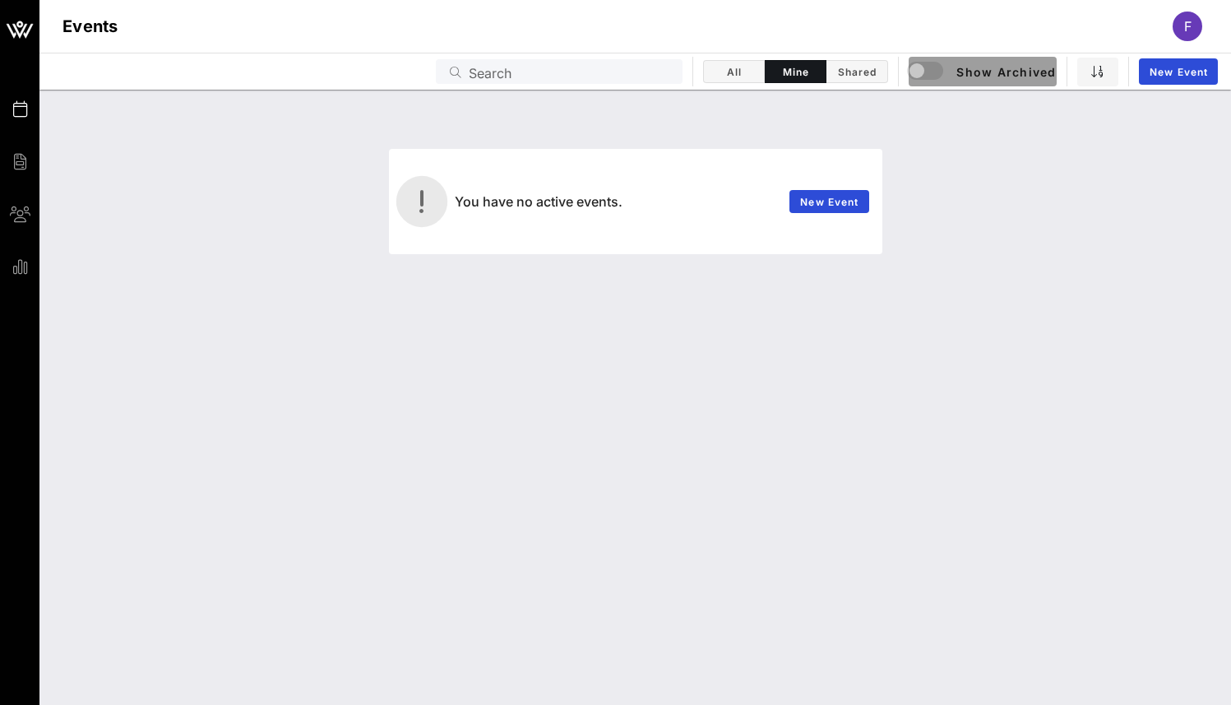
click at [996, 60] on button "Show Archived" at bounding box center [983, 72] width 148 height 30
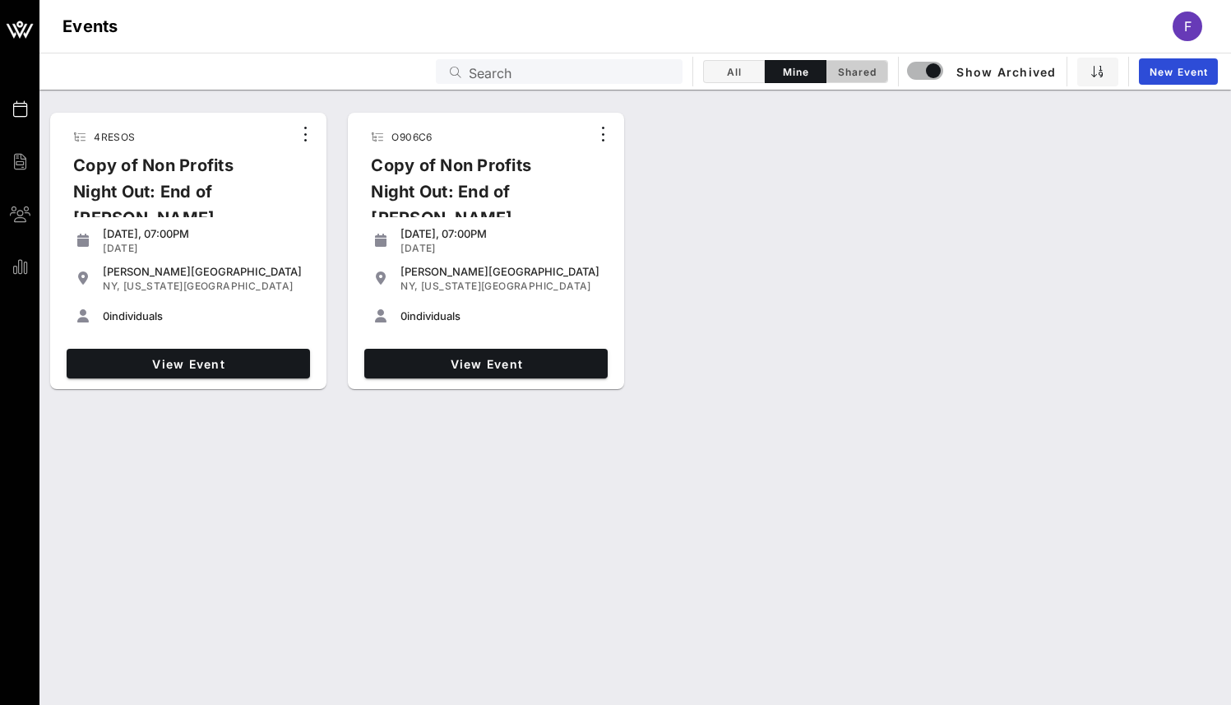
click at [841, 66] on span "Shared" at bounding box center [857, 72] width 41 height 12
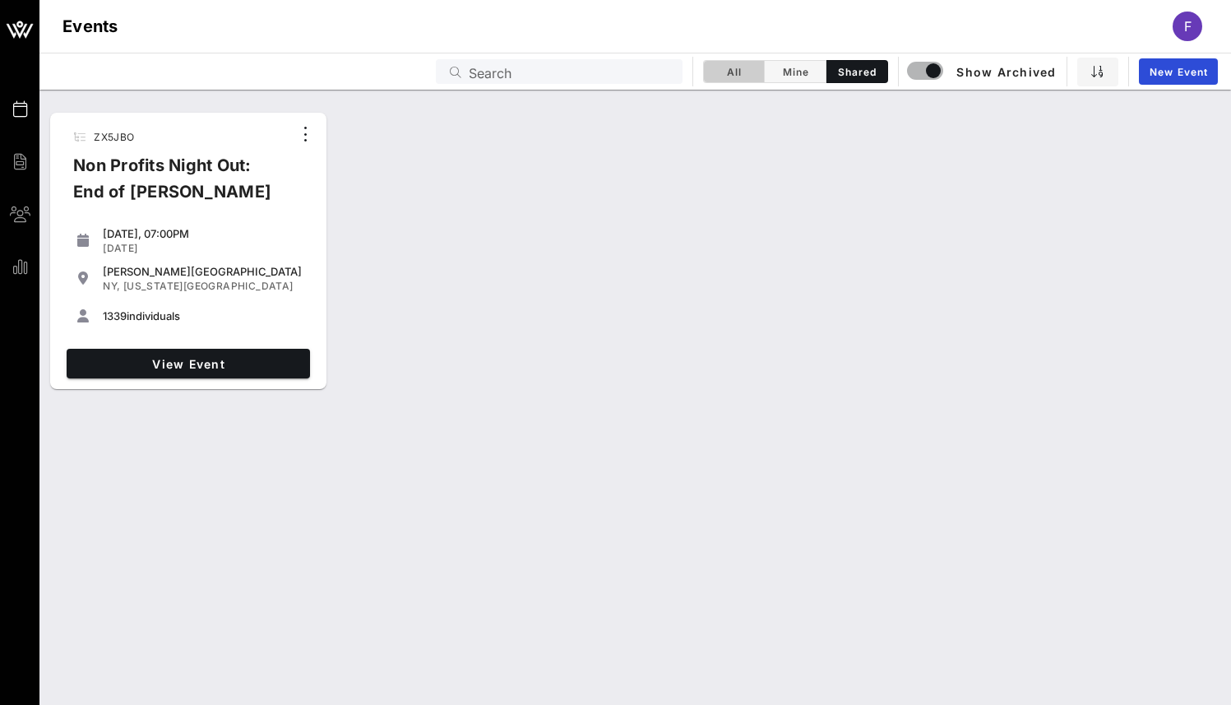
click at [726, 68] on span "All" at bounding box center [734, 72] width 40 height 12
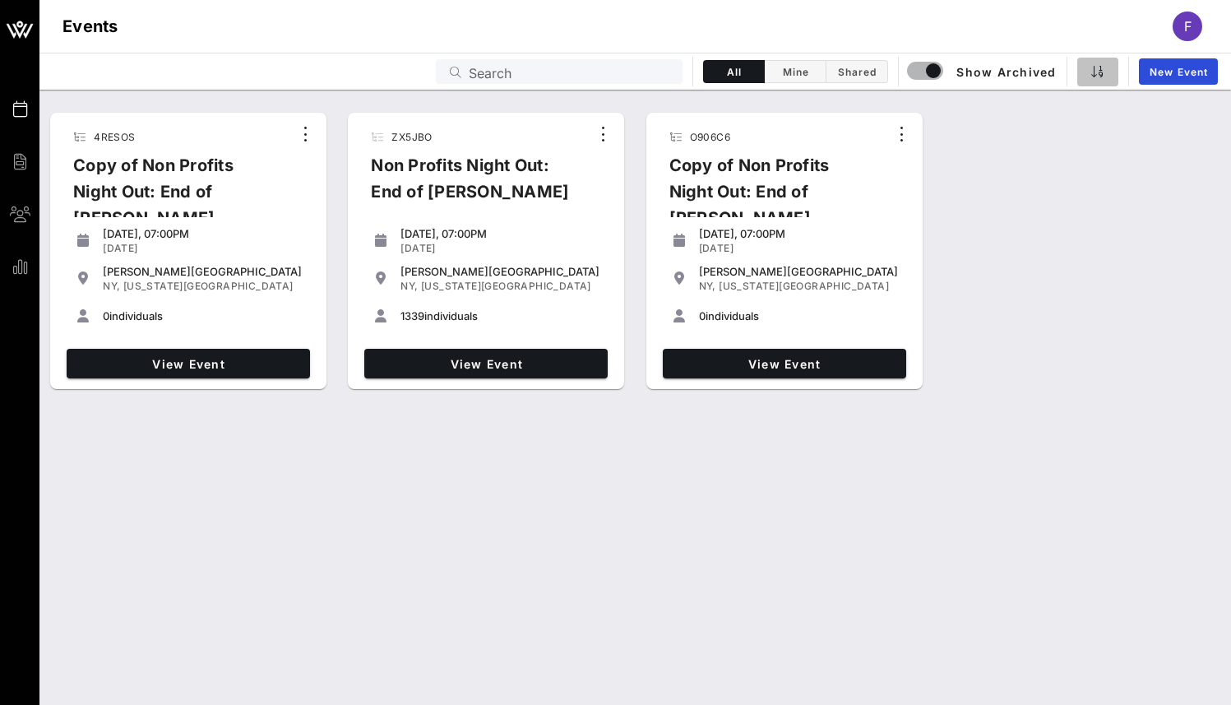
click at [1092, 67] on icon "button" at bounding box center [1098, 71] width 13 height 13
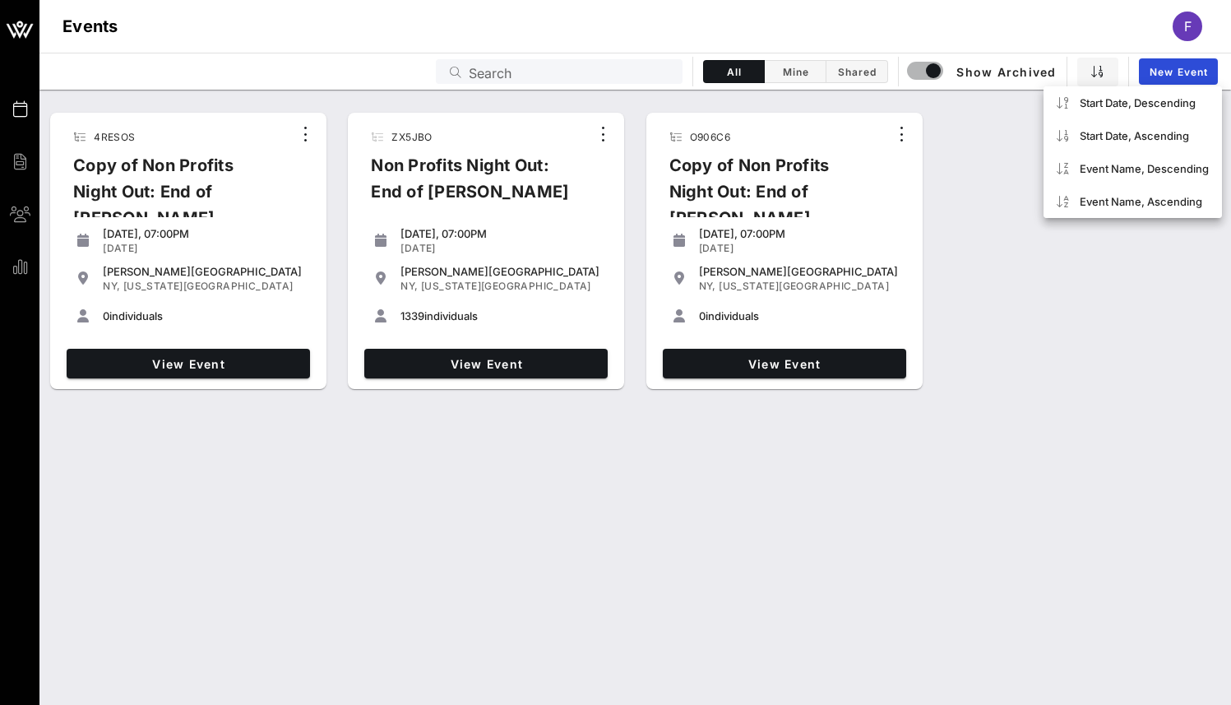
click at [978, 35] on div "Events F" at bounding box center [635, 26] width 1192 height 53
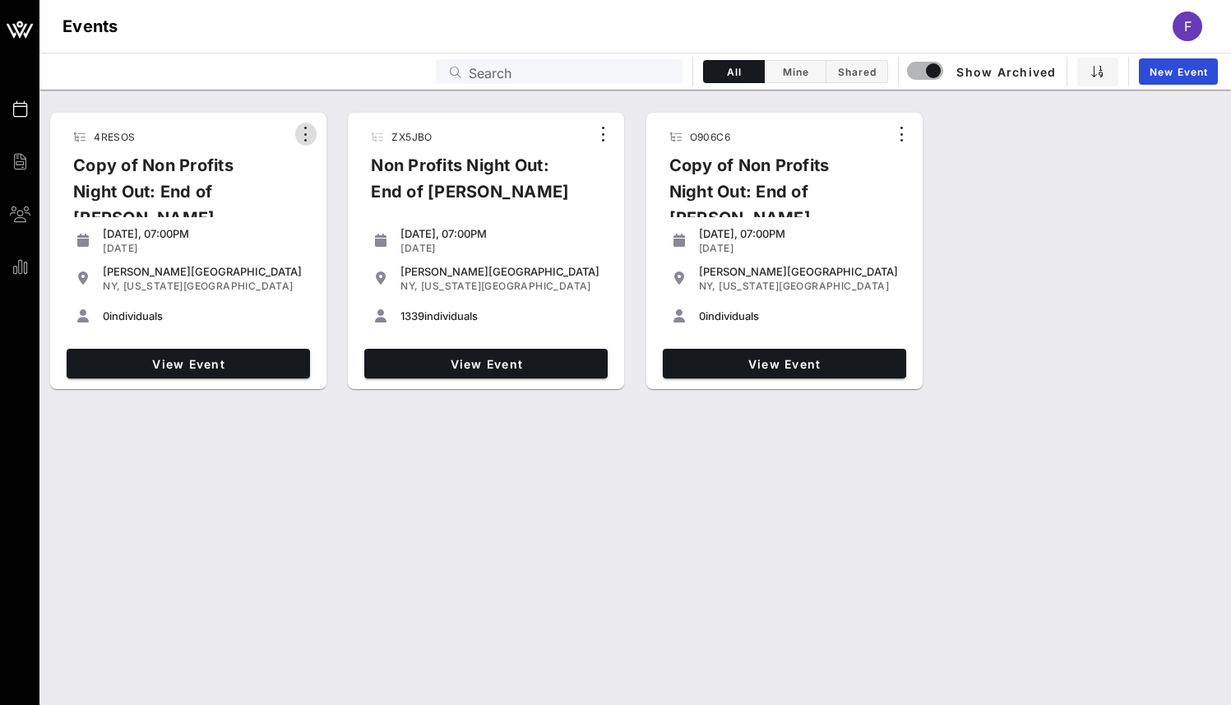
click at [300, 135] on icon "button" at bounding box center [306, 134] width 20 height 20
click at [565, 128] on div "ZX5JBO Non Profits Night Out: End of Summer Bash" at bounding box center [474, 170] width 232 height 95
click at [782, 357] on span "View Event" at bounding box center [785, 364] width 230 height 14
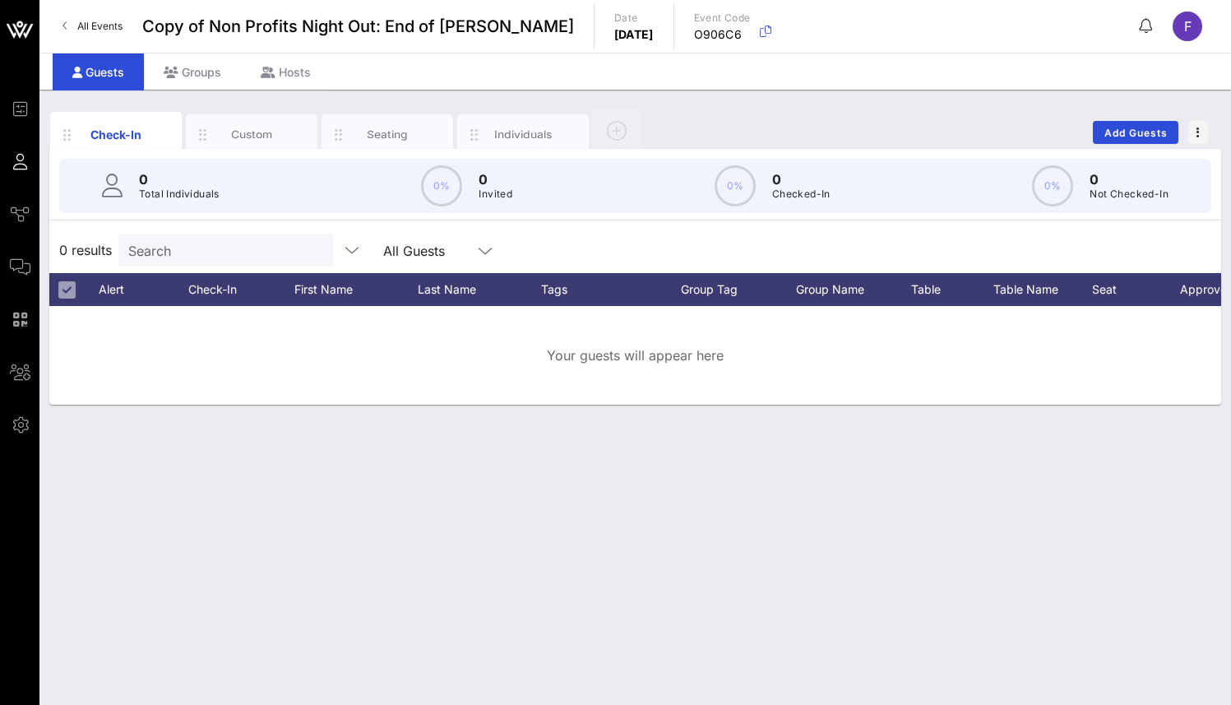
click at [68, 21] on link "All Events" at bounding box center [93, 26] width 80 height 26
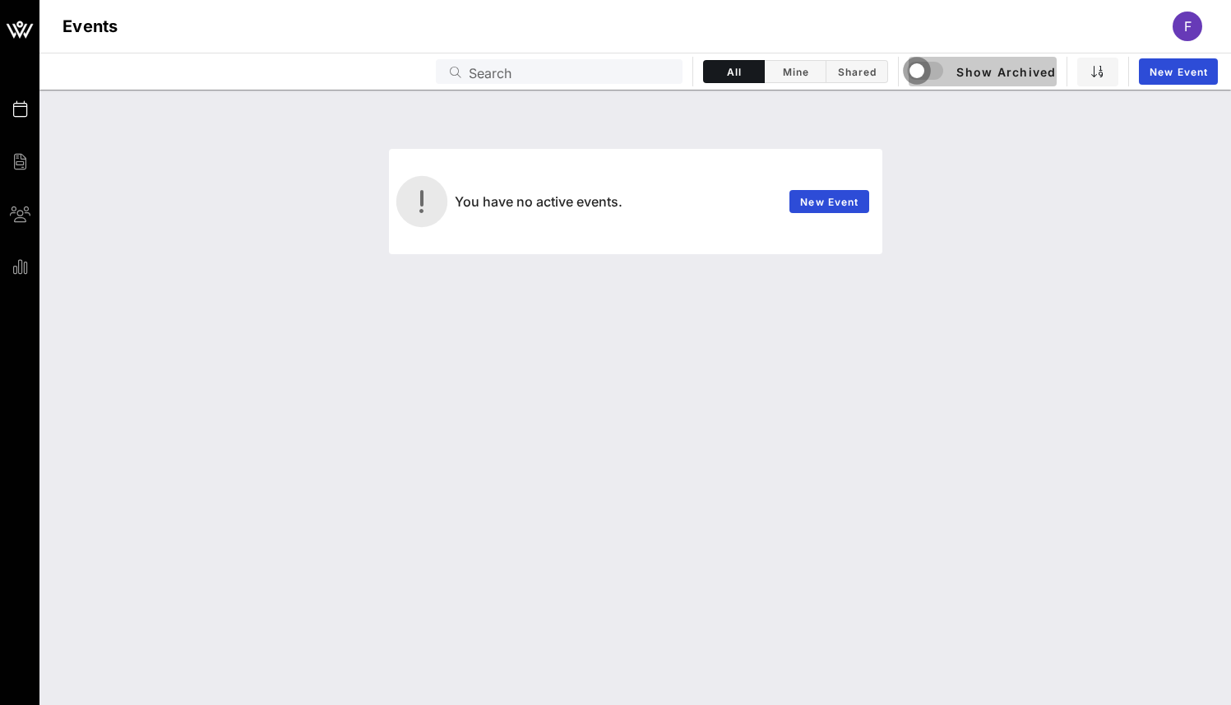
click at [929, 76] on div "button" at bounding box center [917, 70] width 23 height 23
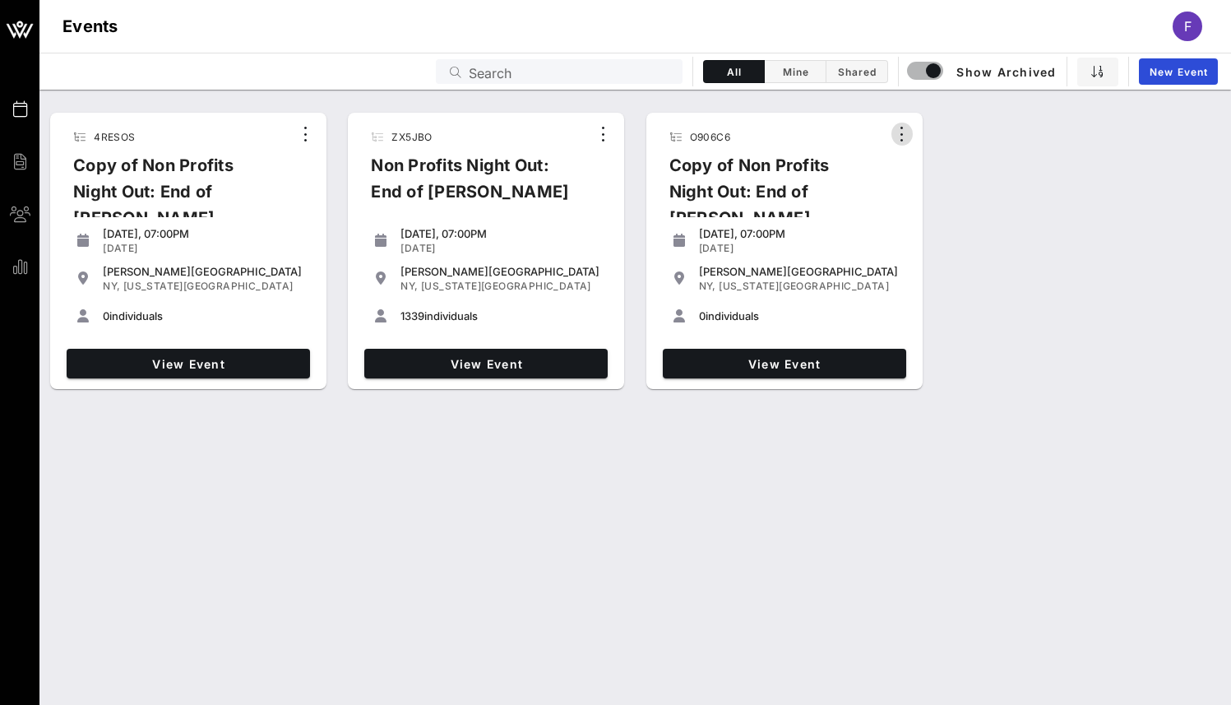
click at [902, 129] on icon "button" at bounding box center [902, 134] width 20 height 20
click at [302, 128] on icon "button" at bounding box center [306, 134] width 20 height 20
click at [331, 156] on div "Archive" at bounding box center [327, 161] width 39 height 13
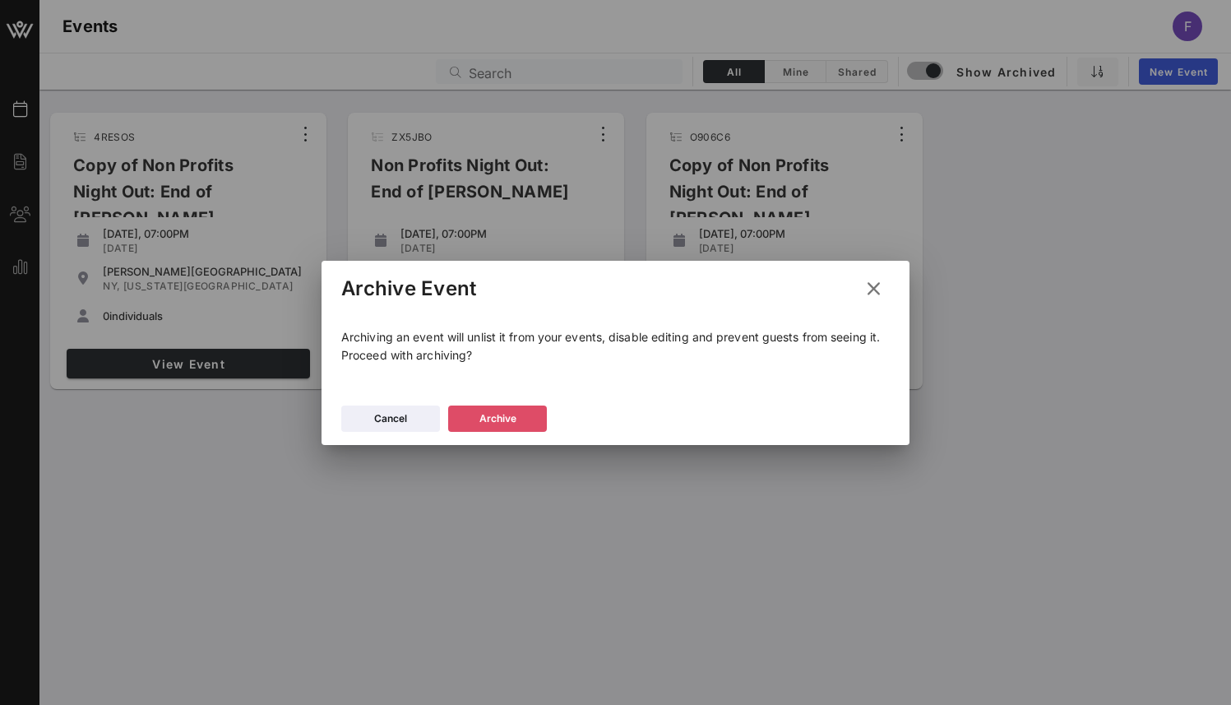
click at [497, 416] on icon at bounding box center [498, 418] width 12 height 11
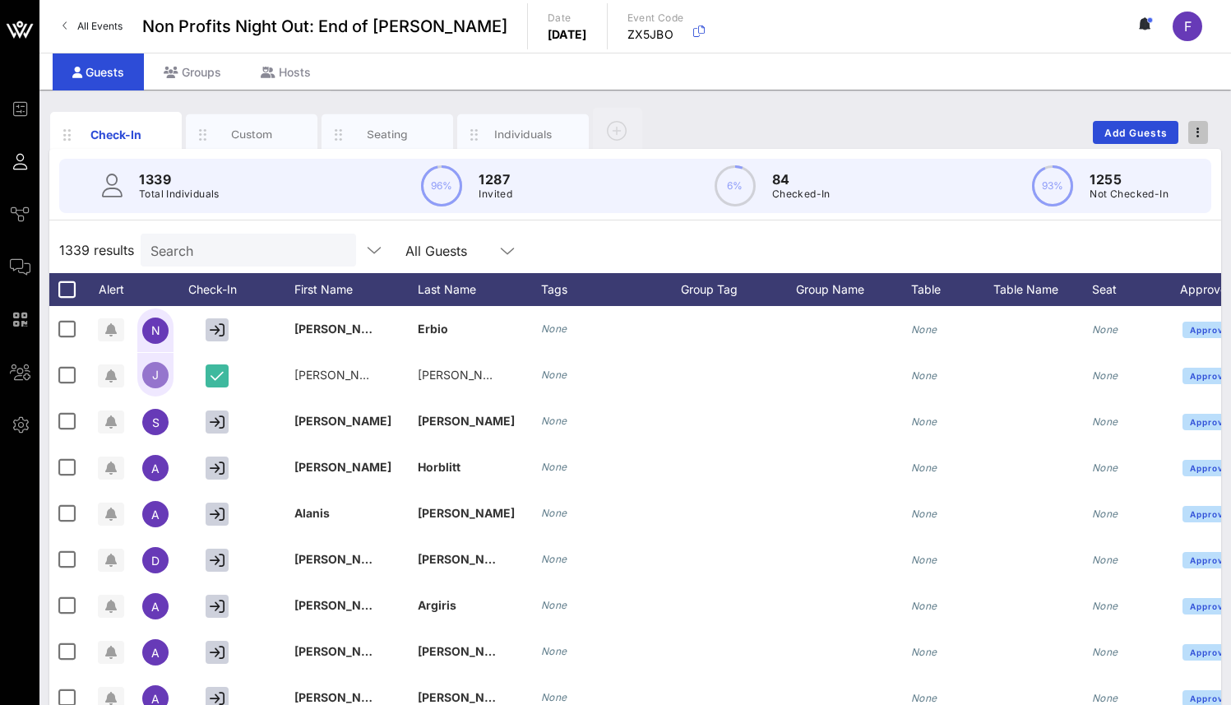
click at [1205, 128] on span "button" at bounding box center [1199, 133] width 20 height 12
click at [1178, 194] on div "Duplicate Event" at bounding box center [1168, 193] width 79 height 13
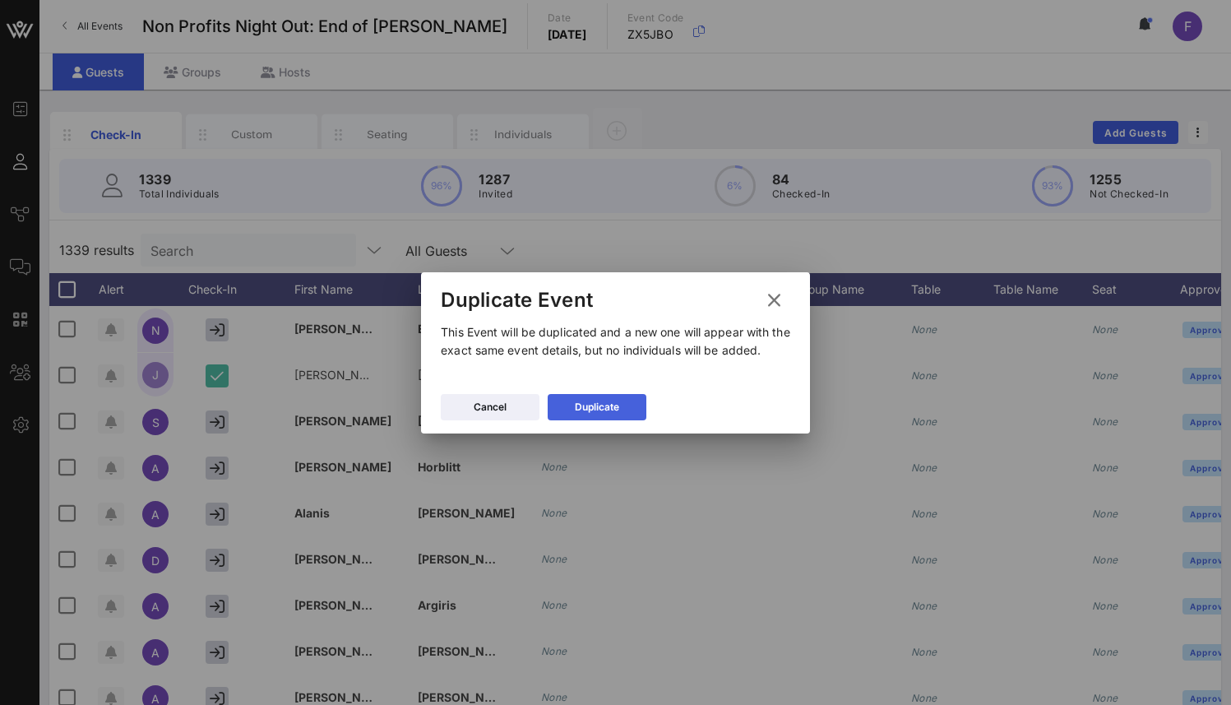
click at [617, 399] on div "Duplicate" at bounding box center [597, 407] width 44 height 16
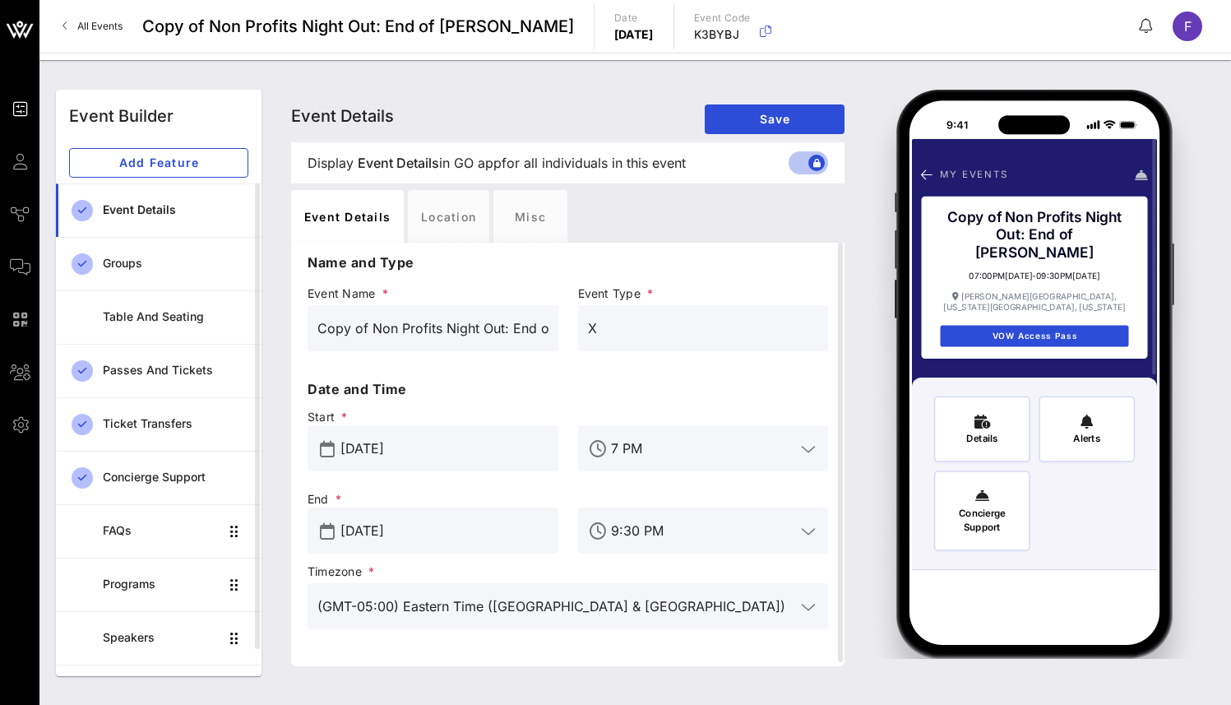
click at [80, 28] on span "All Events" at bounding box center [99, 26] width 45 height 12
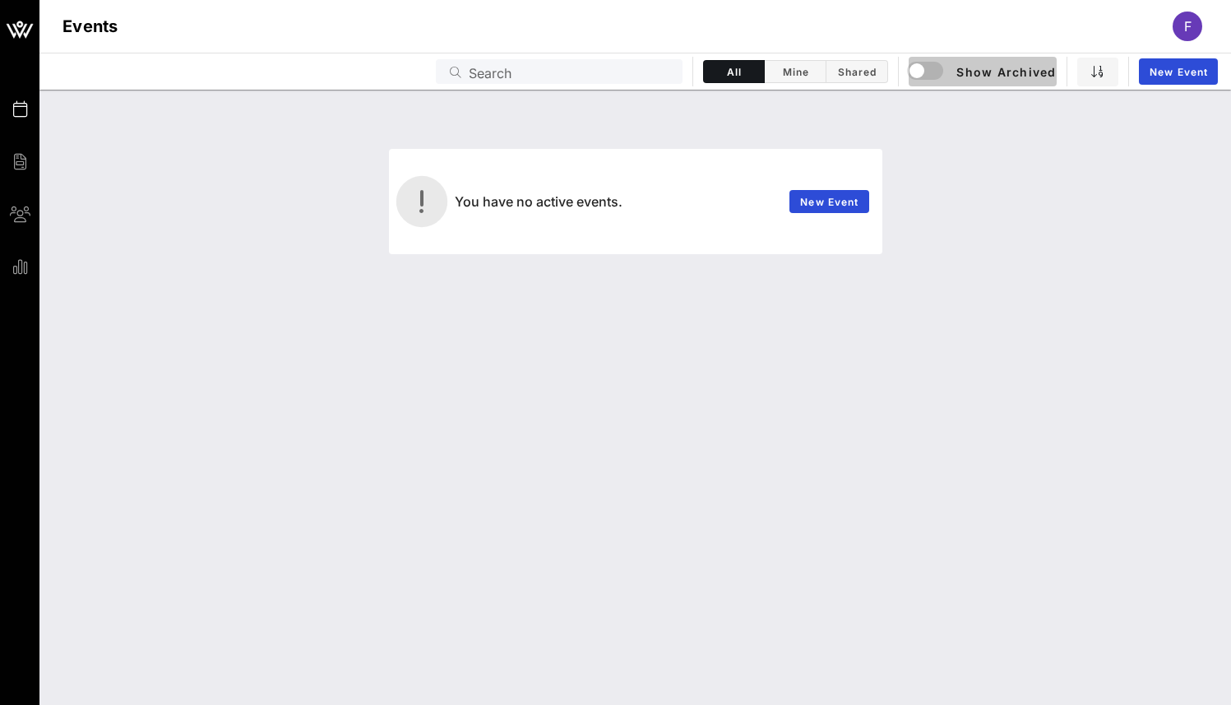
click at [974, 63] on span "Show Archived" at bounding box center [983, 72] width 146 height 20
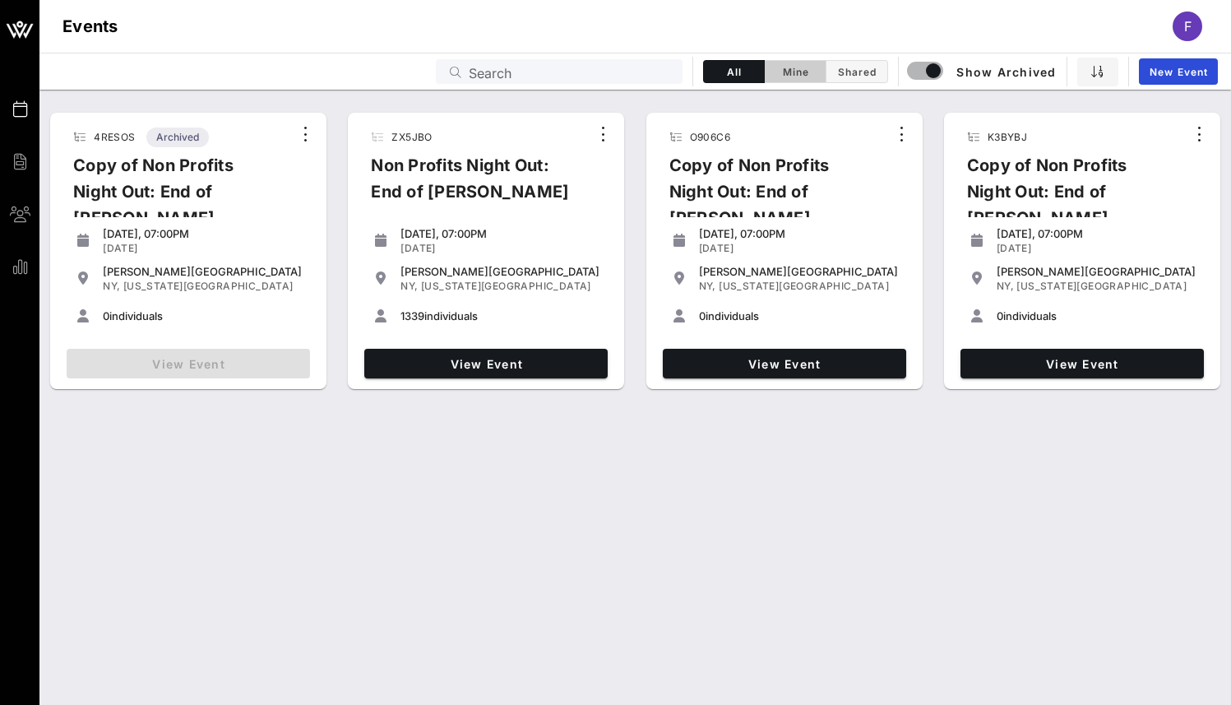
click at [794, 67] on span "Mine" at bounding box center [795, 72] width 41 height 12
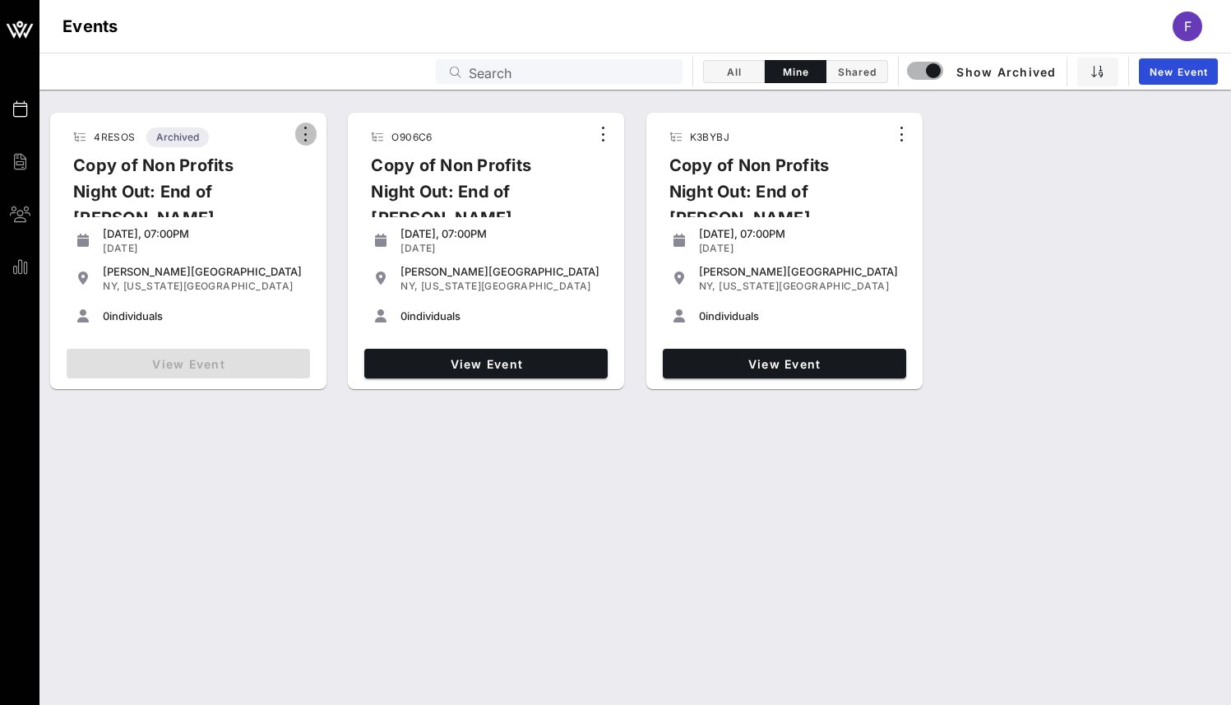
click at [301, 135] on icon "button" at bounding box center [306, 134] width 20 height 20
click at [866, 82] on button "Shared" at bounding box center [858, 71] width 62 height 23
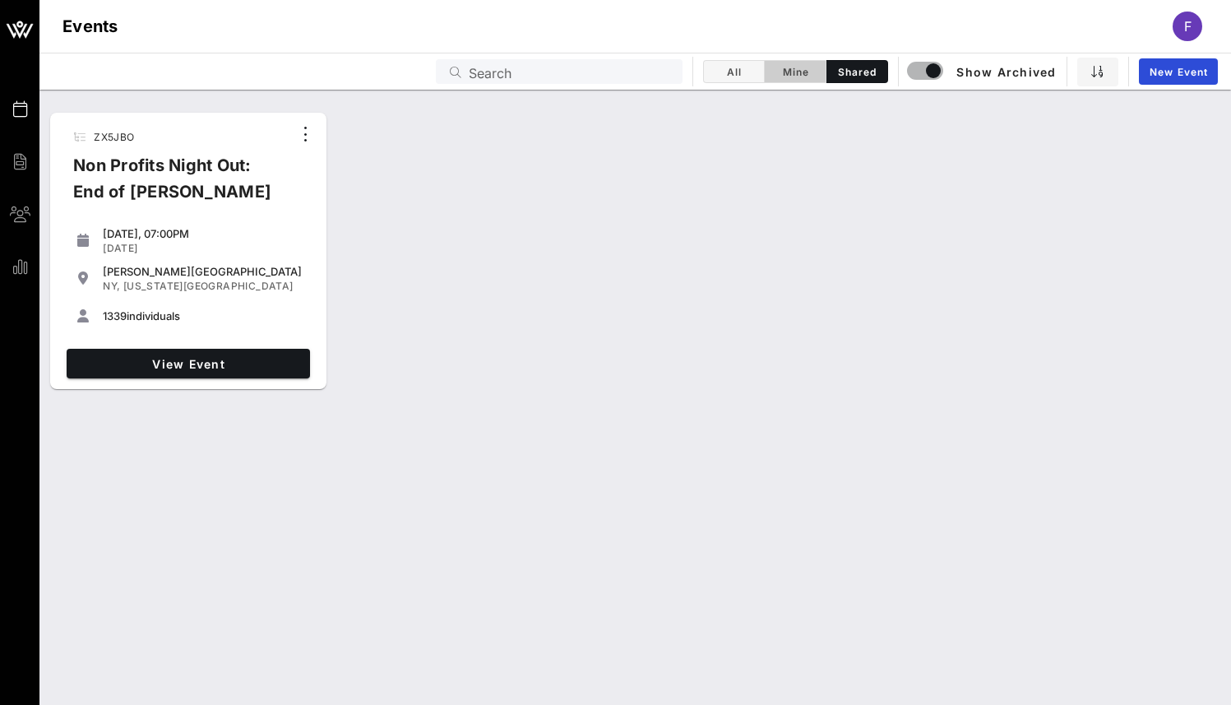
click at [799, 71] on span "Mine" at bounding box center [795, 72] width 41 height 12
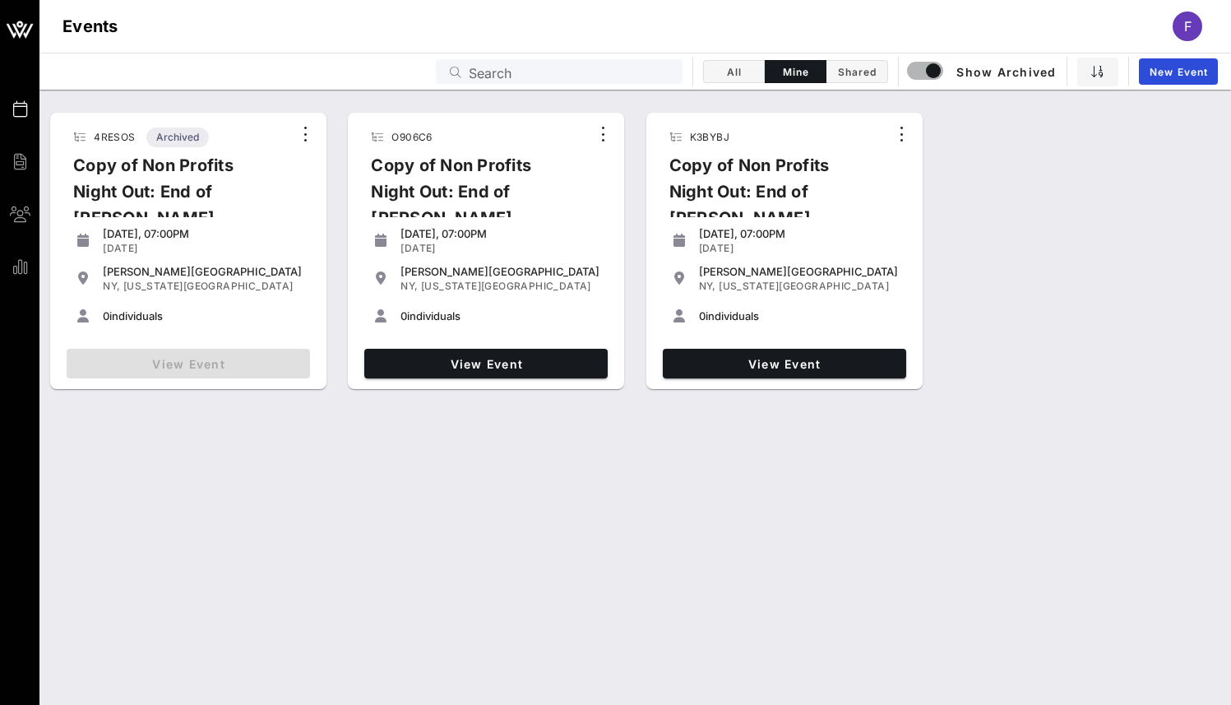
click at [1193, 26] on div "F" at bounding box center [1188, 27] width 30 height 30
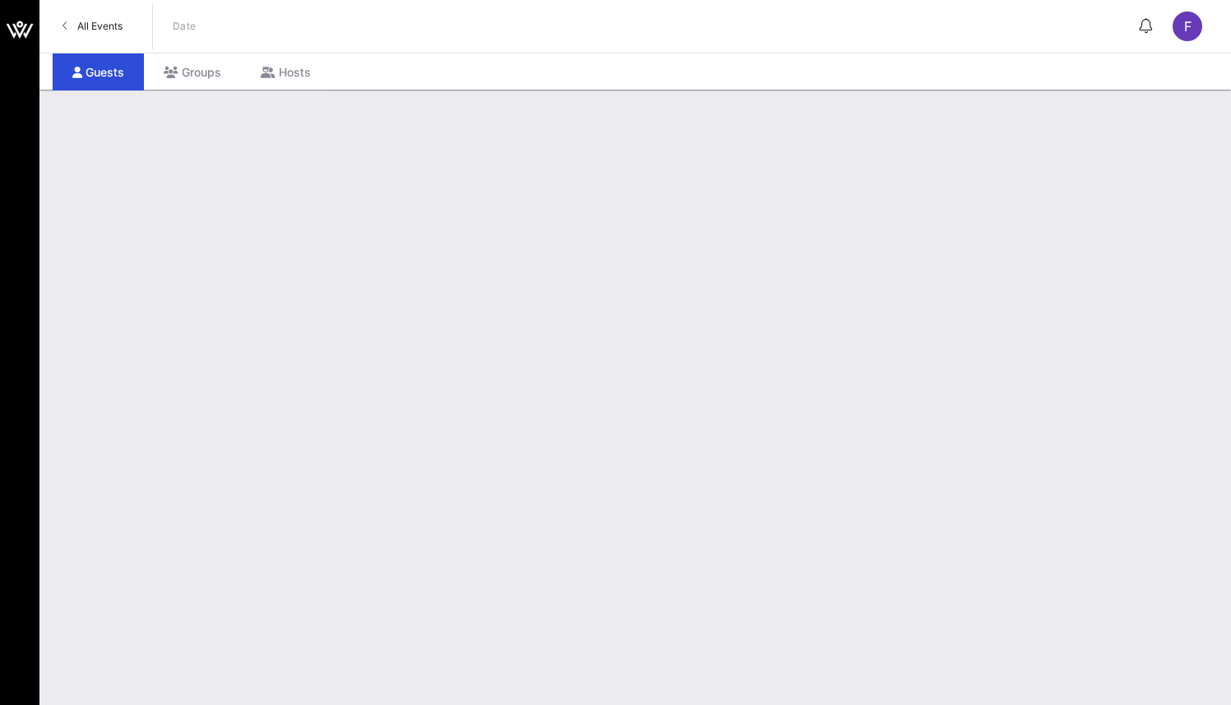
click at [90, 25] on span "All Events" at bounding box center [99, 26] width 45 height 12
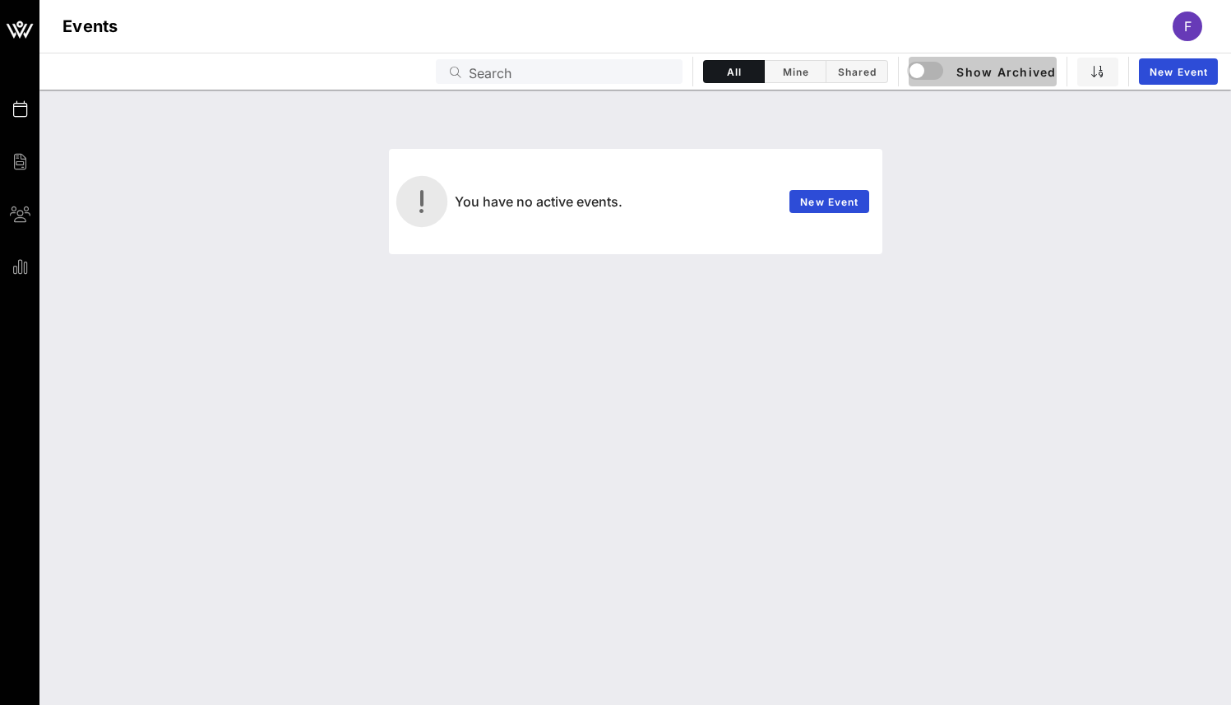
click at [954, 71] on div "button" at bounding box center [933, 72] width 46 height 20
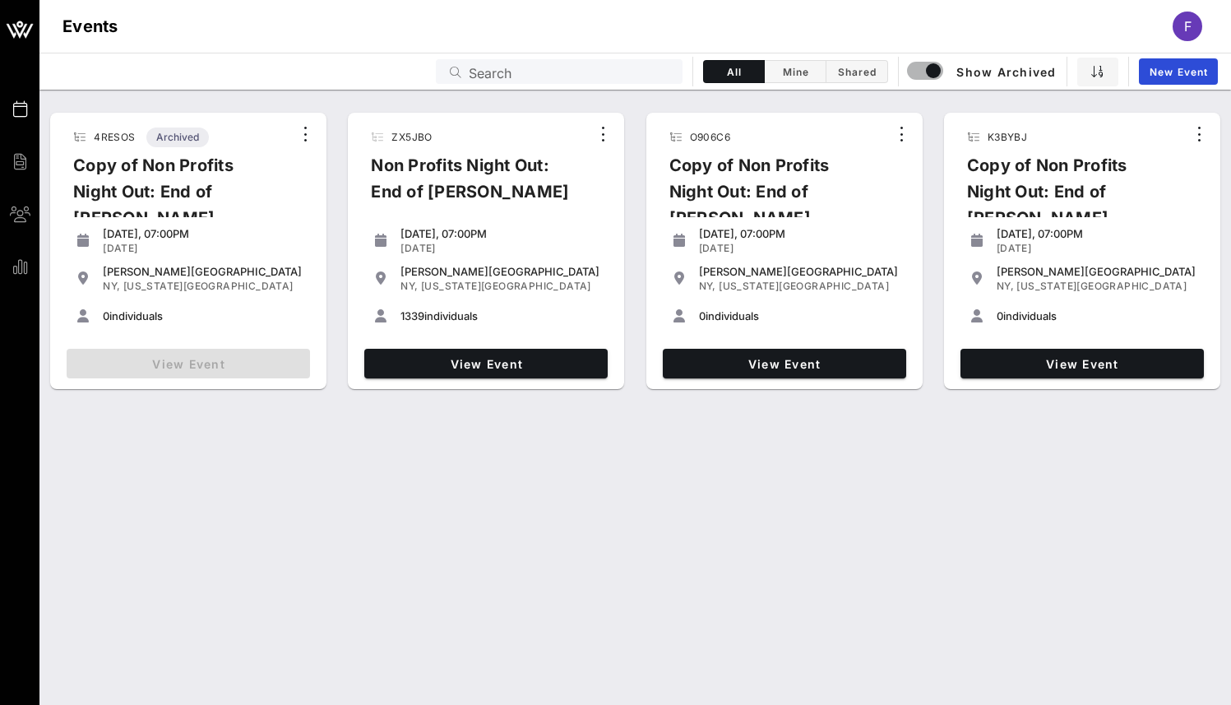
click at [461, 169] on div "Non Profits Night Out: End of Summer Bash" at bounding box center [474, 185] width 232 height 66
click at [497, 369] on span "View Event" at bounding box center [486, 364] width 230 height 14
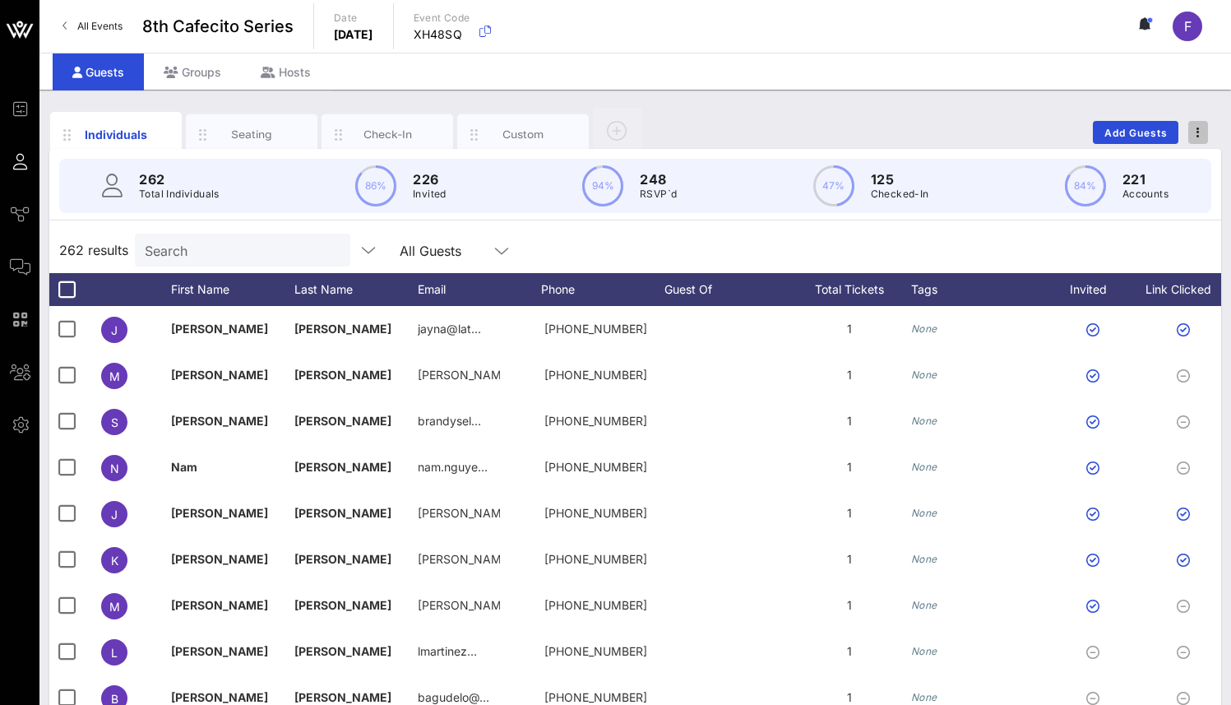
click at [1203, 133] on span "button" at bounding box center [1199, 133] width 20 height 12
click at [1180, 186] on div "Duplicate Event" at bounding box center [1168, 193] width 79 height 26
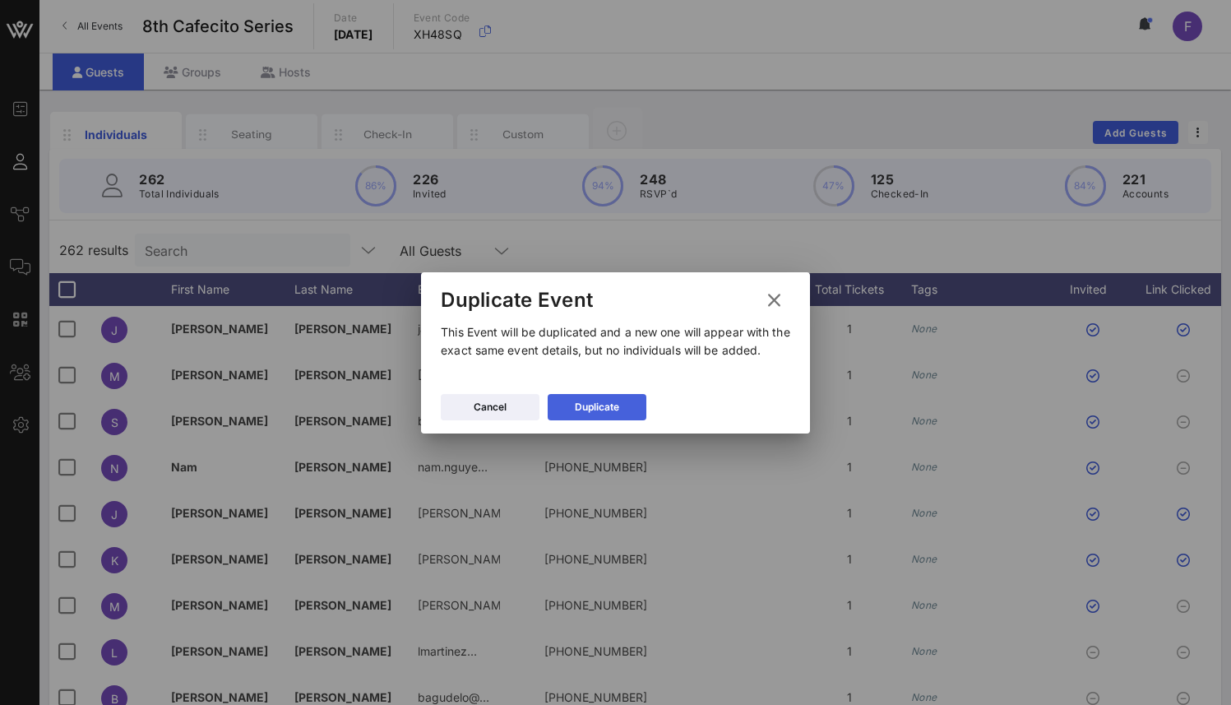
click at [576, 410] on div "Duplicate" at bounding box center [597, 407] width 44 height 16
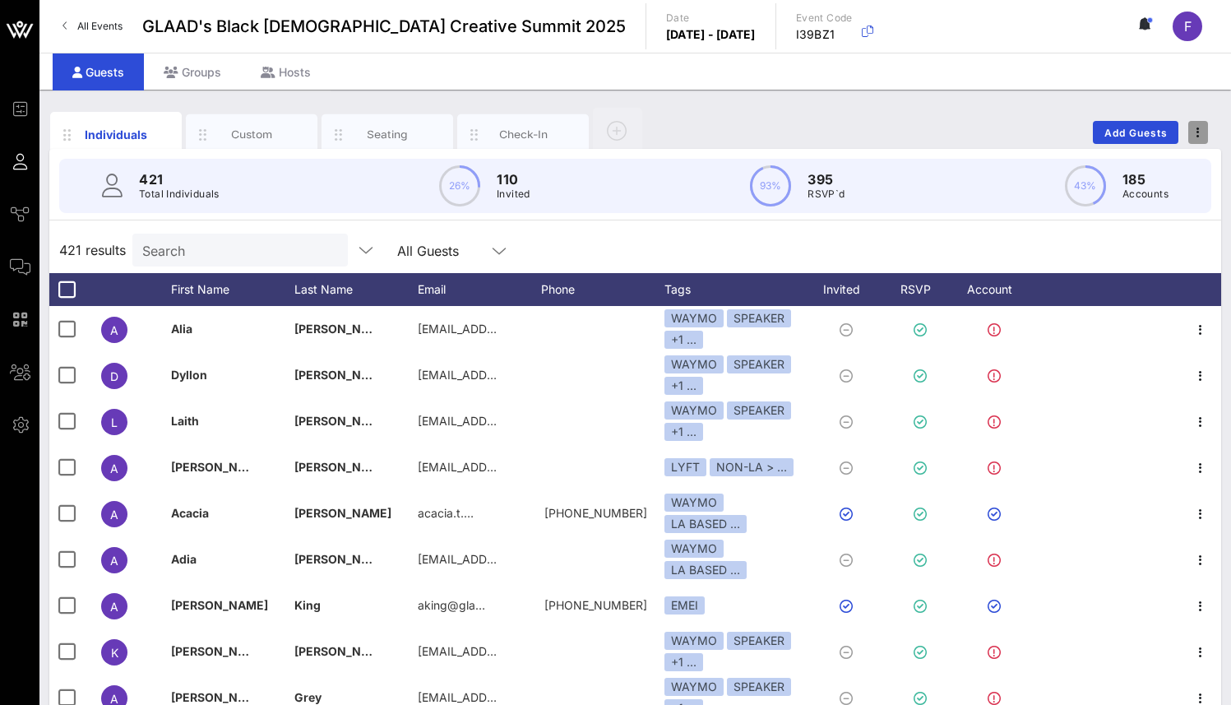
click at [1199, 136] on span "button" at bounding box center [1199, 133] width 20 height 12
click at [1161, 185] on div "Duplicate Event" at bounding box center [1168, 193] width 79 height 26
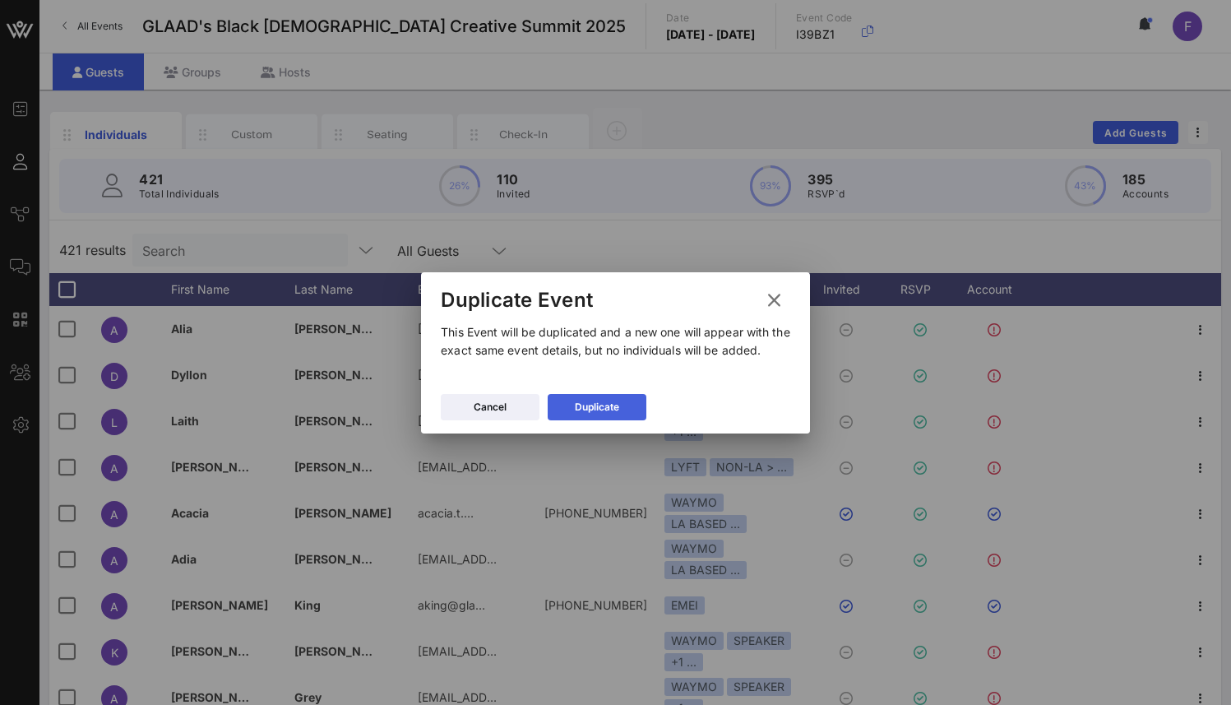
click at [591, 409] on icon at bounding box center [597, 406] width 12 height 11
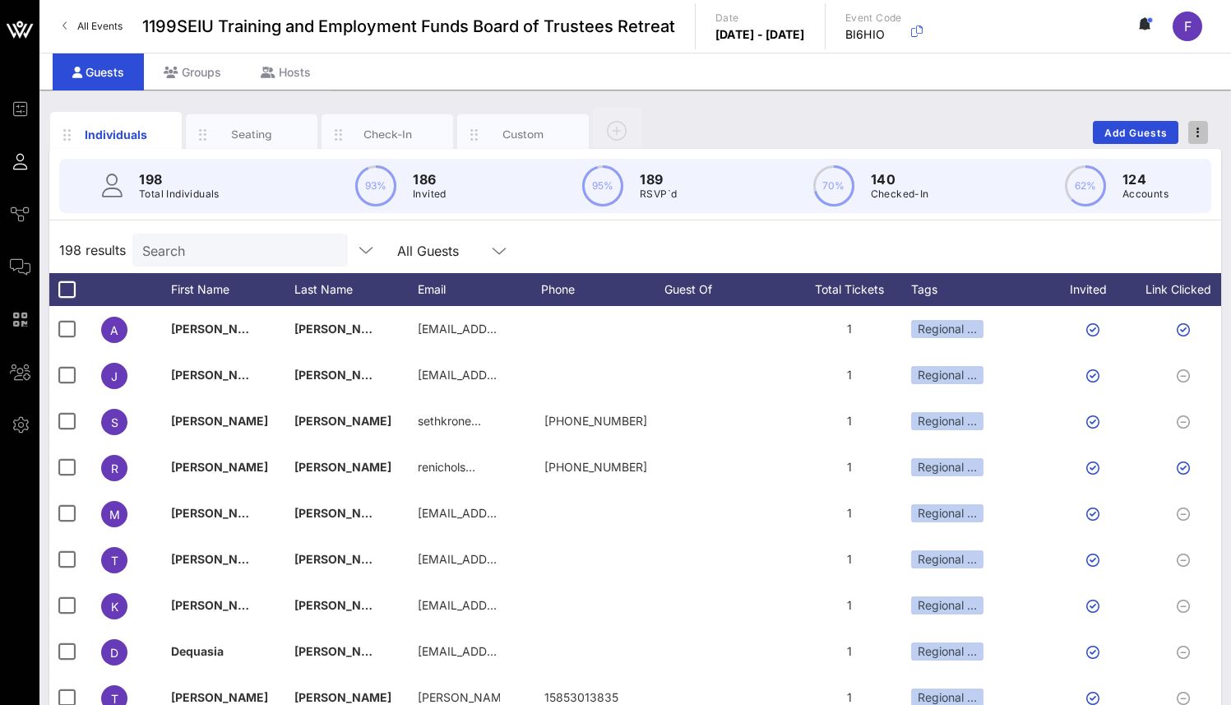
click at [1203, 130] on span "button" at bounding box center [1199, 133] width 20 height 12
click at [1184, 191] on div "Duplicate Event" at bounding box center [1168, 193] width 79 height 13
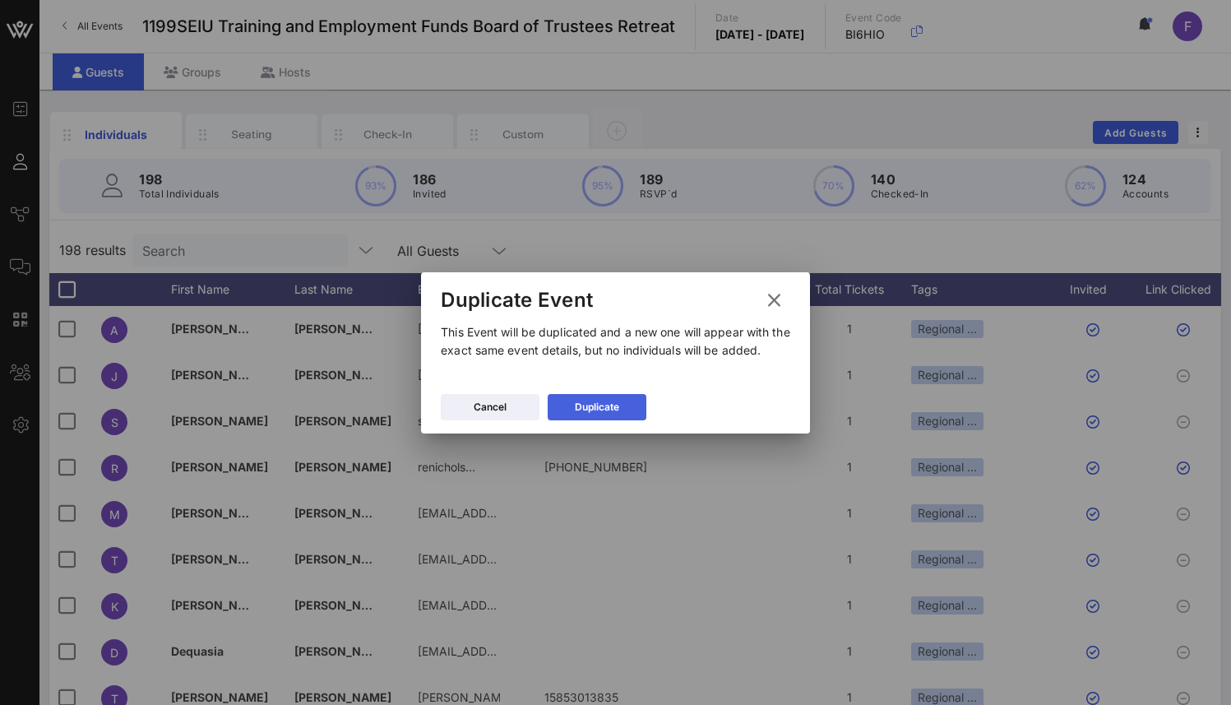
click at [596, 410] on icon at bounding box center [597, 407] width 12 height 10
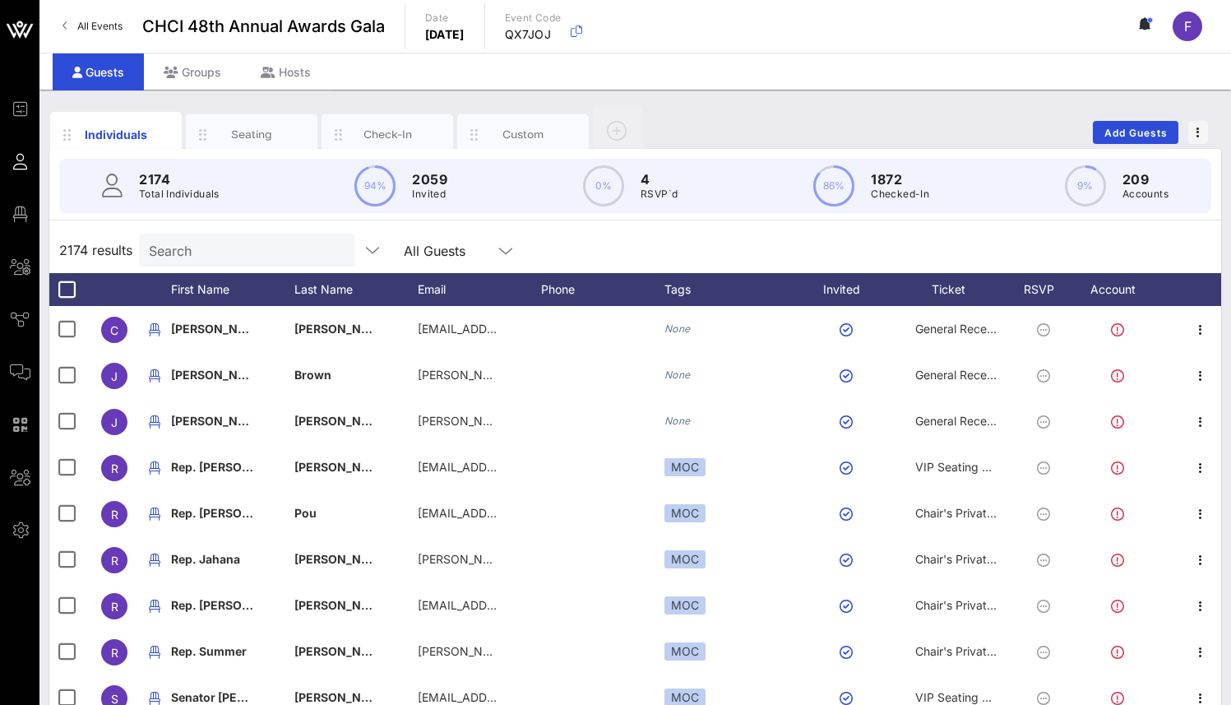
click at [1202, 26] on div "F" at bounding box center [1188, 27] width 30 height 30
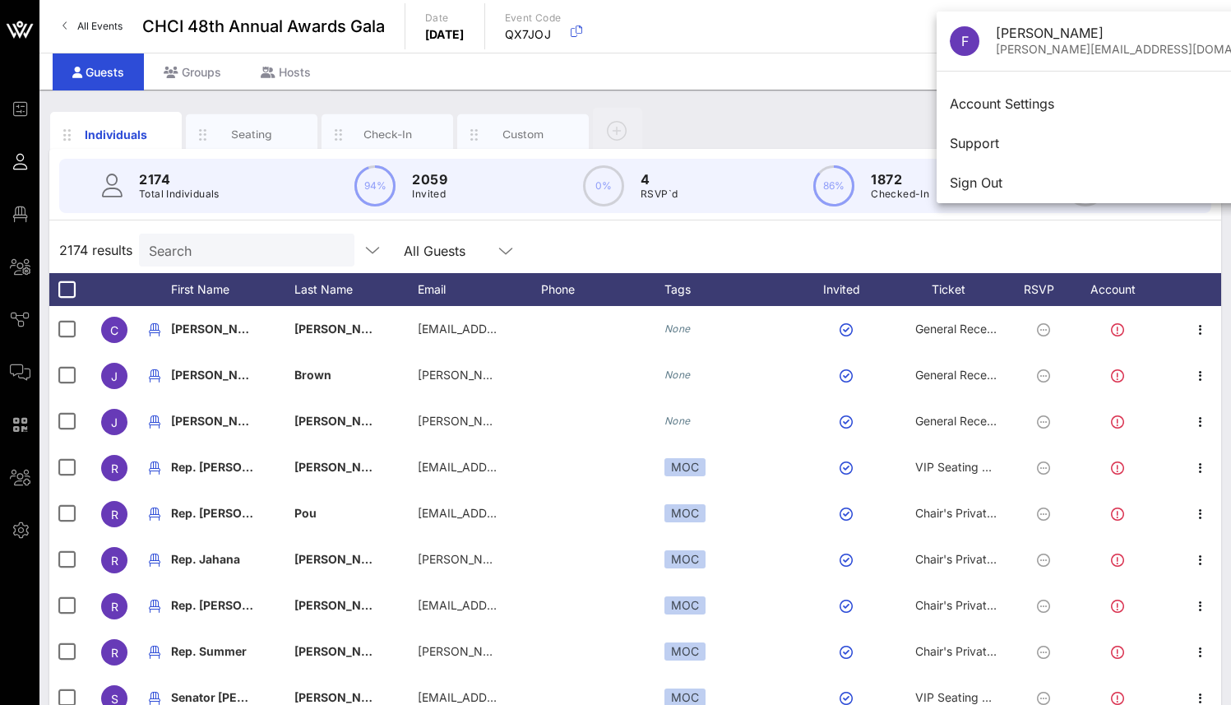
click at [1209, 33] on div "F" at bounding box center [1195, 27] width 45 height 30
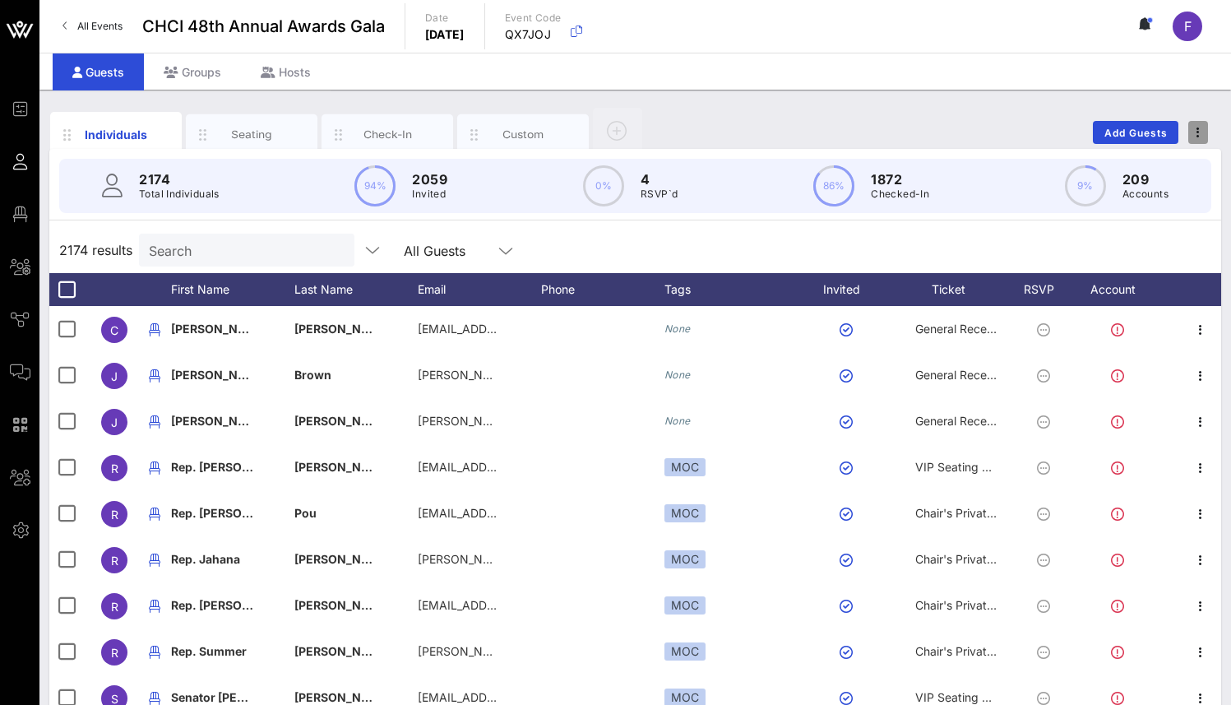
click at [1203, 133] on span "button" at bounding box center [1199, 133] width 20 height 12
click at [1190, 194] on div "Duplicate Event" at bounding box center [1168, 193] width 79 height 13
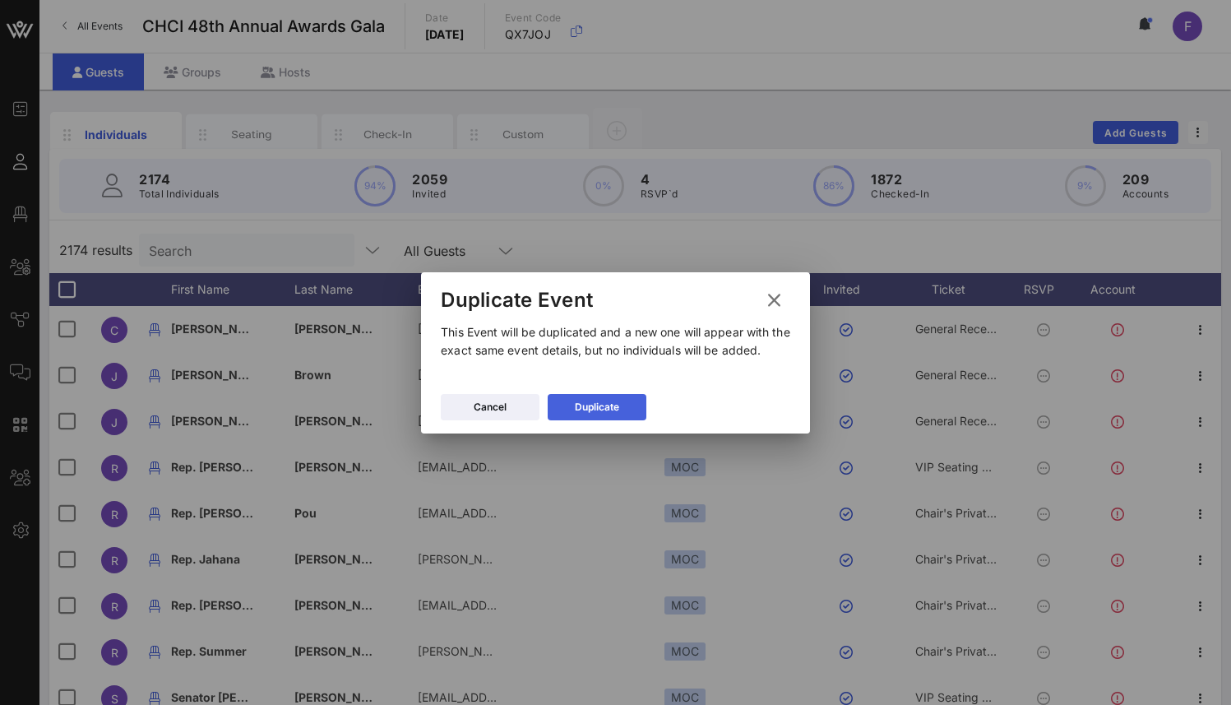
click at [608, 403] on div "Duplicate" at bounding box center [597, 407] width 44 height 16
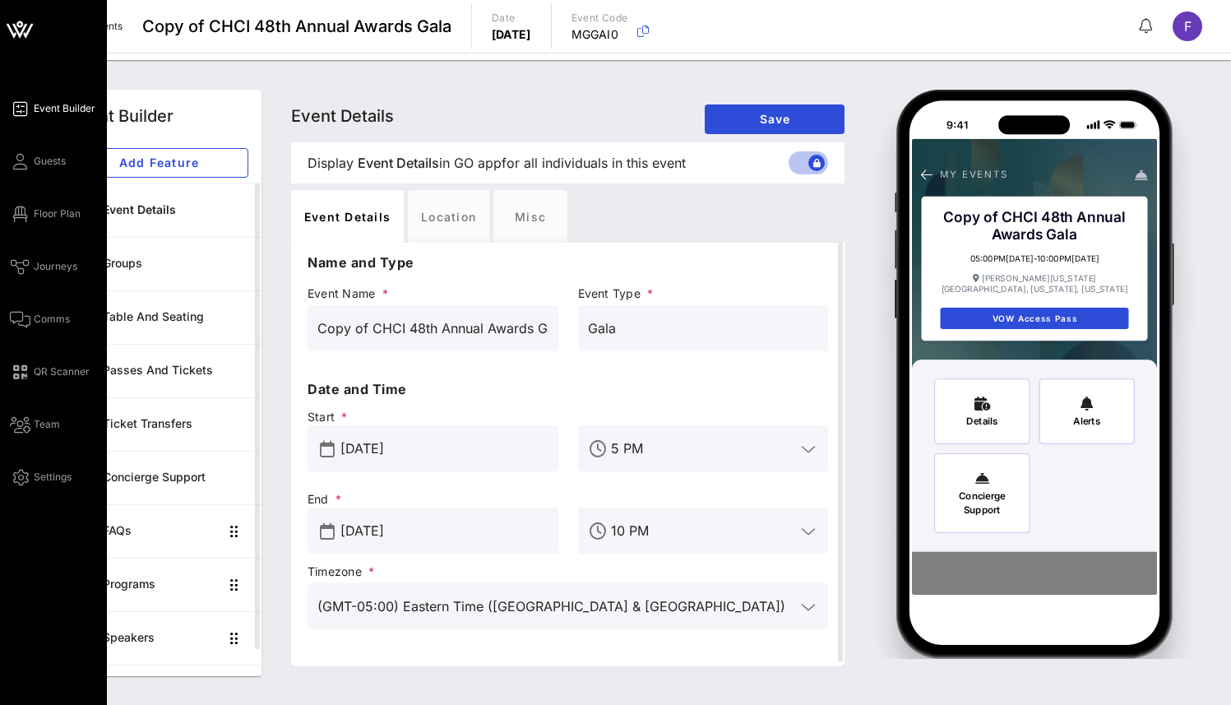
click at [56, 413] on div "Event Builder Guests Floor Plan Journeys Comms QR Scanner Team Settings" at bounding box center [58, 293] width 97 height 388
click at [57, 424] on span "Team" at bounding box center [47, 424] width 26 height 15
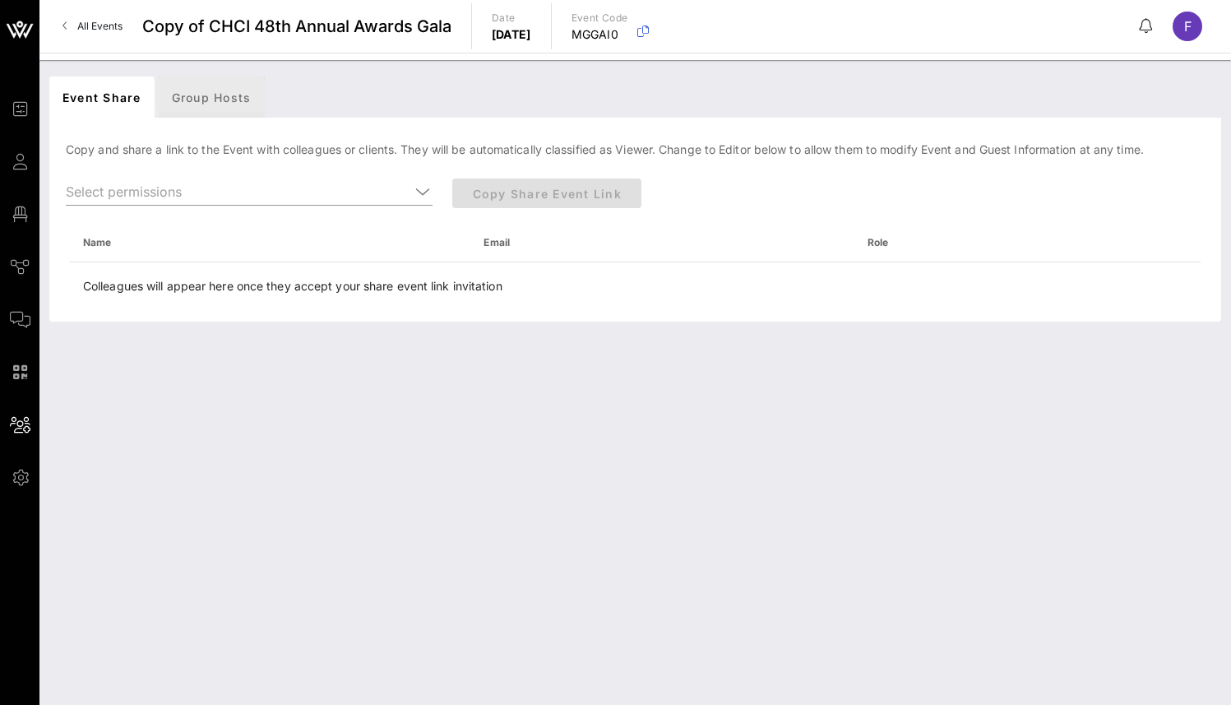
click at [219, 99] on div "Group Hosts" at bounding box center [212, 96] width 106 height 41
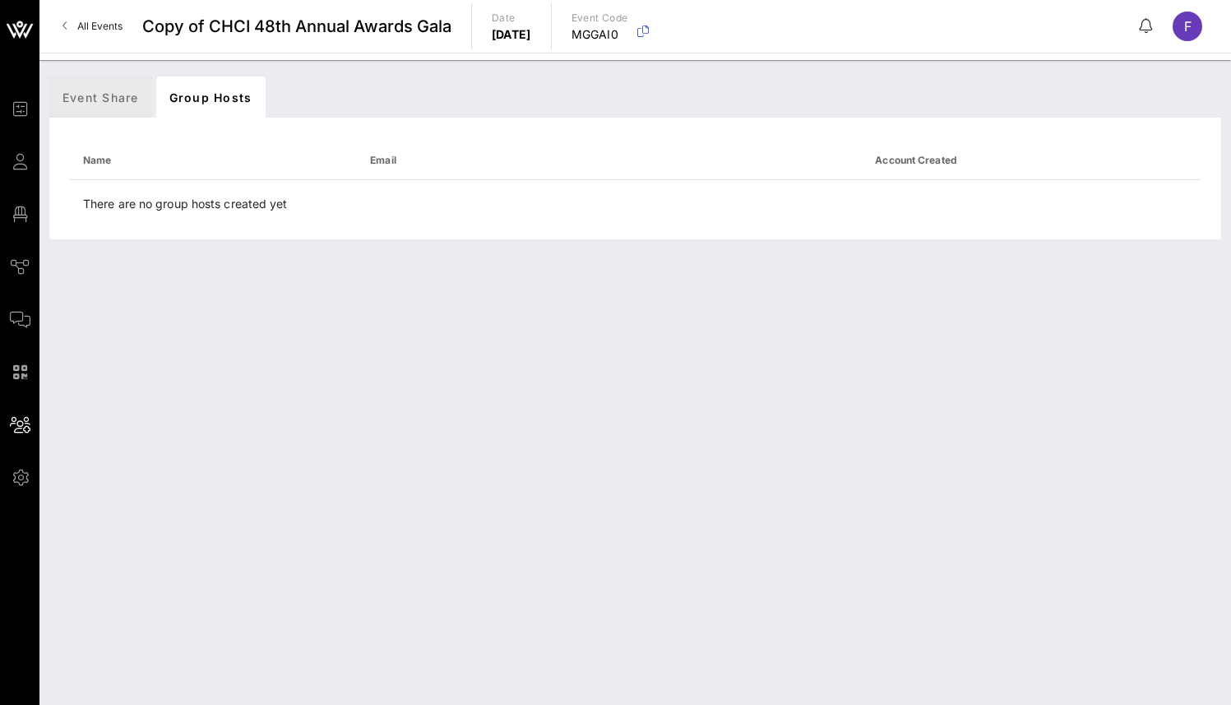
click at [77, 101] on div "Event Share" at bounding box center [100, 96] width 103 height 41
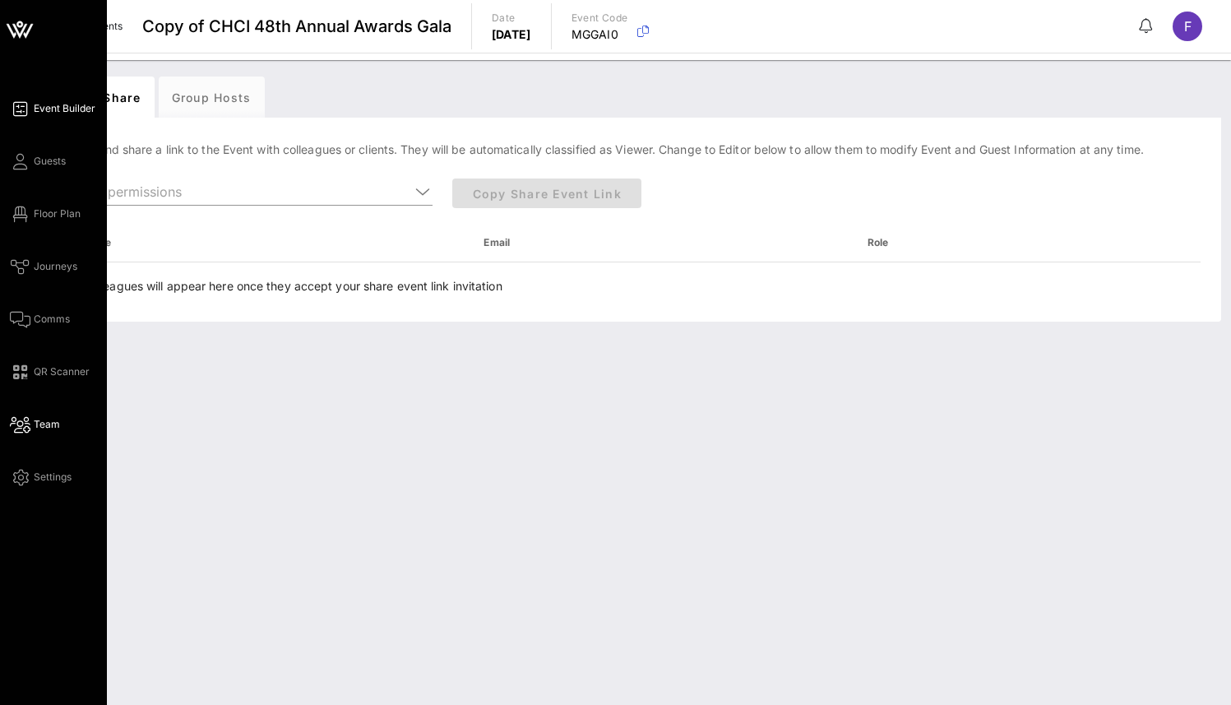
click at [48, 104] on span "Event Builder" at bounding box center [65, 108] width 62 height 15
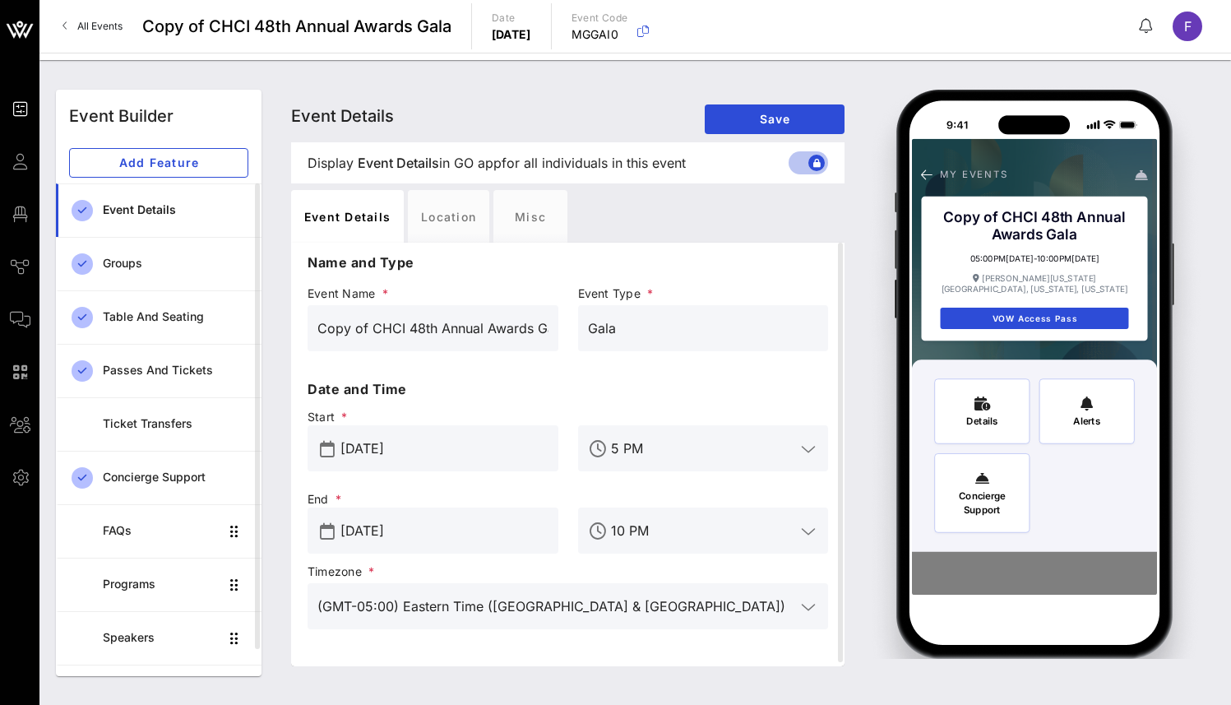
click at [100, 23] on span "All Events" at bounding box center [99, 26] width 45 height 12
